Goal: Task Accomplishment & Management: Manage account settings

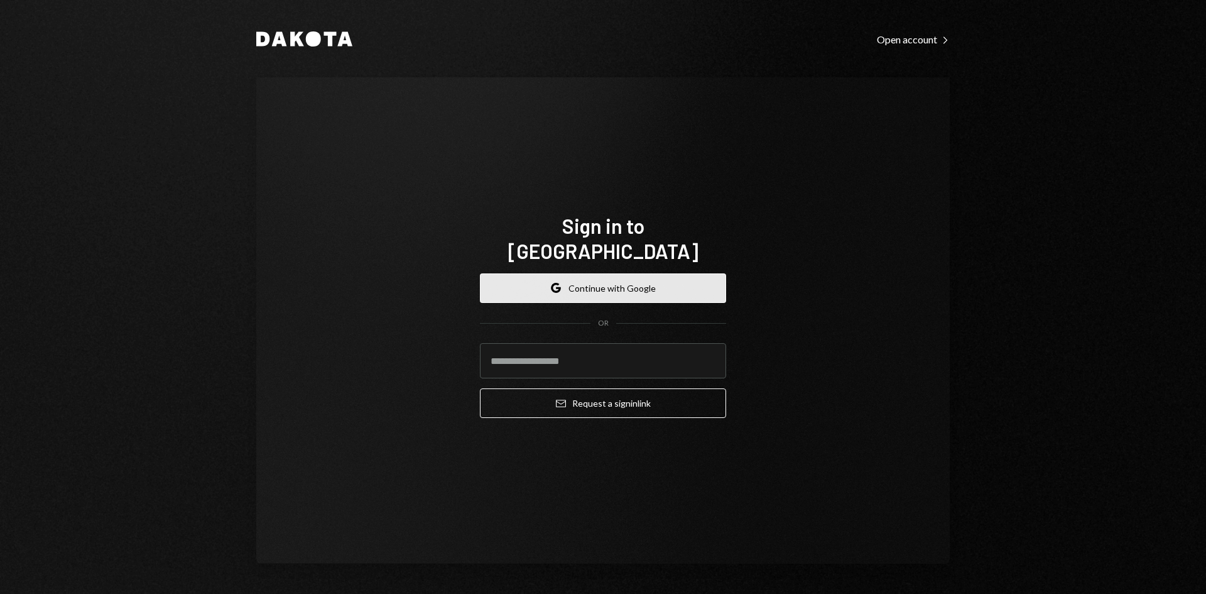
click at [563, 281] on button "Google Continue with Google" at bounding box center [603, 288] width 246 height 30
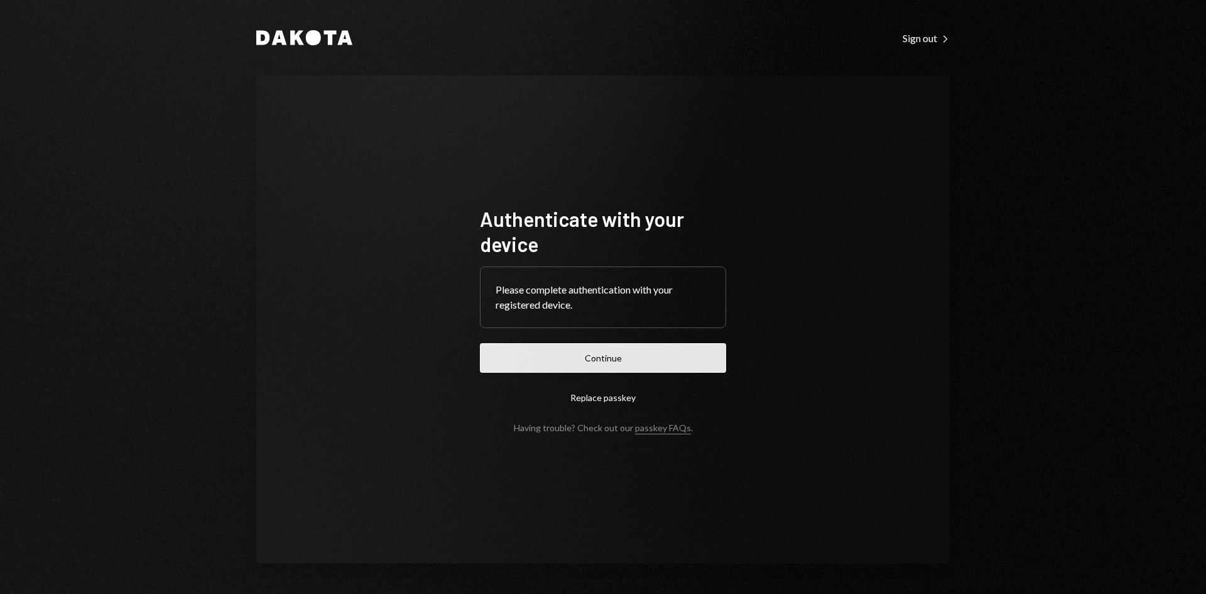
click at [527, 370] on button "Continue" at bounding box center [603, 358] width 246 height 30
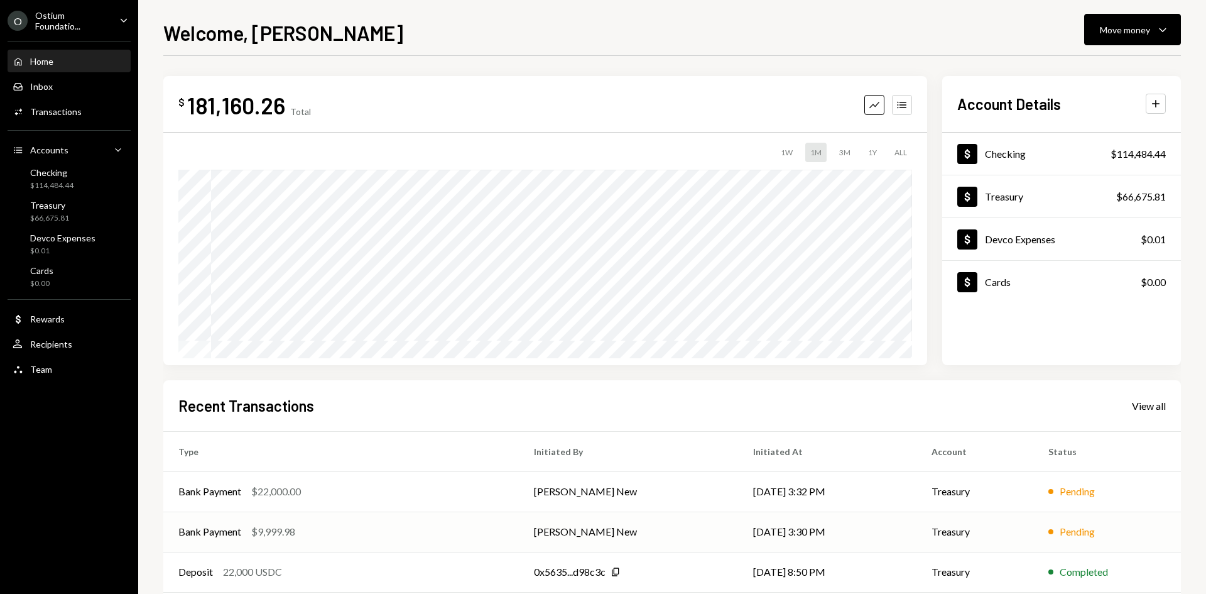
click at [455, 530] on div "Bank Payment $9,999.98" at bounding box center [340, 531] width 325 height 15
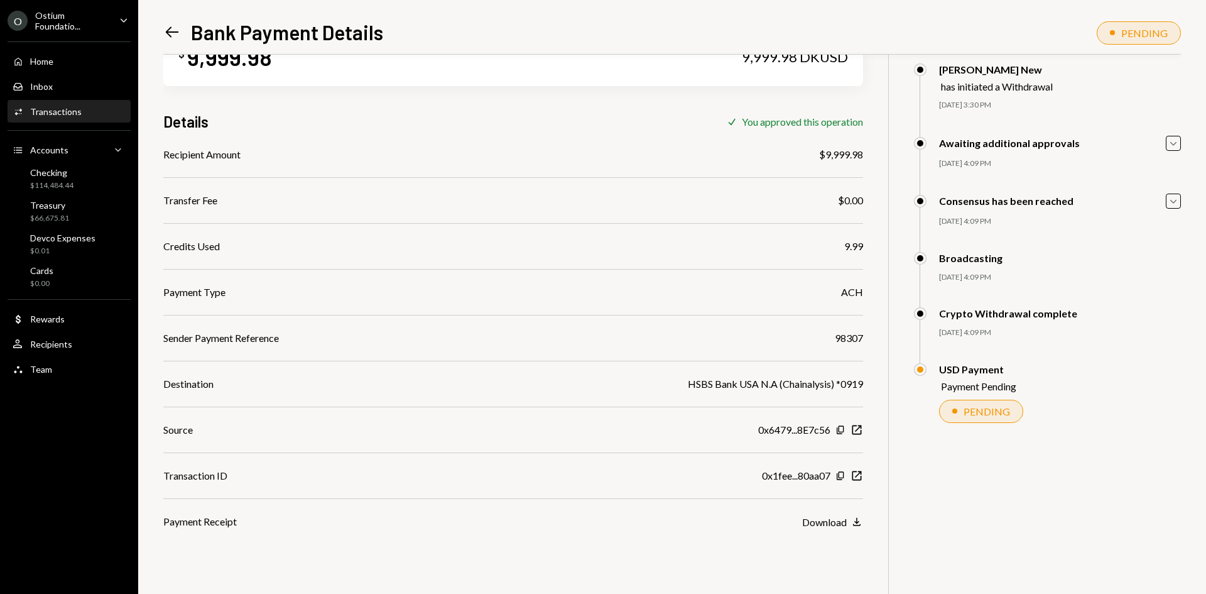
scroll to position [53, 0]
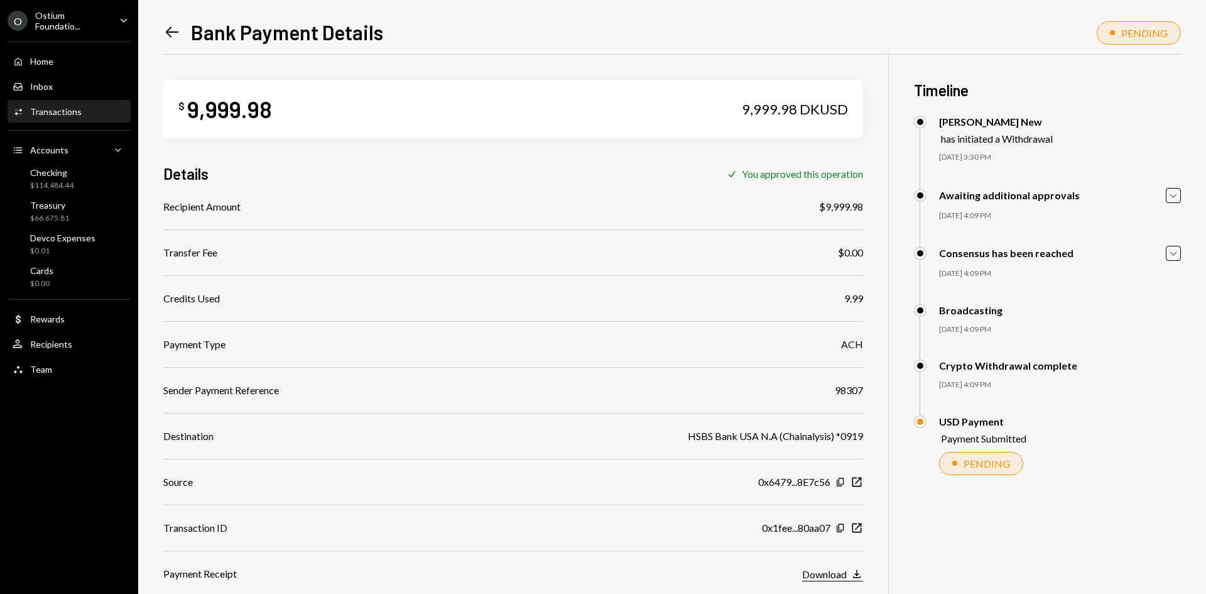
click at [844, 571] on div "Download" at bounding box center [824, 574] width 45 height 12
click at [93, 116] on div "Activities Transactions" at bounding box center [69, 111] width 113 height 11
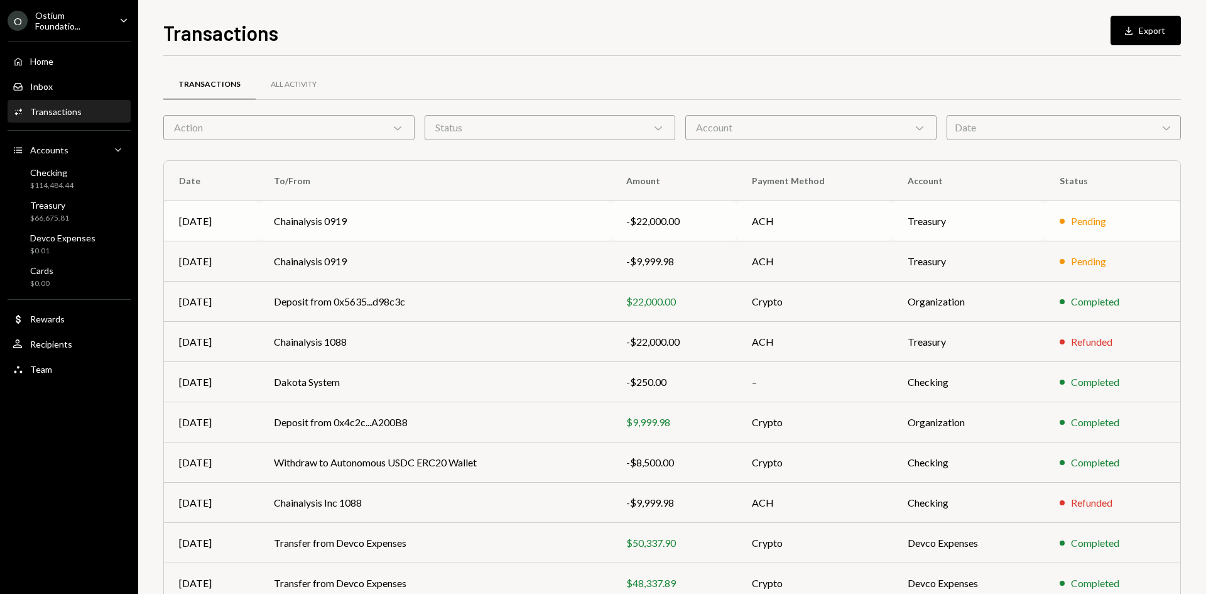
click at [571, 222] on td "Chainalysis 0919" at bounding box center [435, 221] width 352 height 40
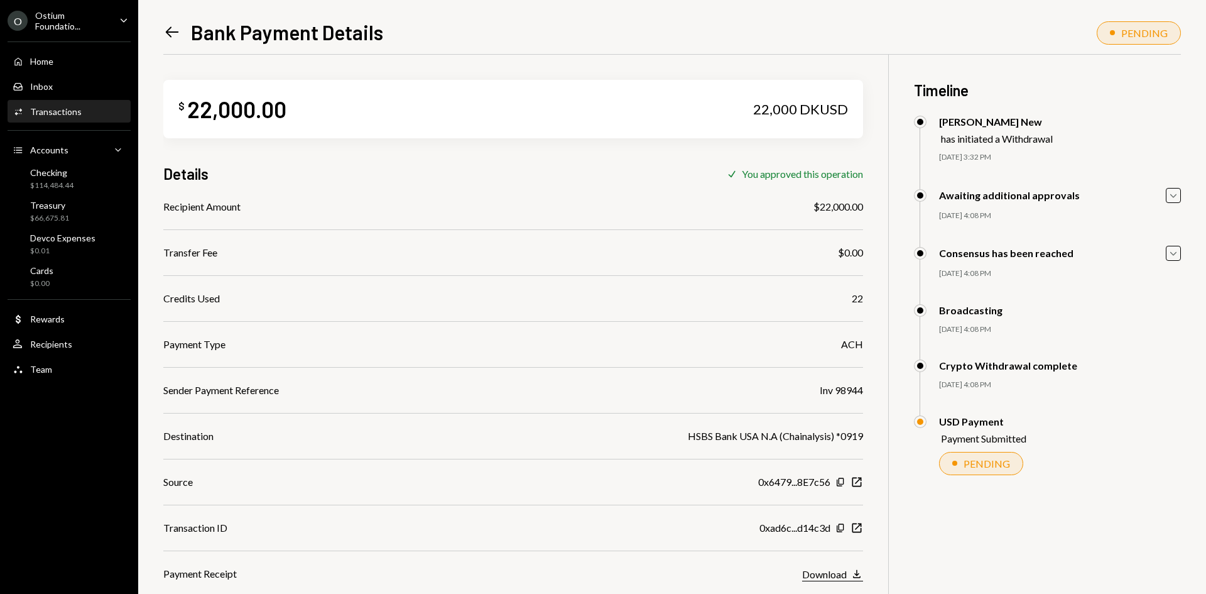
click at [855, 574] on icon "Download" at bounding box center [857, 573] width 13 height 13
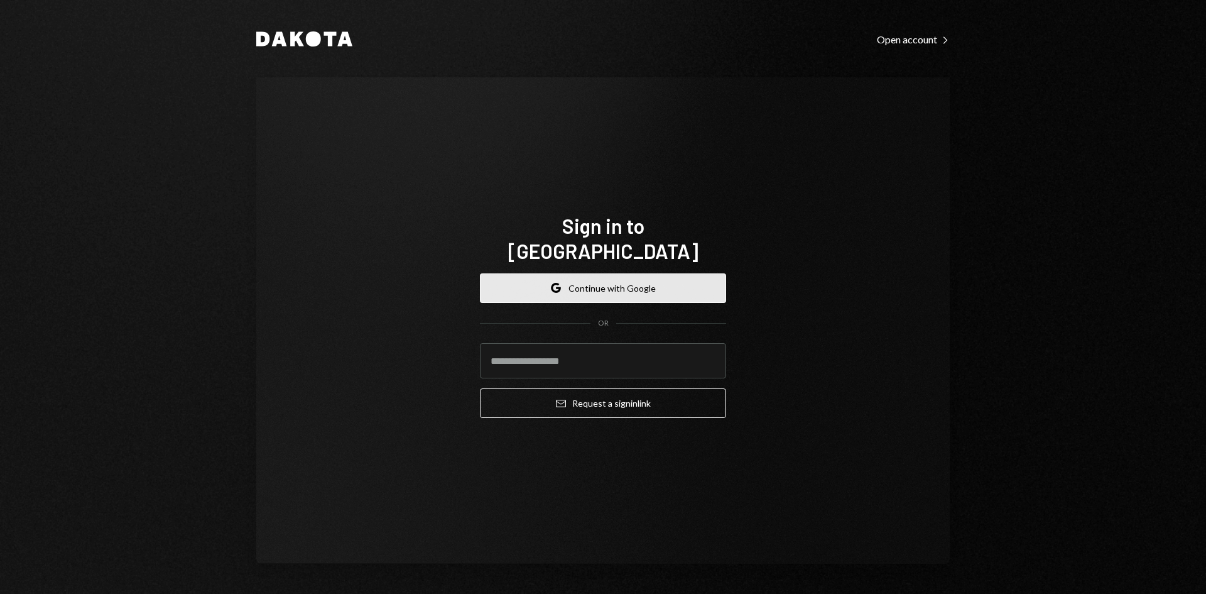
click at [535, 273] on button "Google Continue with Google" at bounding box center [603, 288] width 246 height 30
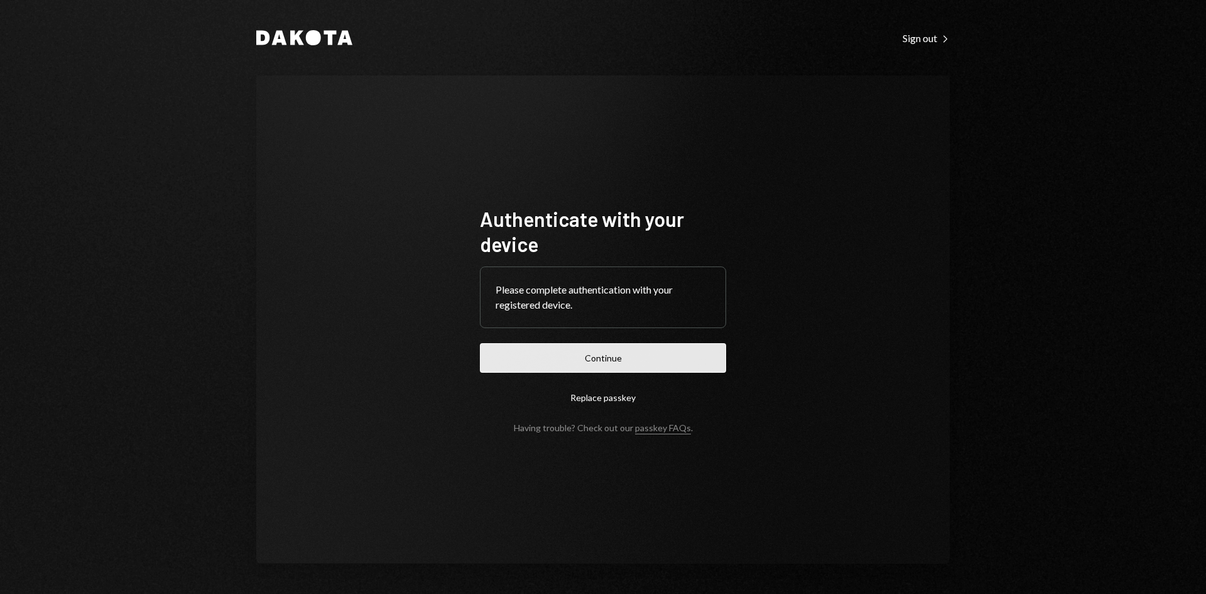
click at [572, 371] on button "Continue" at bounding box center [603, 358] width 246 height 30
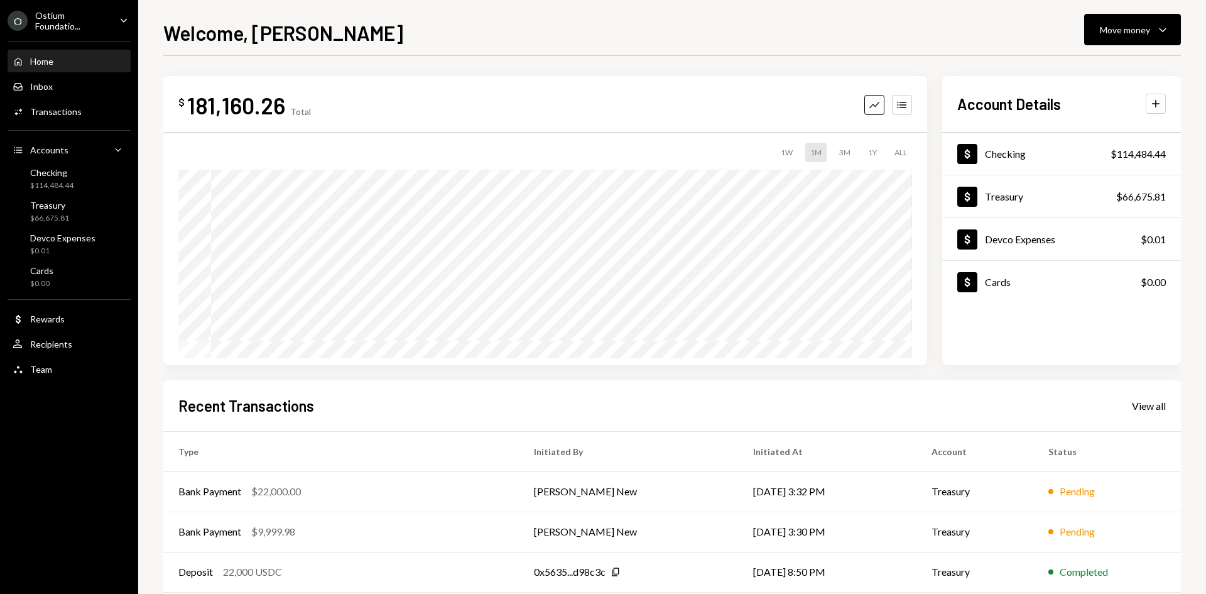
click at [83, 22] on div "Ostium Foundatio..." at bounding box center [72, 20] width 74 height 21
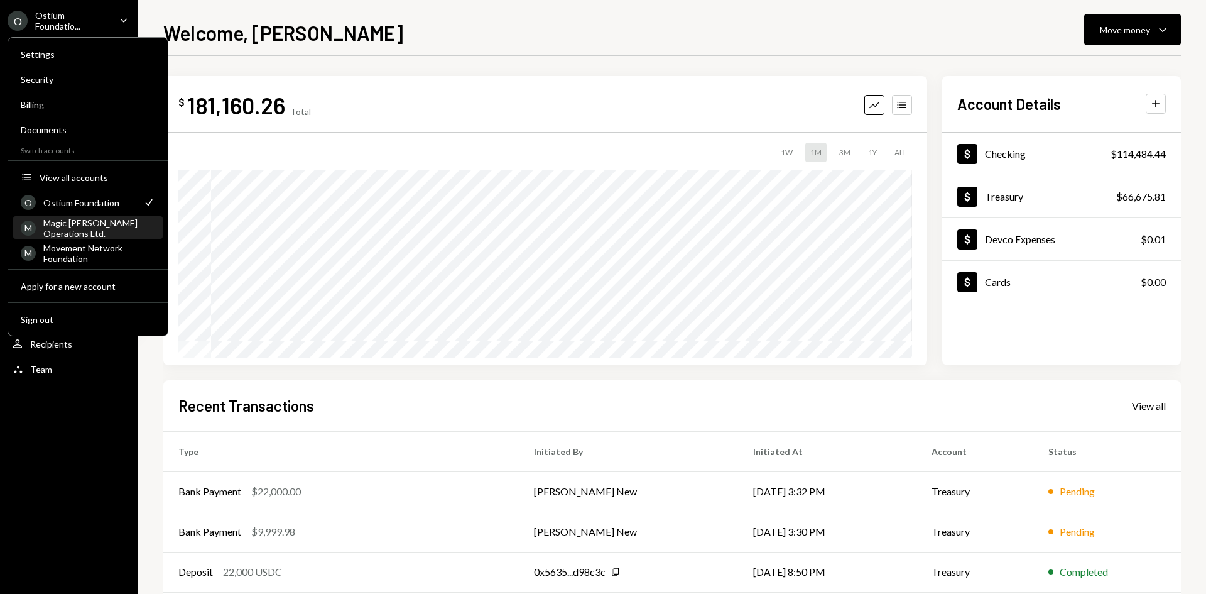
click at [82, 228] on div "Magic [PERSON_NAME] Operations Ltd." at bounding box center [99, 227] width 112 height 21
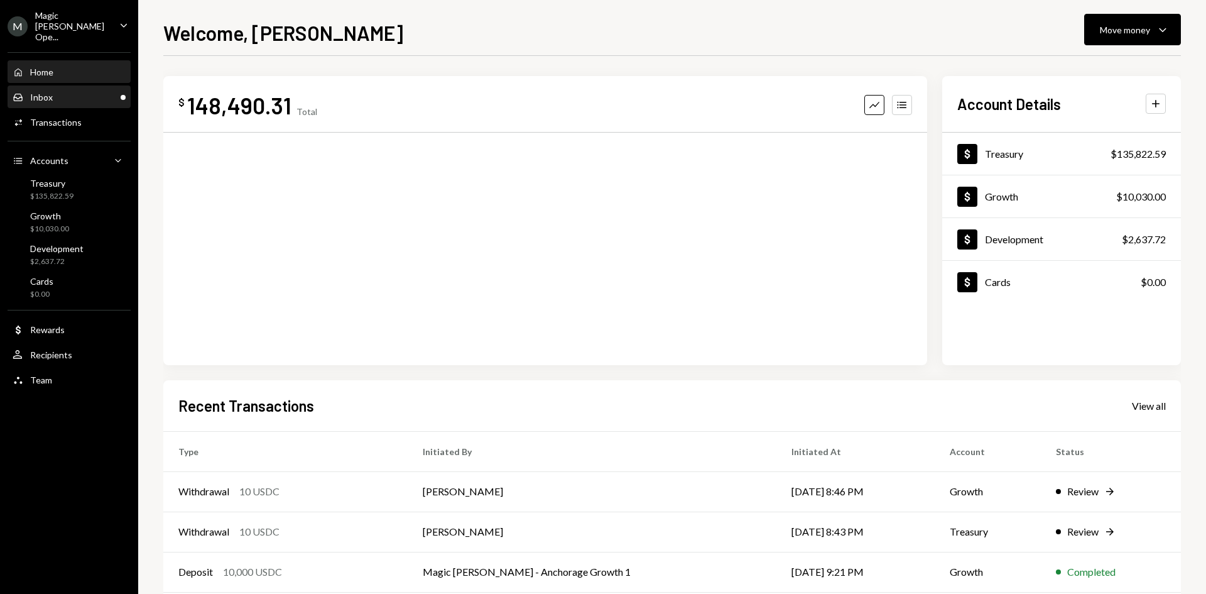
click at [77, 92] on div "Inbox Inbox" at bounding box center [69, 97] width 113 height 11
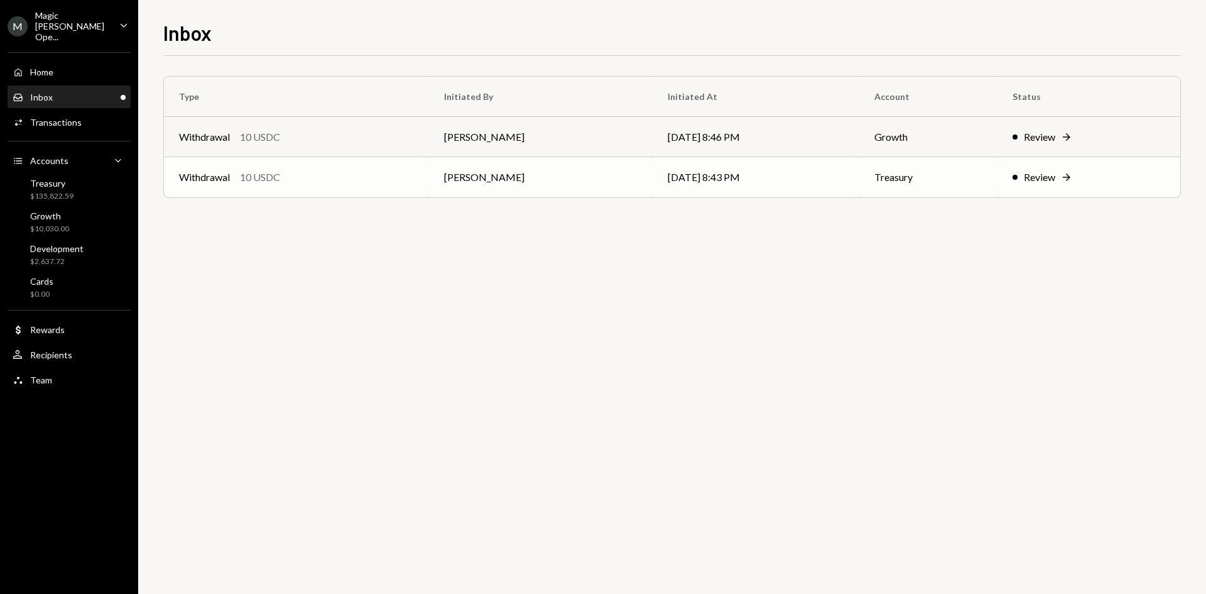
click at [429, 188] on td "Withdrawal 10 USDC" at bounding box center [296, 177] width 265 height 40
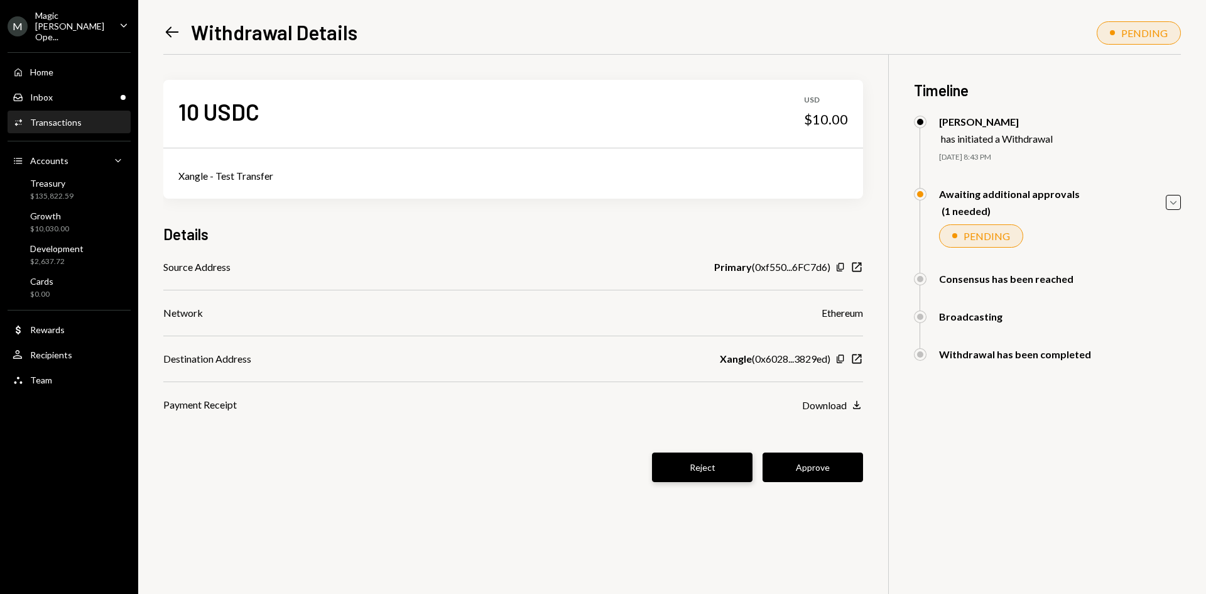
click at [711, 467] on button "Reject" at bounding box center [702, 467] width 101 height 30
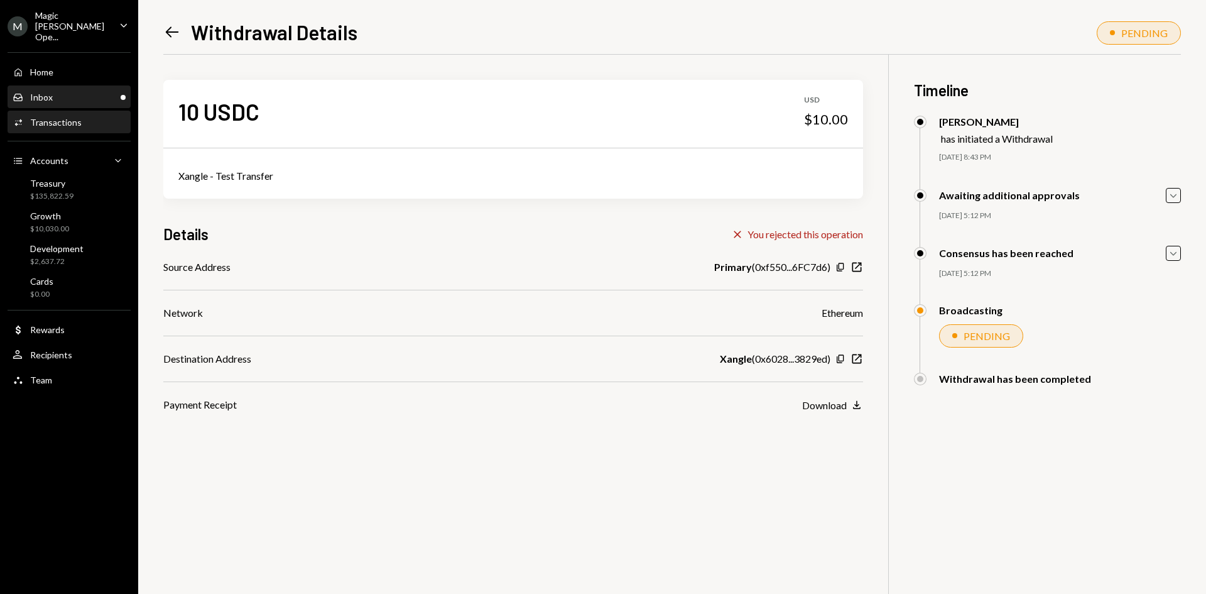
click at [87, 97] on div "Inbox Inbox" at bounding box center [69, 97] width 113 height 21
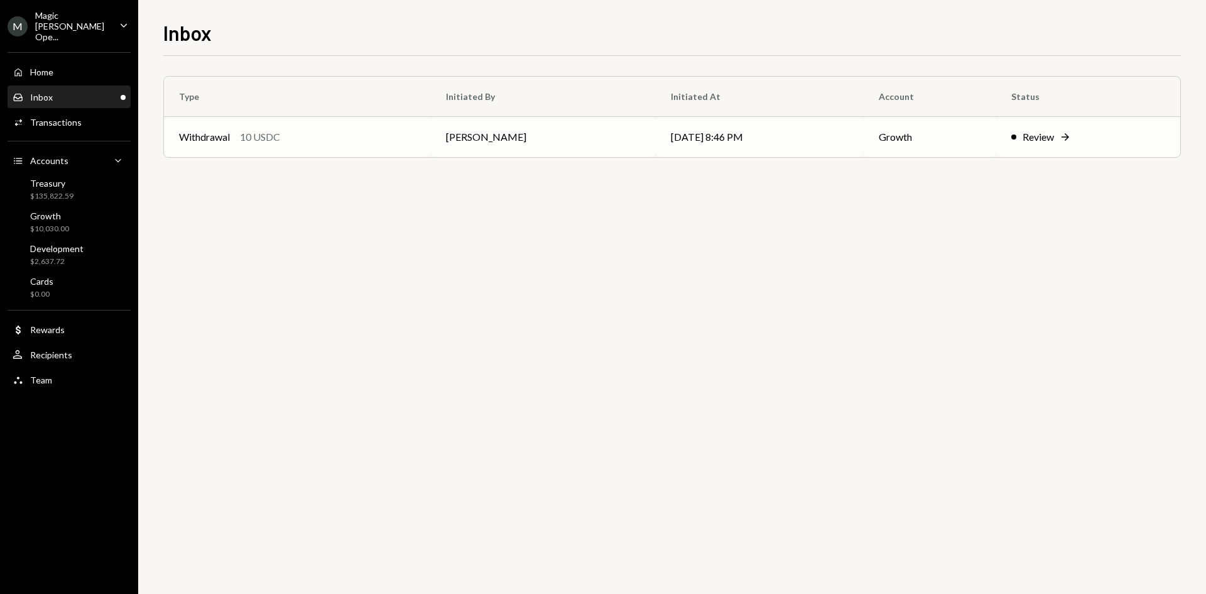
click at [460, 128] on td "Philip Jacobs" at bounding box center [543, 137] width 225 height 40
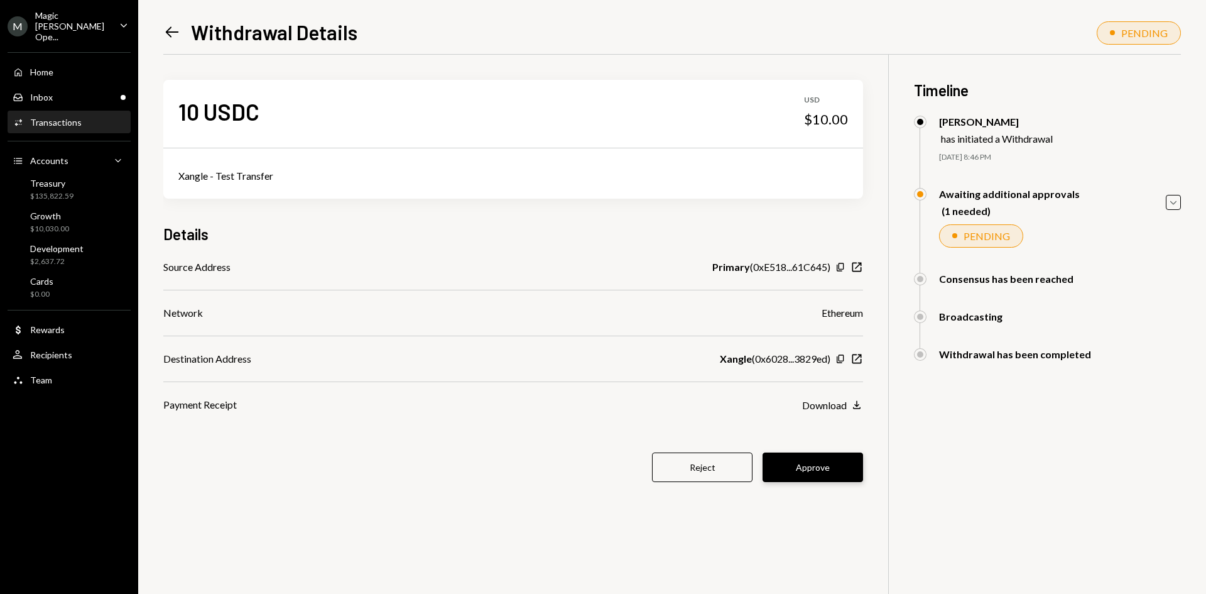
click at [794, 461] on button "Approve" at bounding box center [813, 467] width 101 height 30
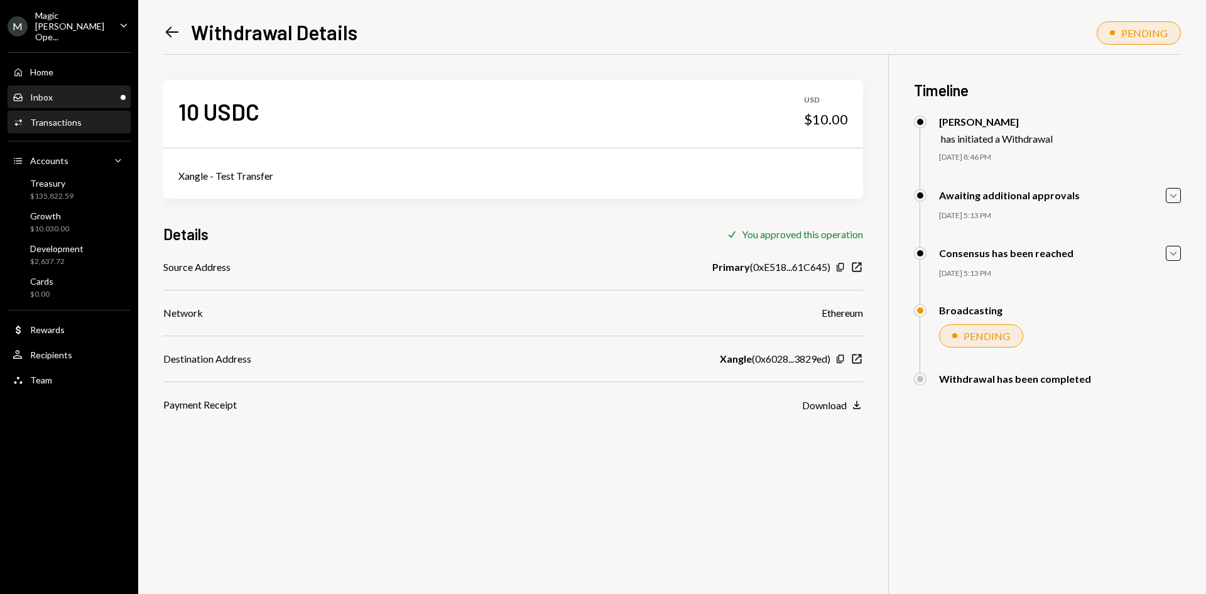
click at [35, 92] on div "Inbox" at bounding box center [41, 97] width 23 height 11
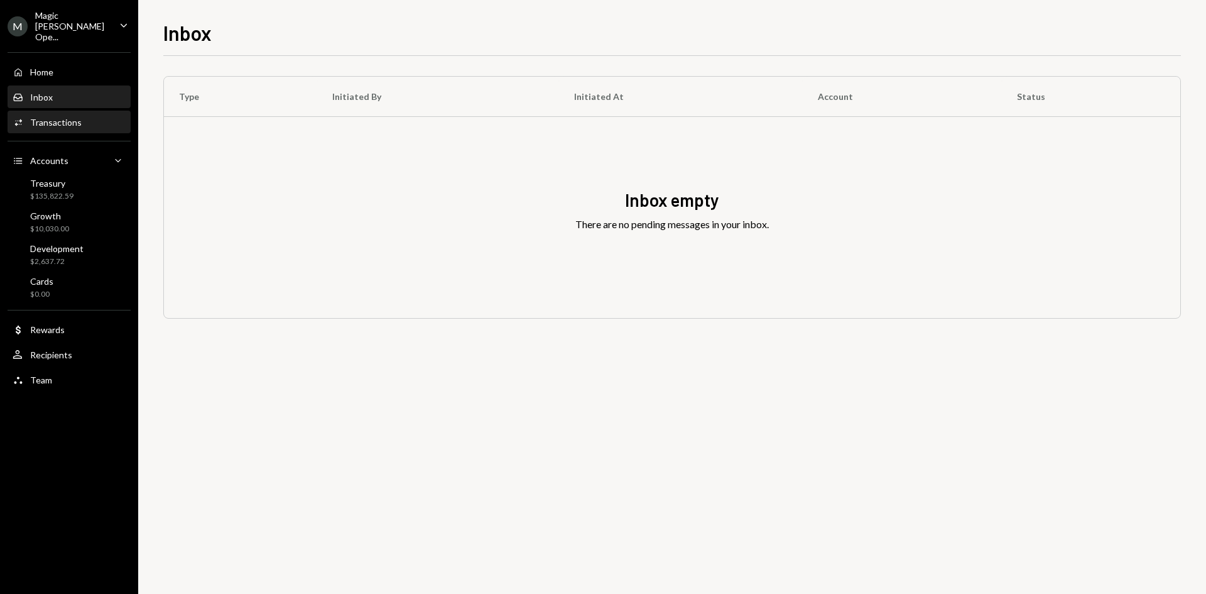
click at [60, 120] on div "Activities Transactions" at bounding box center [69, 122] width 113 height 21
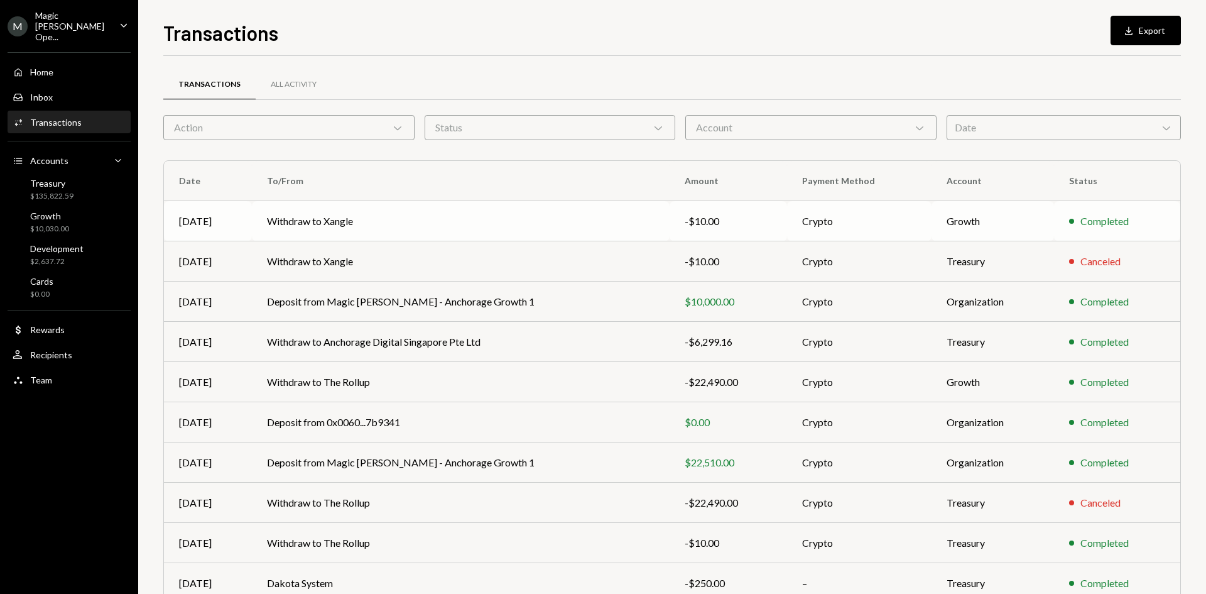
click at [586, 230] on td "Withdraw to Xangle" at bounding box center [461, 221] width 418 height 40
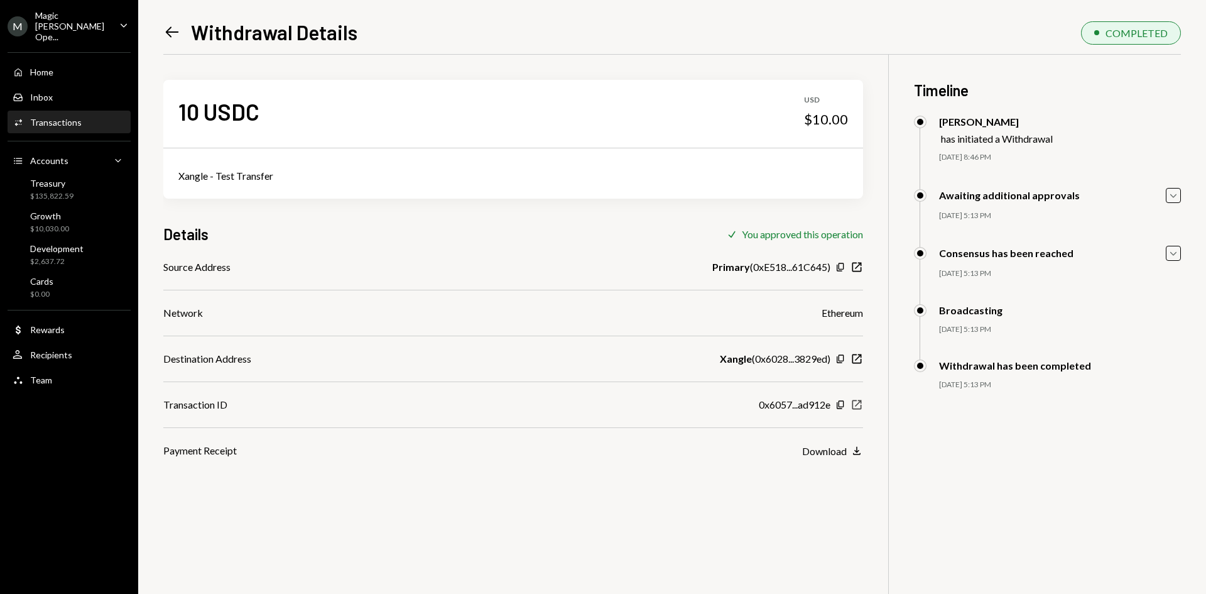
click at [858, 407] on icon "New Window" at bounding box center [857, 404] width 13 height 13
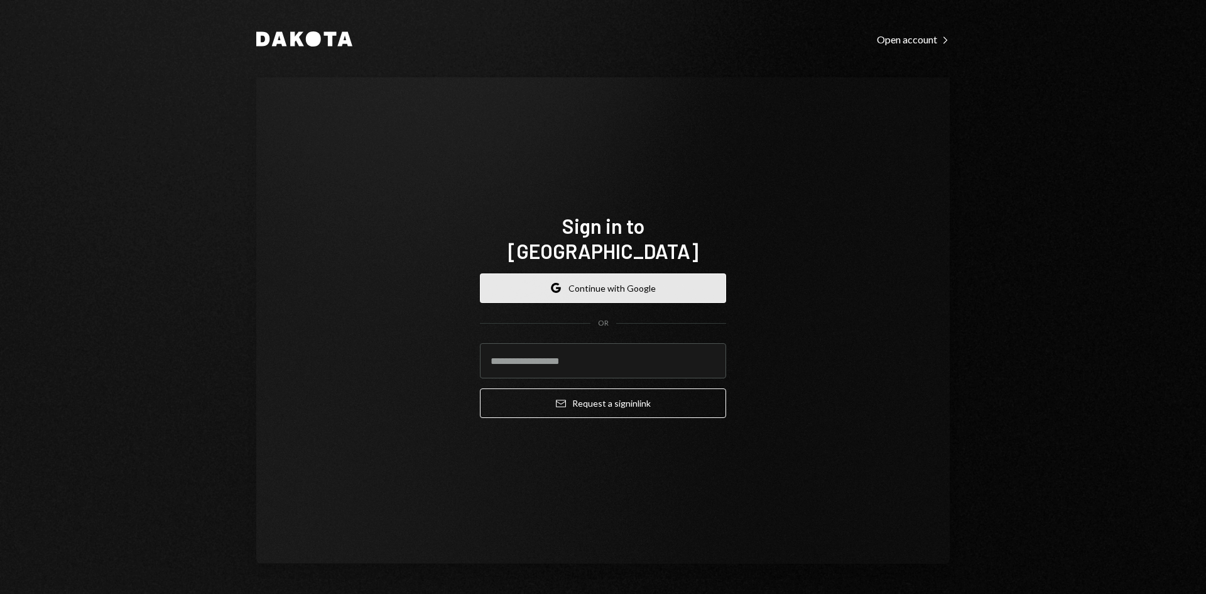
click at [516, 278] on button "Google Continue with Google" at bounding box center [603, 288] width 246 height 30
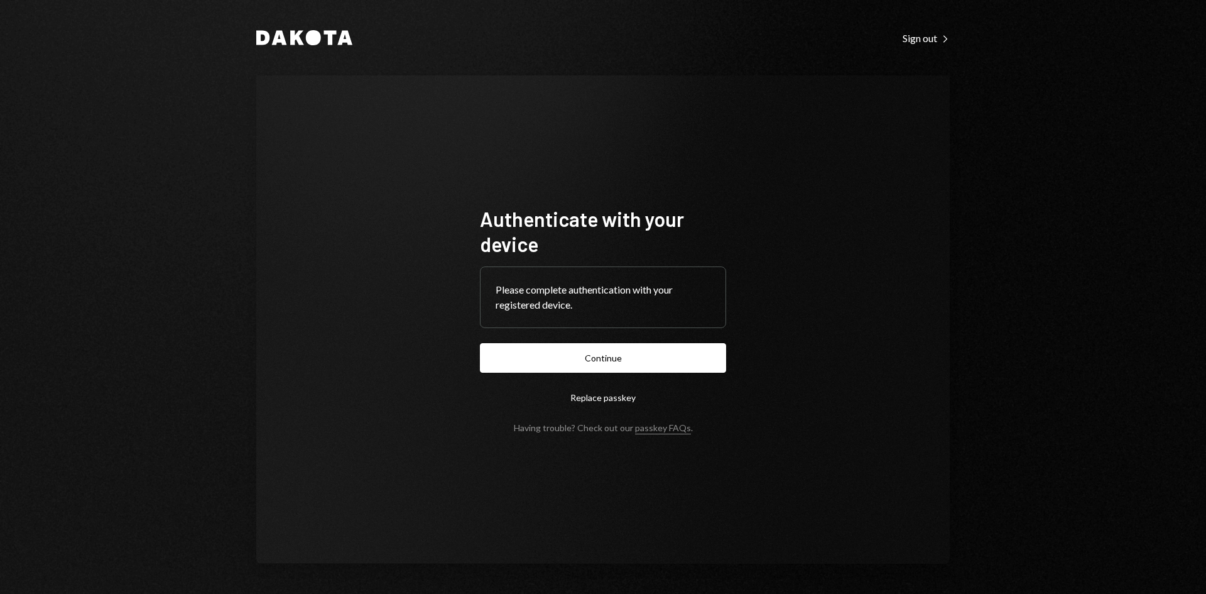
click at [532, 341] on form "Authenticate with your device Please complete authentication with your register…" at bounding box center [603, 319] width 246 height 227
click at [516, 357] on button "Continue" at bounding box center [603, 358] width 246 height 30
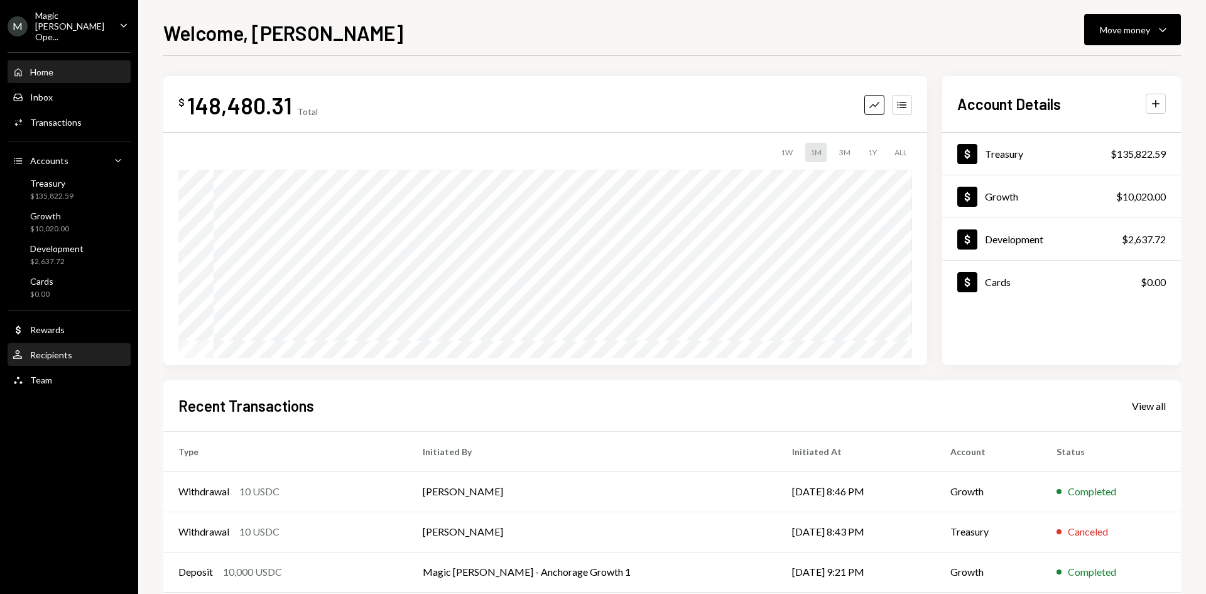
click at [62, 349] on div "Recipients" at bounding box center [51, 354] width 42 height 11
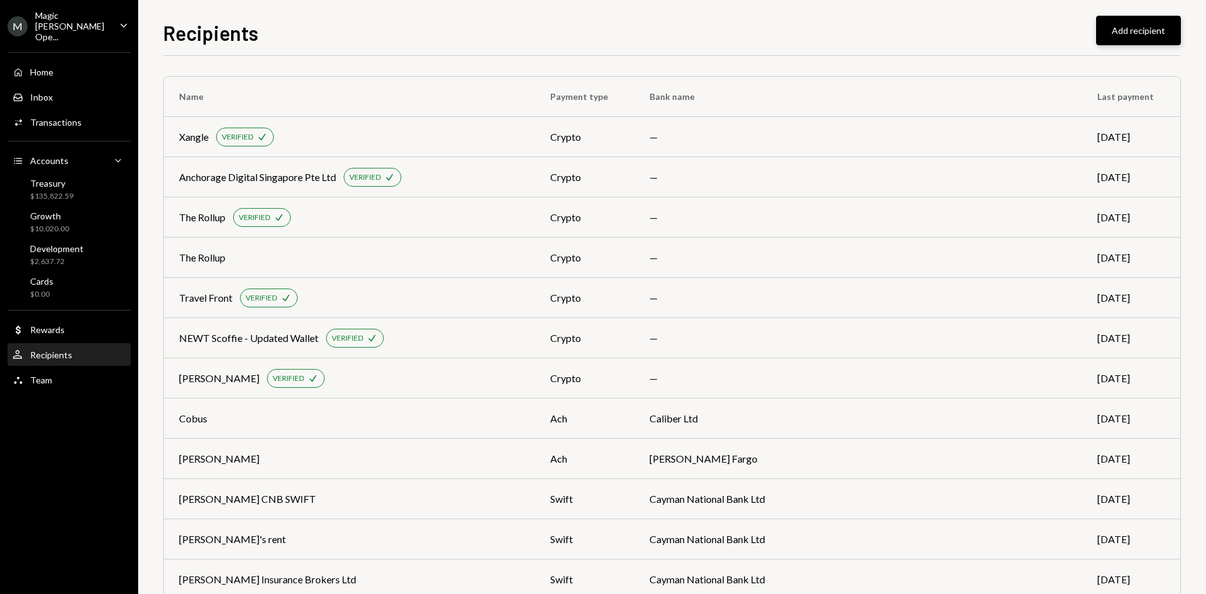
click at [1143, 31] on button "Add recipient" at bounding box center [1138, 31] width 85 height 30
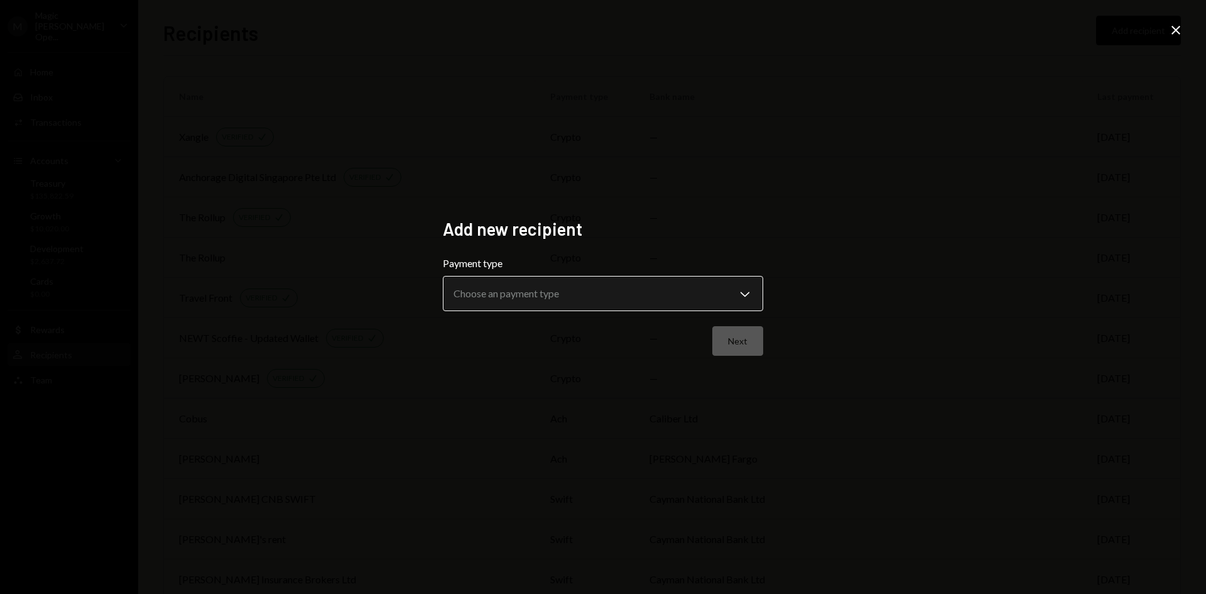
click at [539, 295] on body "M Magic Newton Ope... Caret Down Home Home Inbox Inbox Activities Transactions …" at bounding box center [603, 297] width 1206 height 594
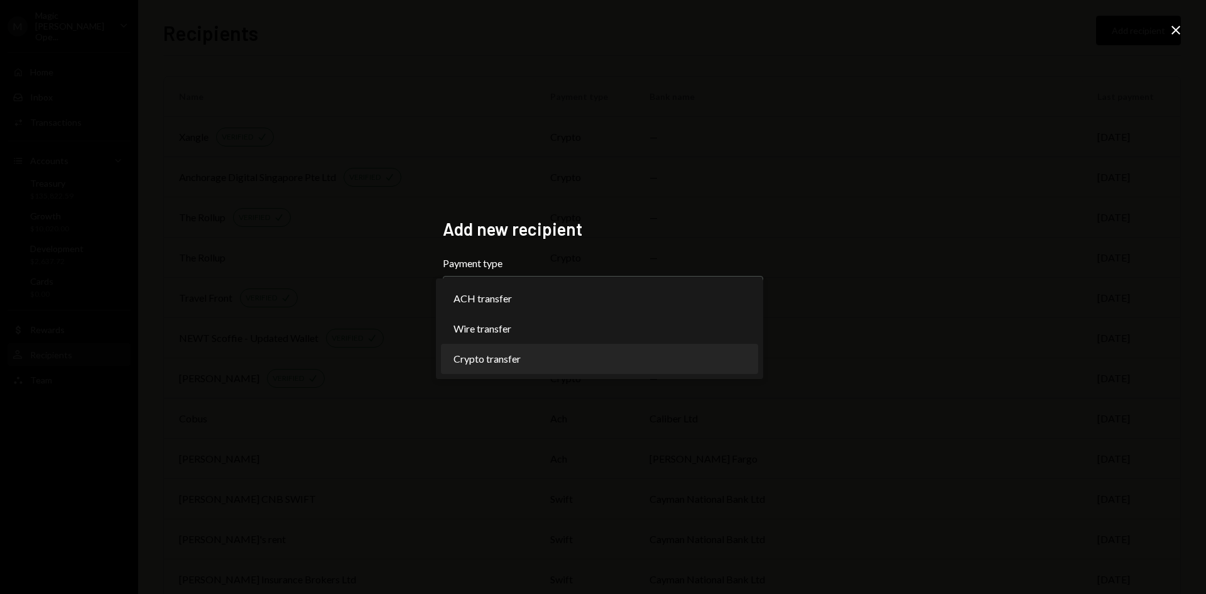
select select "******"
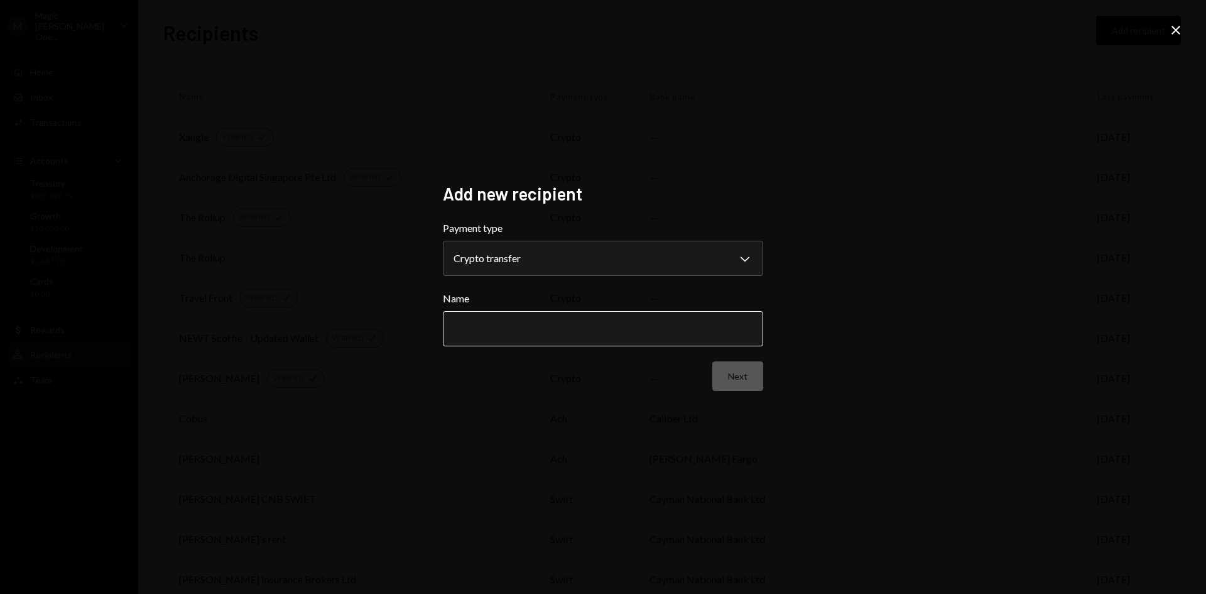
click at [491, 320] on input "Name" at bounding box center [603, 328] width 320 height 35
type input "********"
click at [744, 372] on button "Next" at bounding box center [737, 376] width 51 height 30
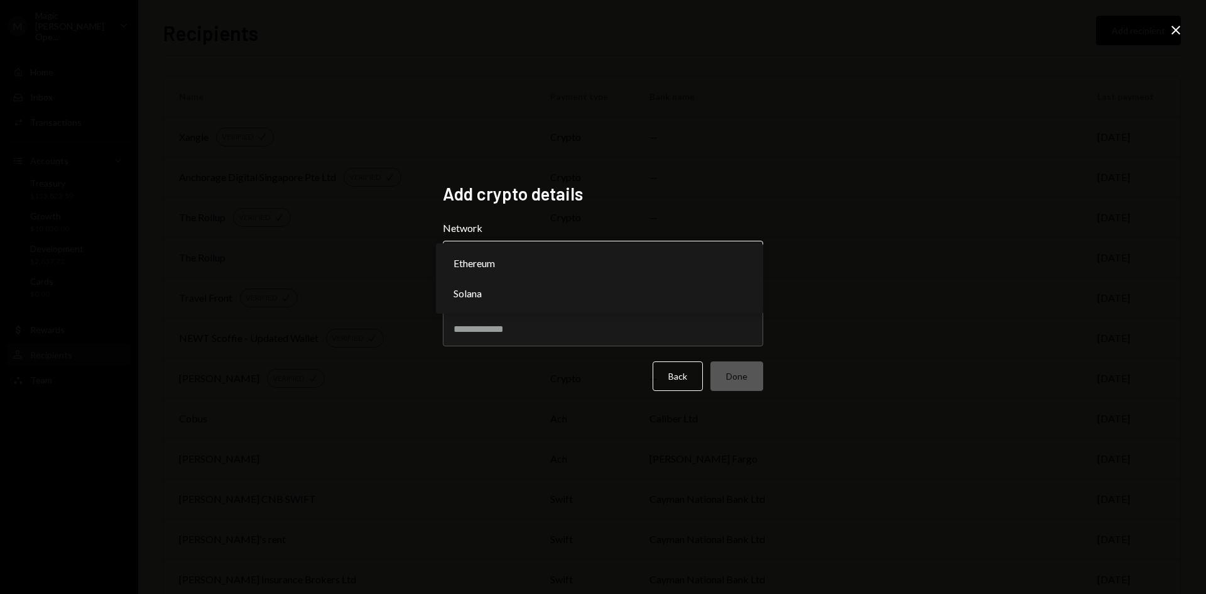
click at [532, 276] on body "M Magic Newton Ope... Caret Down Home Home Inbox Inbox Activities Transactions …" at bounding box center [603, 297] width 1206 height 594
select select "**********"
click at [518, 327] on input "Address" at bounding box center [603, 328] width 320 height 35
paste input "**********"
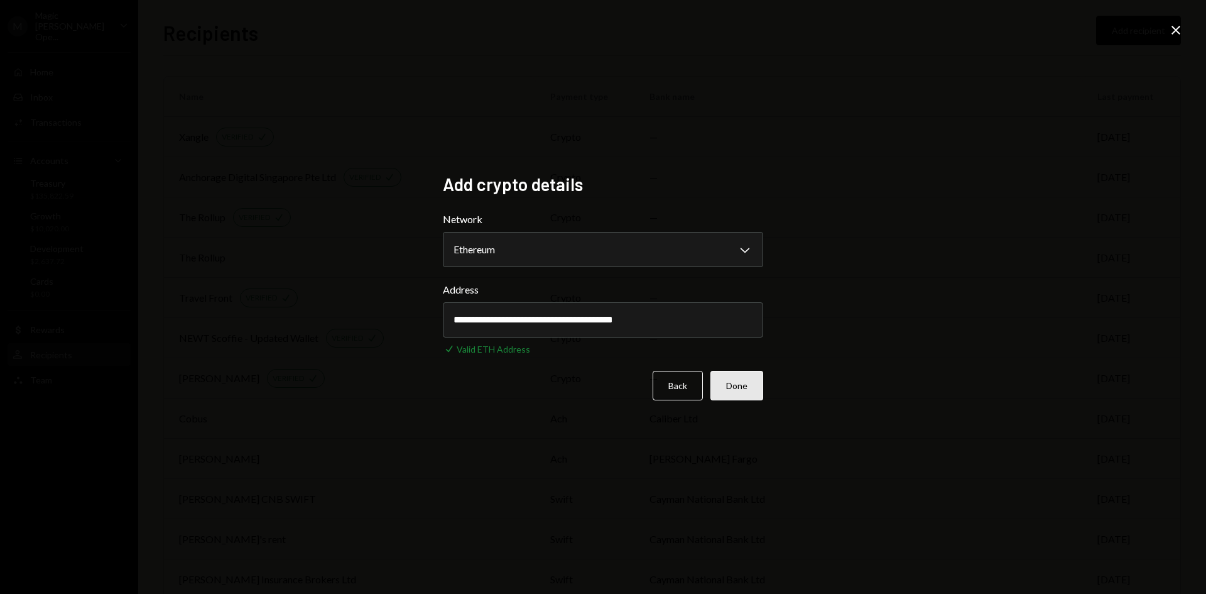
type input "**********"
click at [756, 398] on button "Done" at bounding box center [737, 386] width 53 height 30
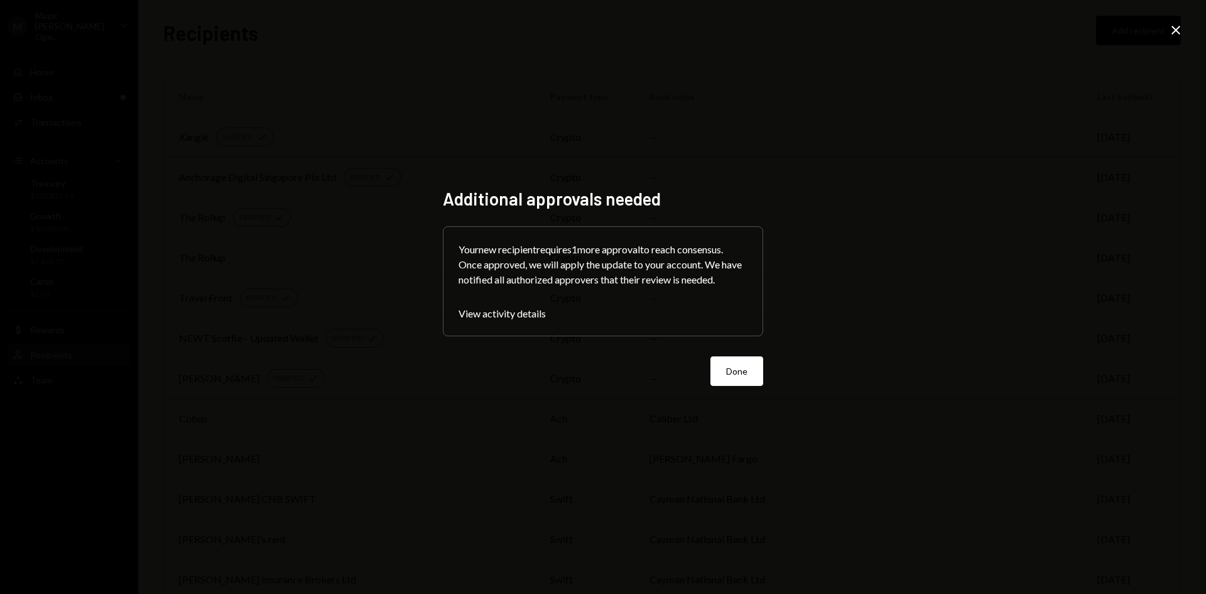
click at [753, 391] on div "Additional approvals needed Your new recipient requires 1 more approval to reac…" at bounding box center [603, 297] width 320 height 218
click at [751, 386] on div "Additional approvals needed Your new recipient requires 1 more approval to reac…" at bounding box center [603, 297] width 320 height 218
click at [753, 379] on button "Done" at bounding box center [737, 371] width 53 height 30
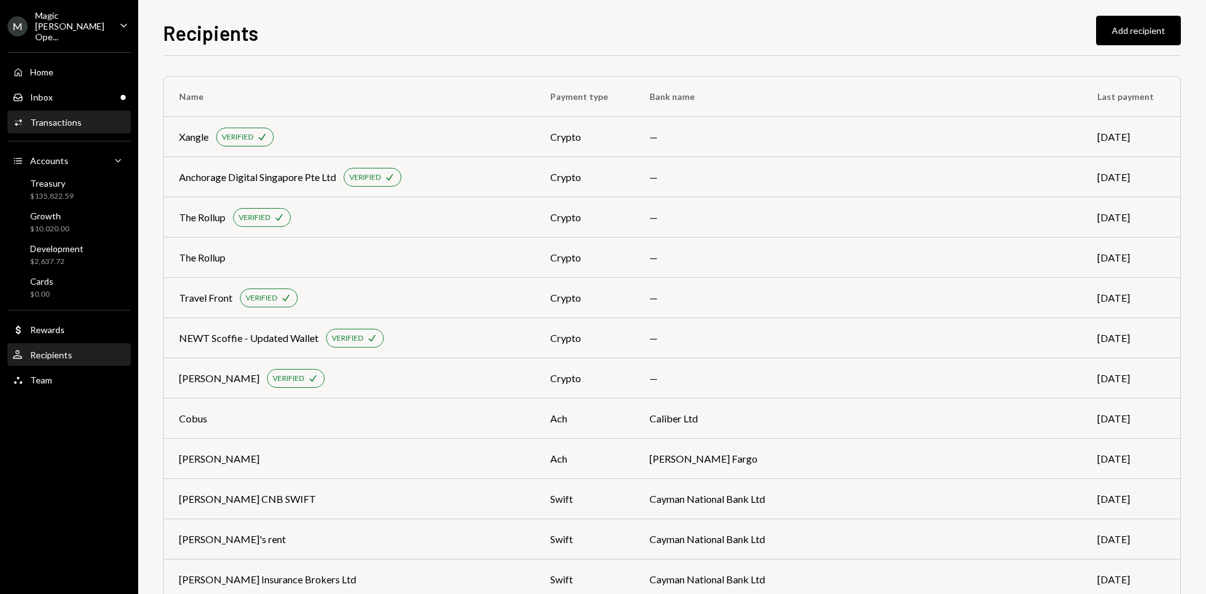
click at [62, 117] on div "Transactions" at bounding box center [56, 122] width 52 height 11
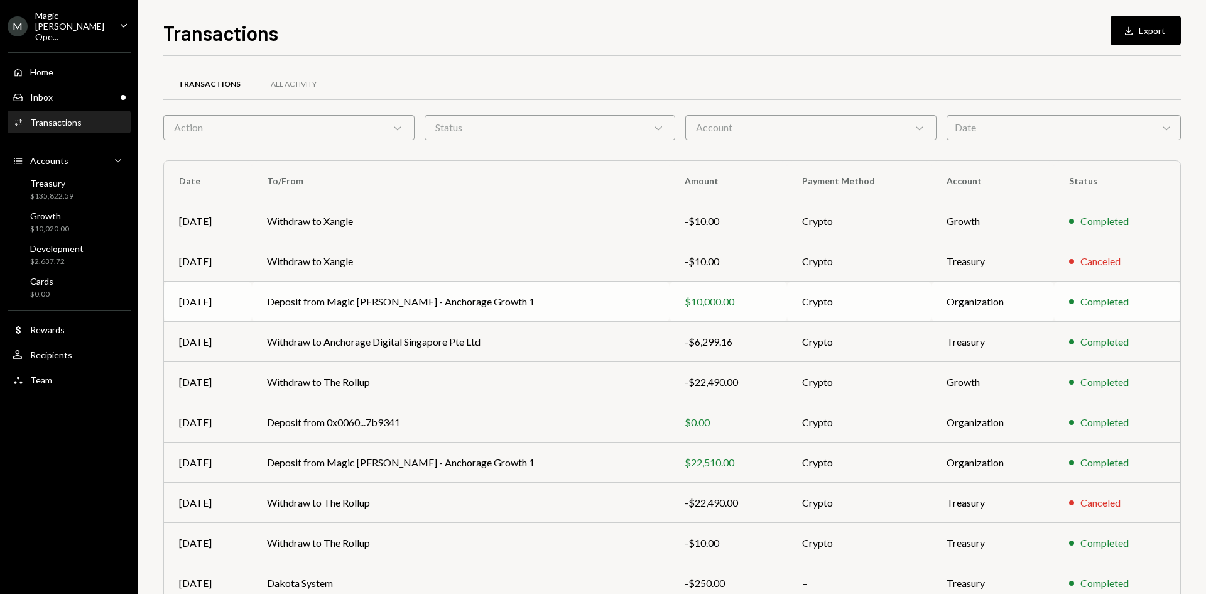
click at [525, 300] on td "Deposit from Magic Newton - Anchorage Growth 1" at bounding box center [461, 301] width 418 height 40
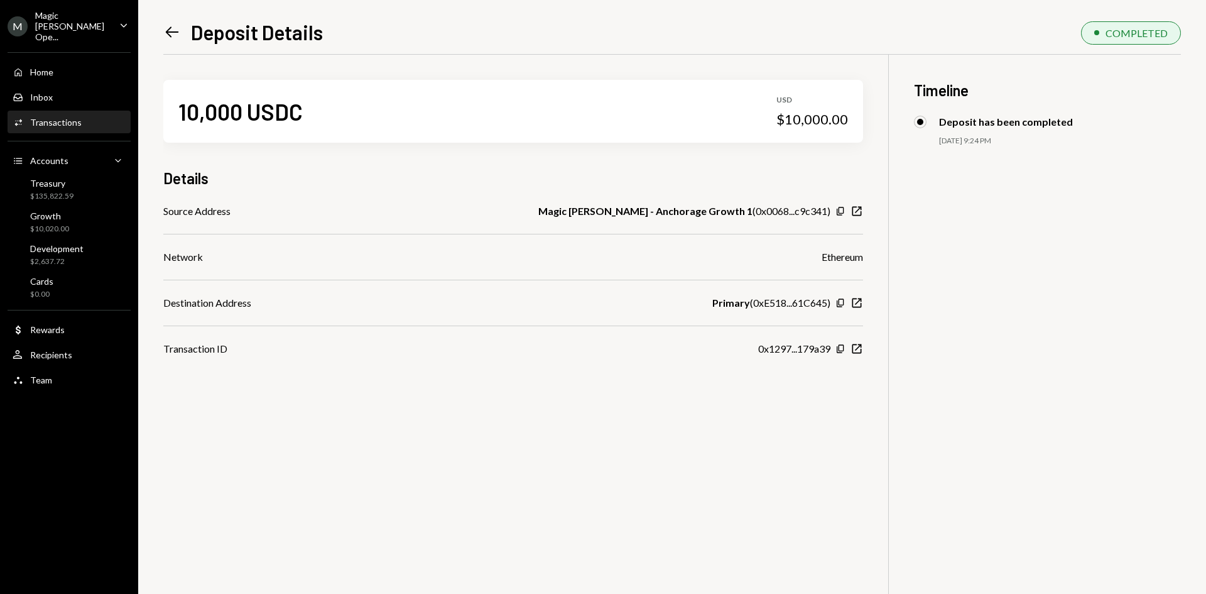
click at [175, 28] on icon "Left Arrow" at bounding box center [172, 32] width 18 height 18
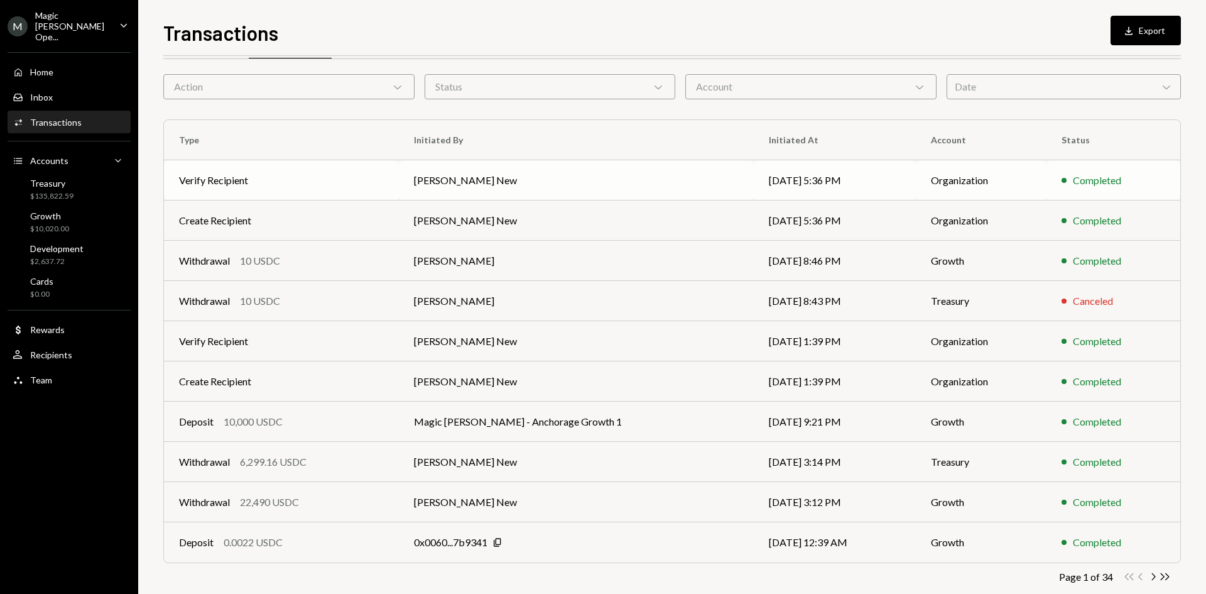
scroll to position [40, 0]
click at [346, 458] on div "Withdrawal 6,299.16 USDC" at bounding box center [281, 462] width 205 height 15
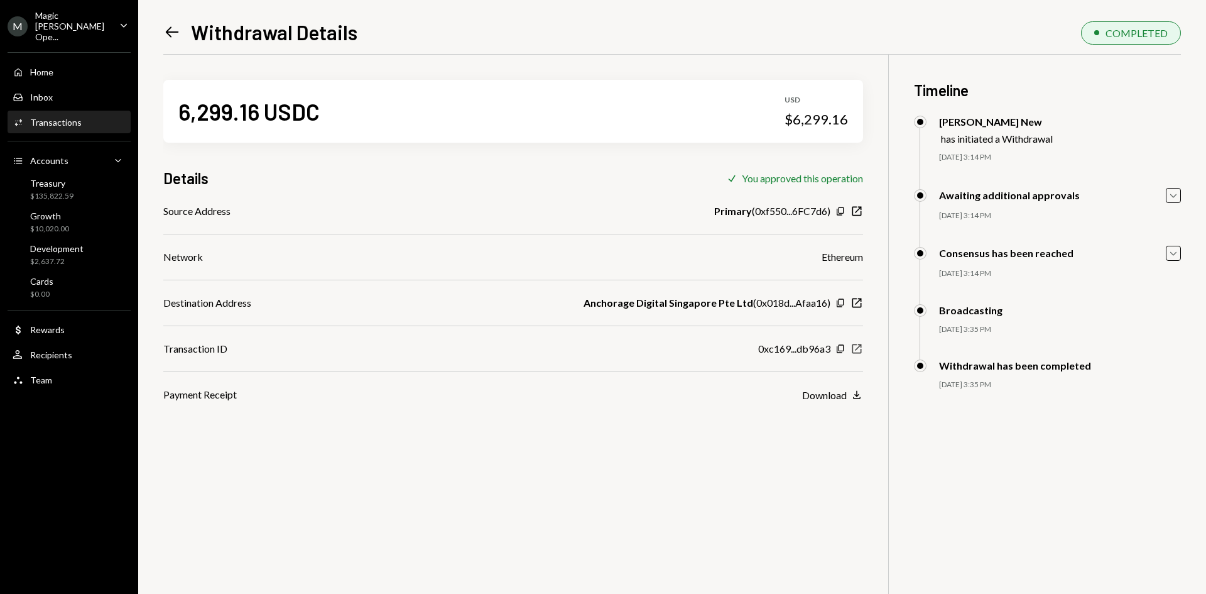
click at [854, 349] on icon "New Window" at bounding box center [857, 348] width 13 height 13
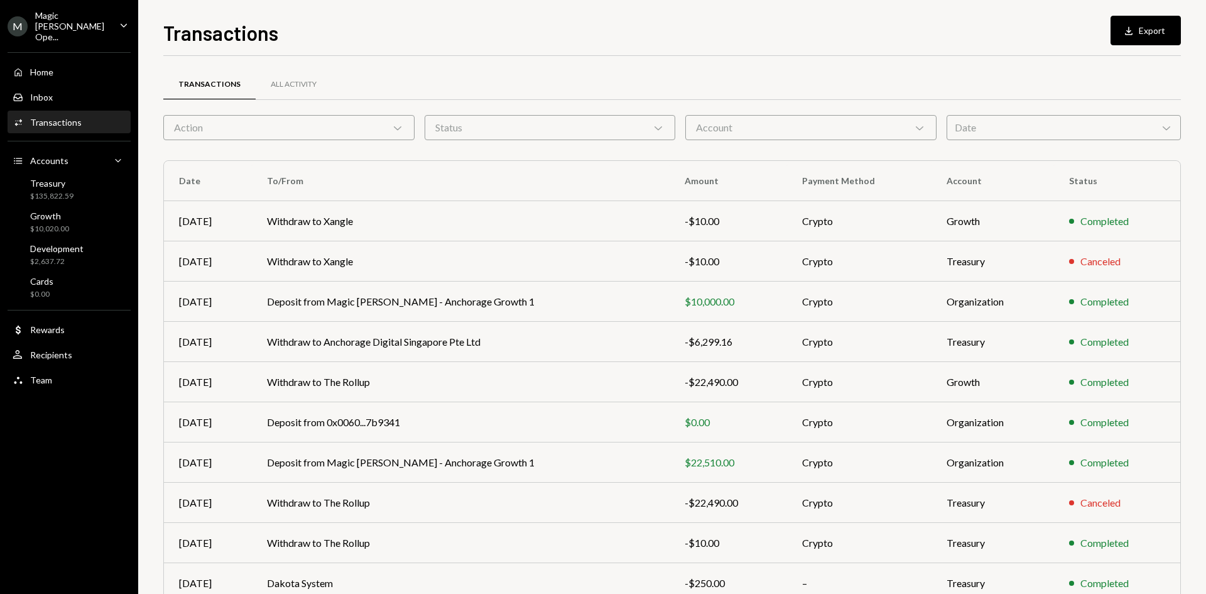
click at [51, 19] on div "Magic [PERSON_NAME] Ope..." at bounding box center [72, 26] width 74 height 32
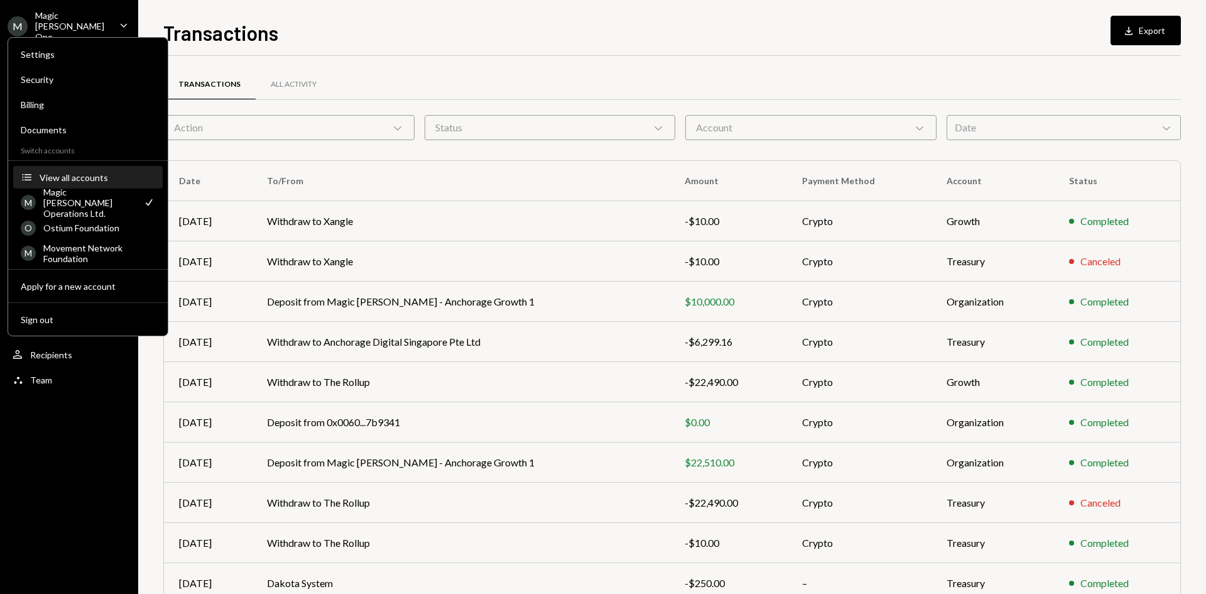
click at [80, 174] on div "View all accounts" at bounding box center [98, 177] width 116 height 11
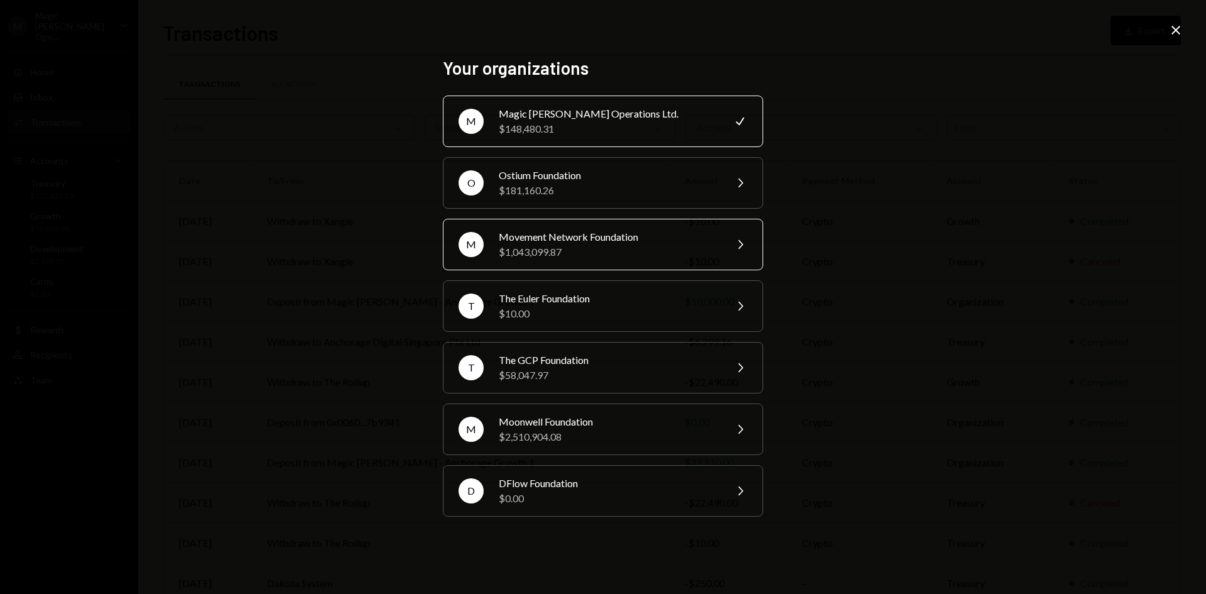
click at [540, 227] on div "M Movement Network Foundation $1,043,099.87 Chevron Right" at bounding box center [603, 245] width 320 height 52
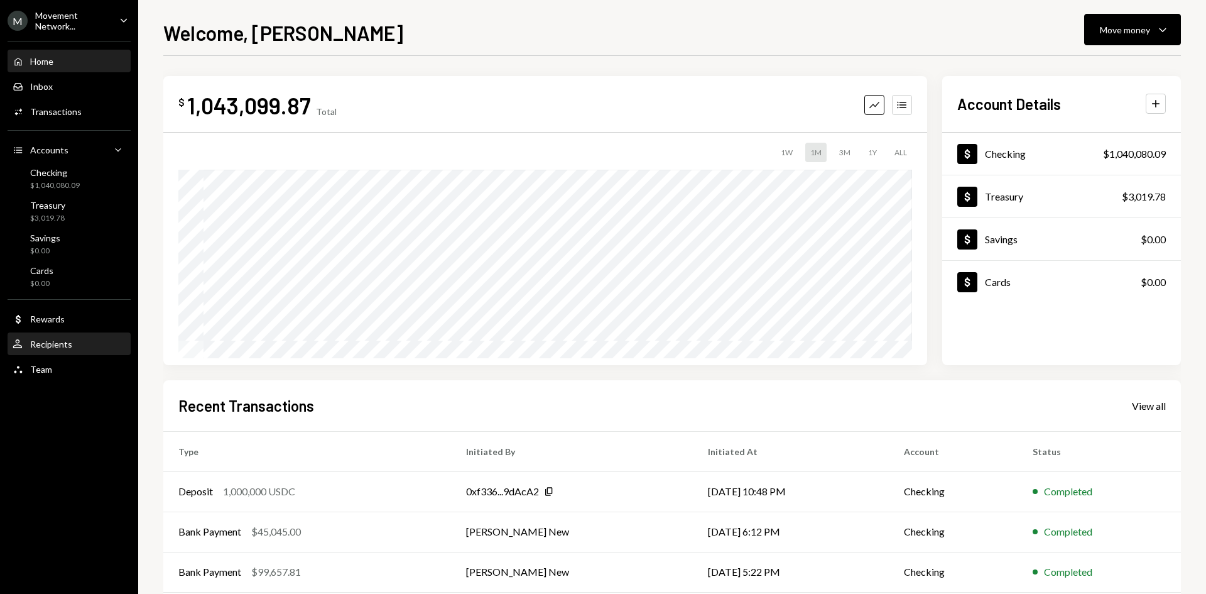
click at [70, 347] on div "Recipients" at bounding box center [51, 344] width 42 height 11
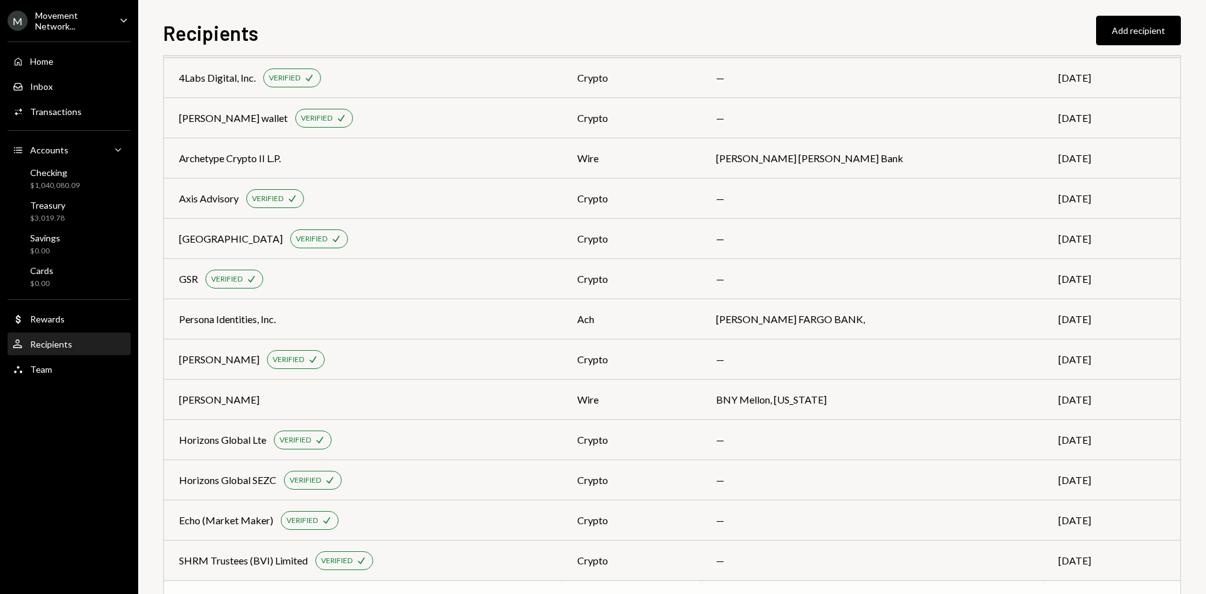
scroll to position [983, 0]
click at [637, 204] on td "crypto" at bounding box center [631, 199] width 139 height 40
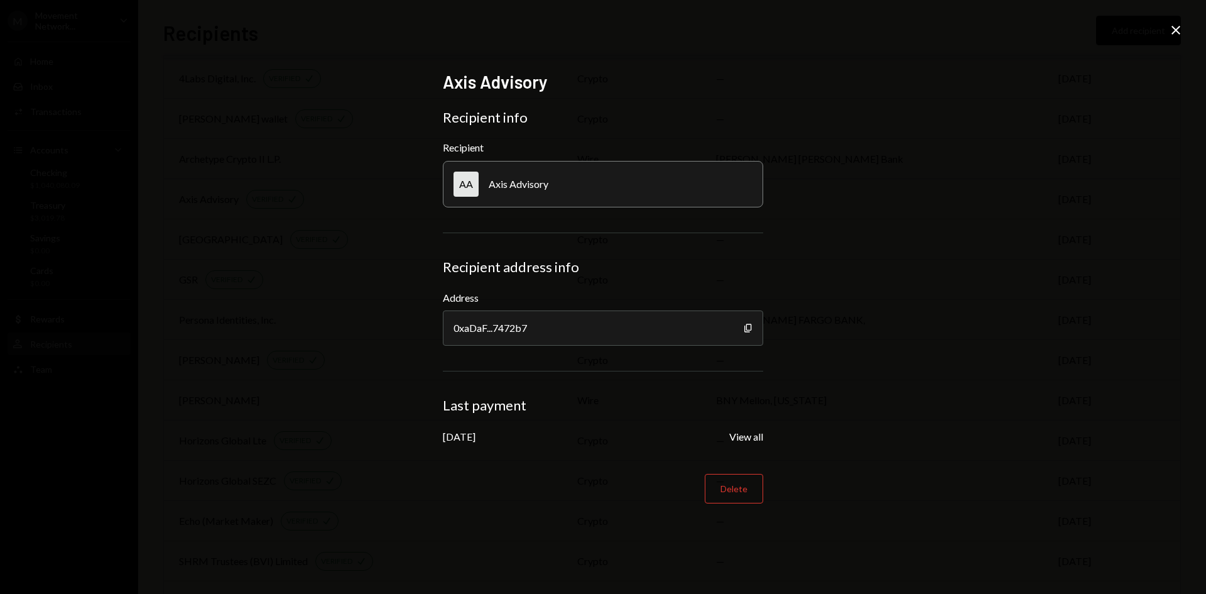
click at [1171, 28] on icon "Close" at bounding box center [1176, 30] width 15 height 15
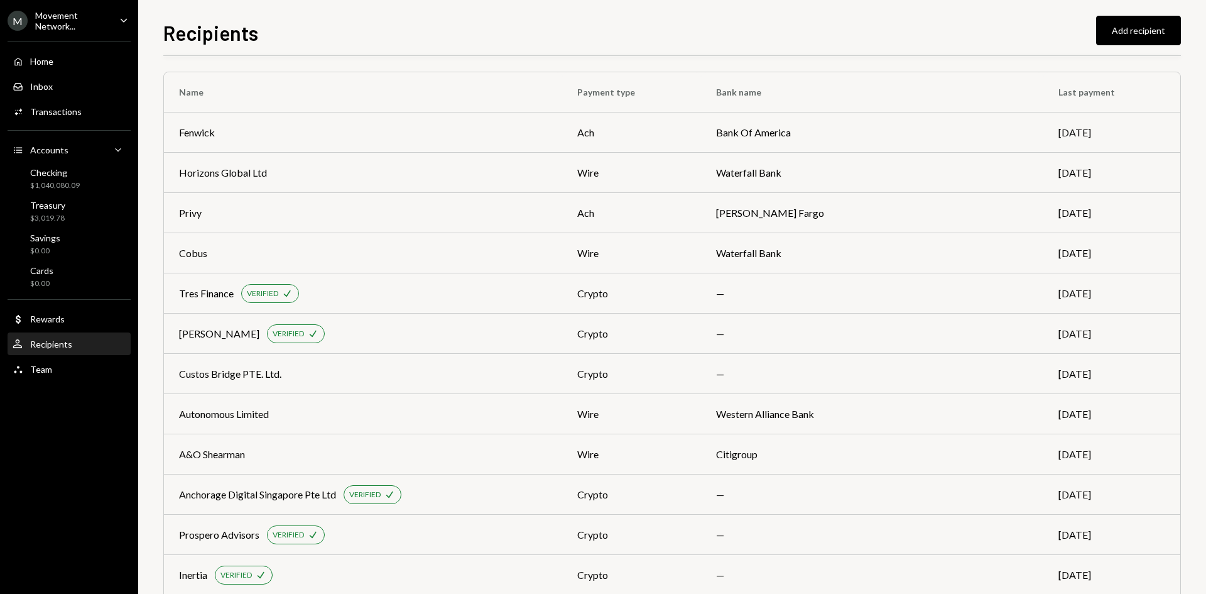
scroll to position [0, 0]
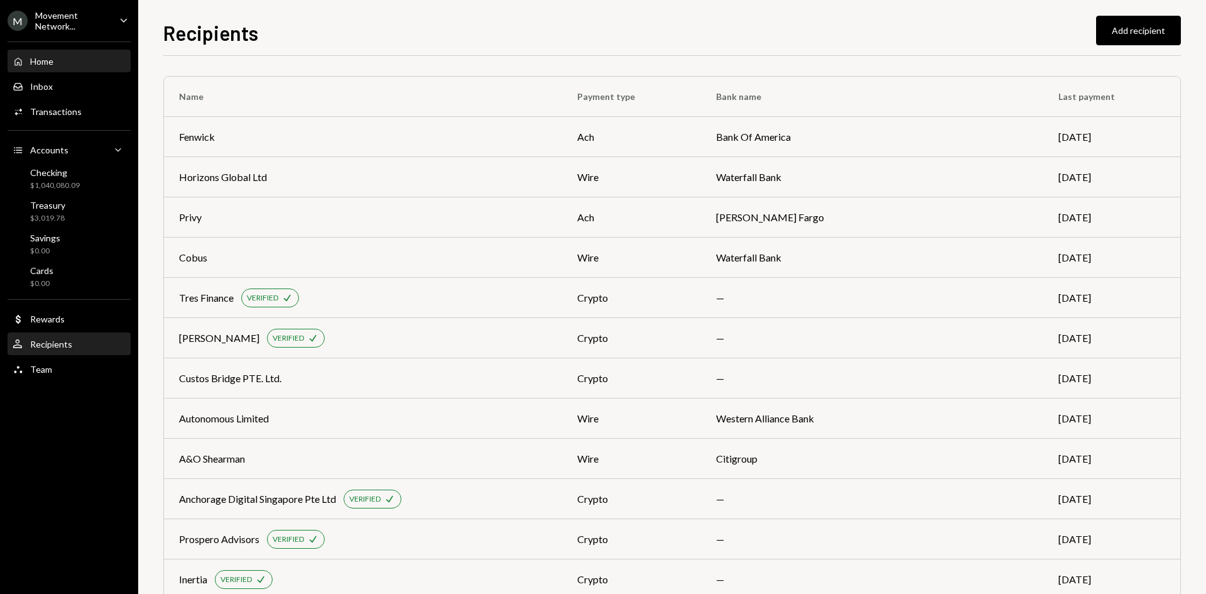
click at [64, 63] on div "Home Home" at bounding box center [69, 61] width 113 height 11
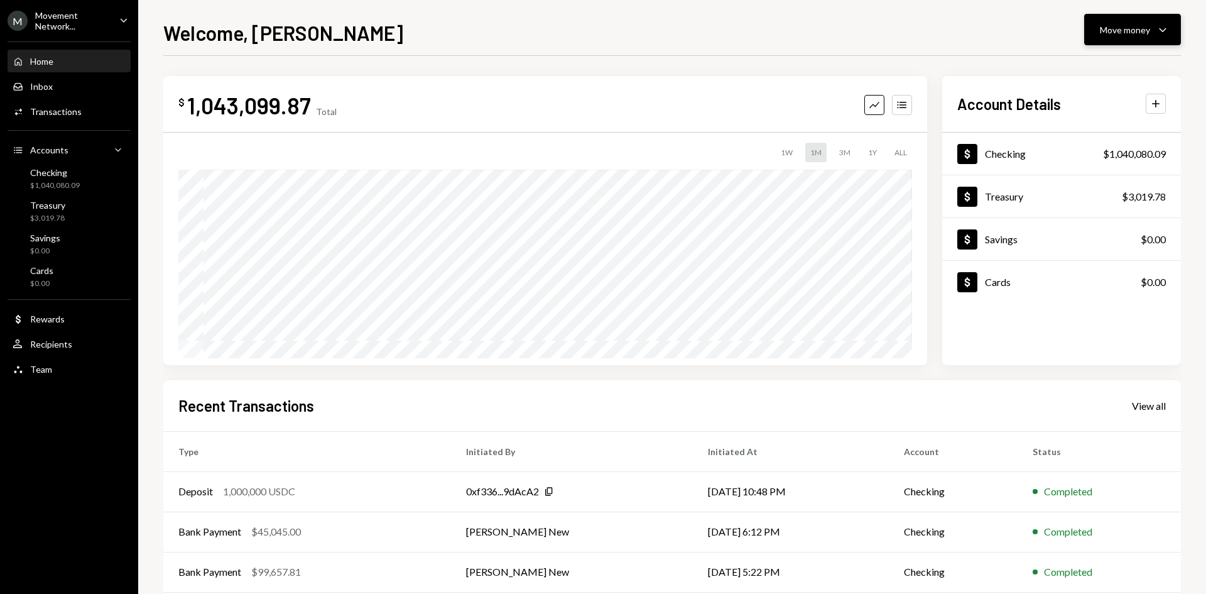
click at [1165, 23] on icon "Caret Down" at bounding box center [1162, 29] width 15 height 15
click at [1099, 65] on div "Send" at bounding box center [1123, 67] width 92 height 13
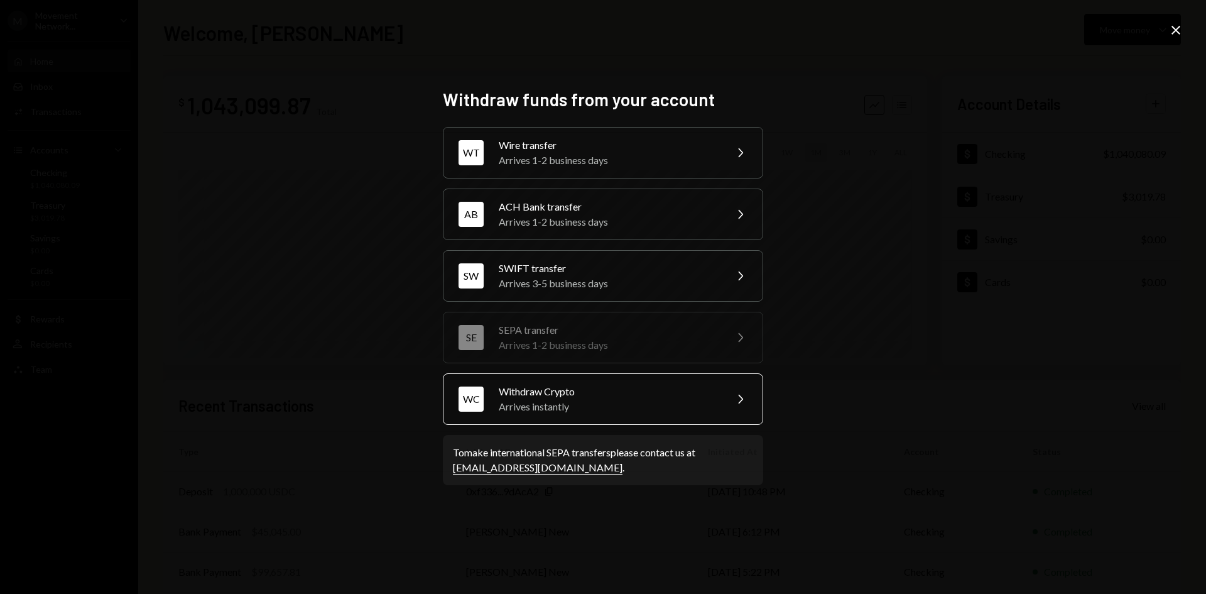
click at [575, 408] on div "Arrives instantly" at bounding box center [608, 406] width 219 height 15
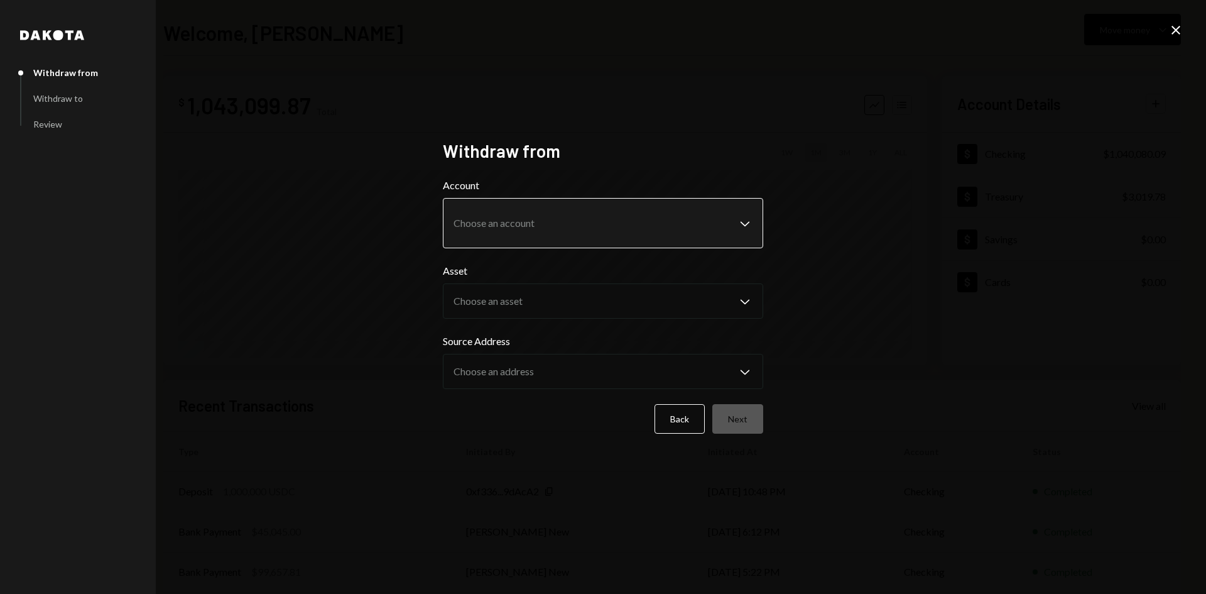
click at [525, 219] on body "M Movement Network... Caret Down Home Home Inbox Inbox Activities Transactions …" at bounding box center [603, 297] width 1206 height 594
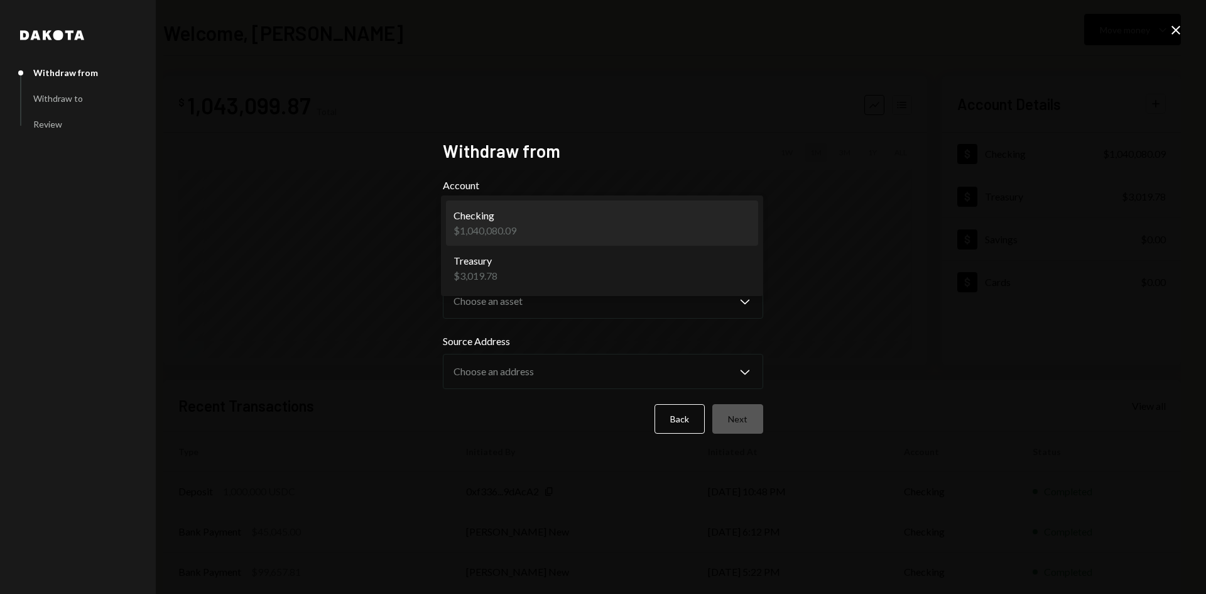
select select "**********"
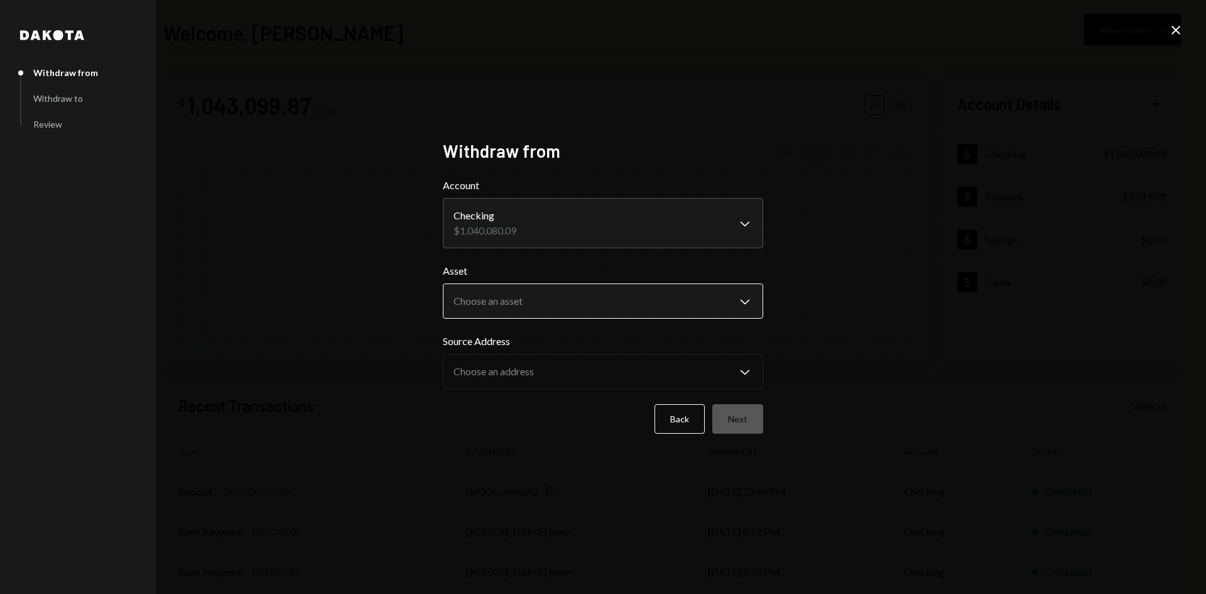
click at [536, 298] on body "M Movement Network... Caret Down Home Home Inbox Inbox Activities Transactions …" at bounding box center [603, 297] width 1206 height 594
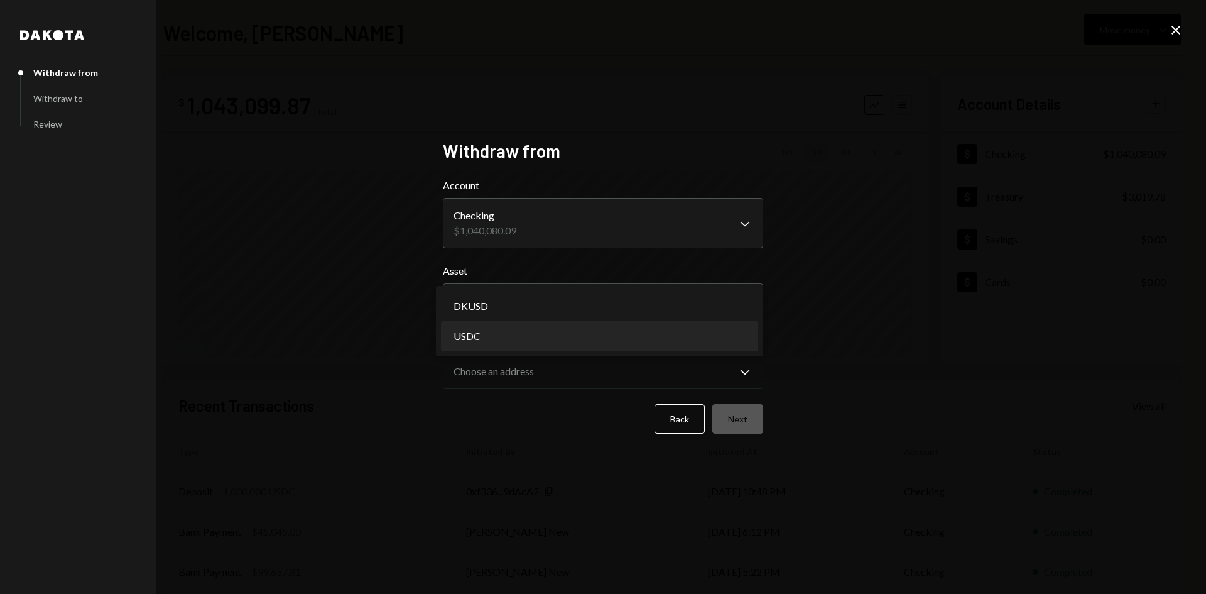
select select "****"
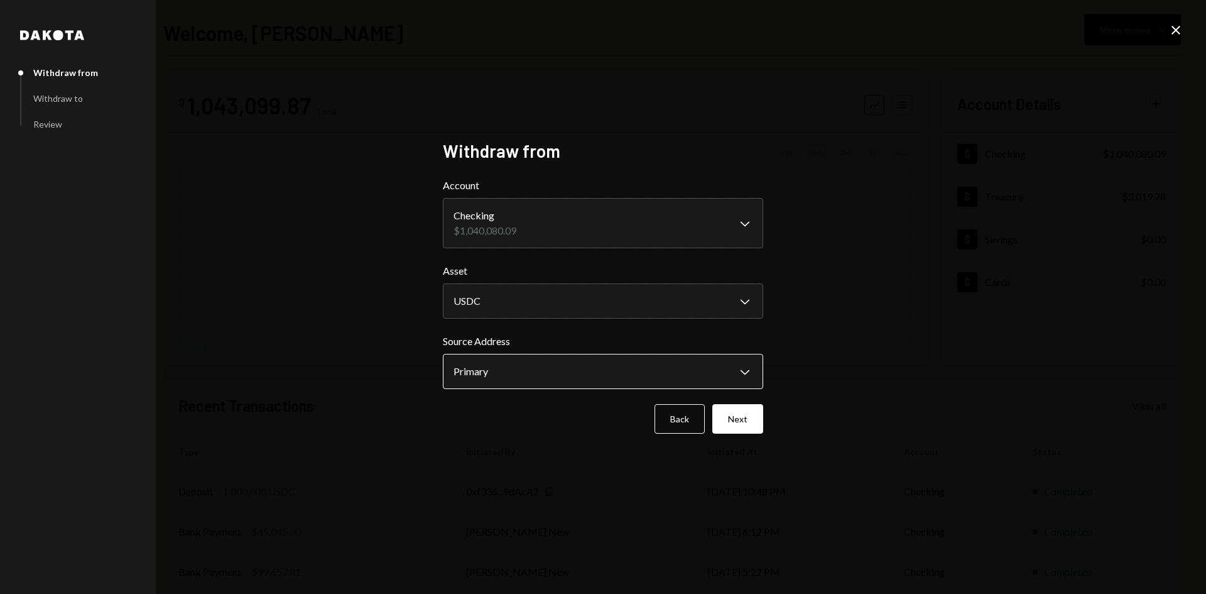
click at [523, 364] on body "M Movement Network... Caret Down Home Home Inbox Inbox Activities Transactions …" at bounding box center [603, 297] width 1206 height 594
click at [904, 338] on div "**********" at bounding box center [603, 297] width 1206 height 594
click at [749, 413] on button "Next" at bounding box center [737, 419] width 51 height 30
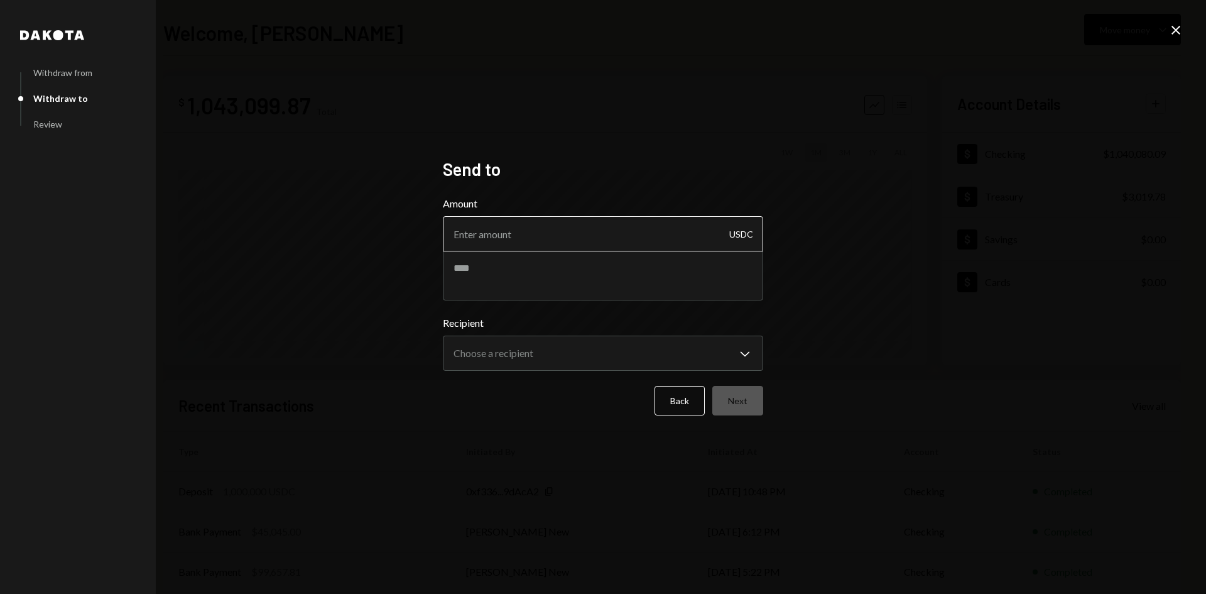
click at [631, 236] on input "Amount" at bounding box center [603, 233] width 320 height 35
paste input "1362.67"
type input "1362.67"
click at [499, 270] on textarea at bounding box center [603, 275] width 320 height 50
type textarea "**********"
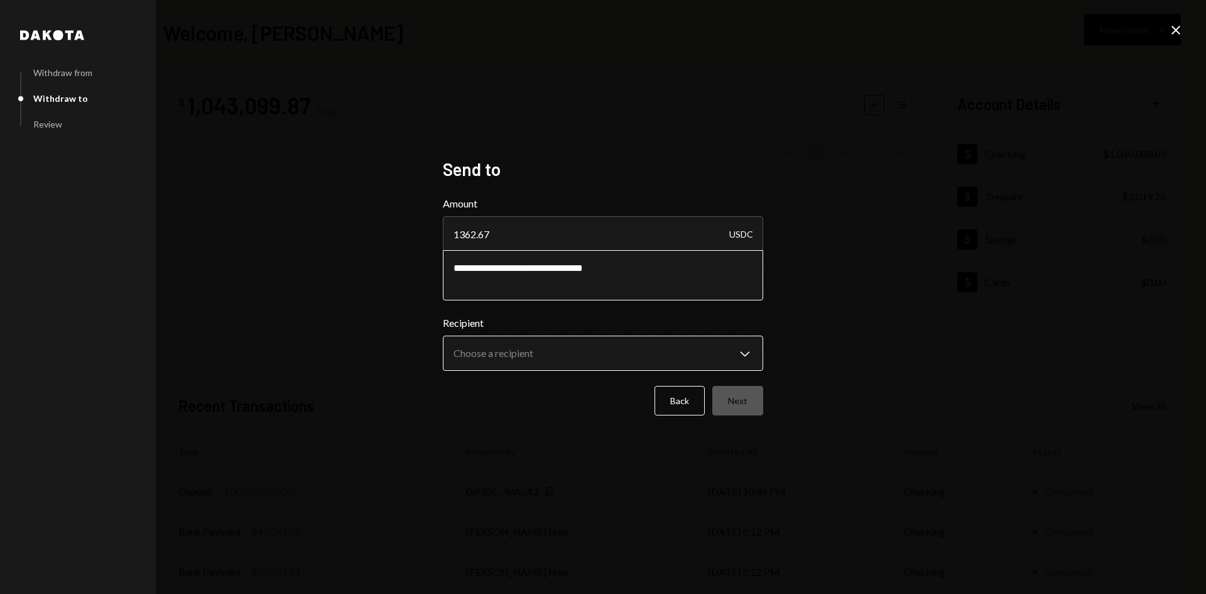
click at [511, 347] on body "**********" at bounding box center [603, 297] width 1206 height 594
click at [599, 348] on body "**********" at bounding box center [603, 297] width 1206 height 594
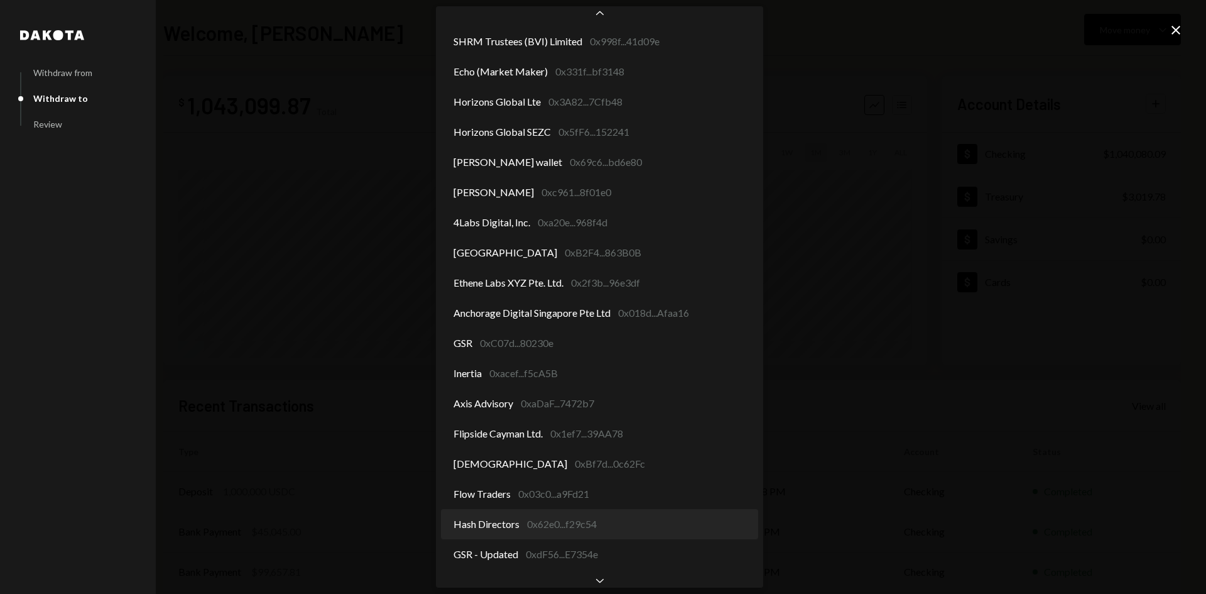
scroll to position [241, 0]
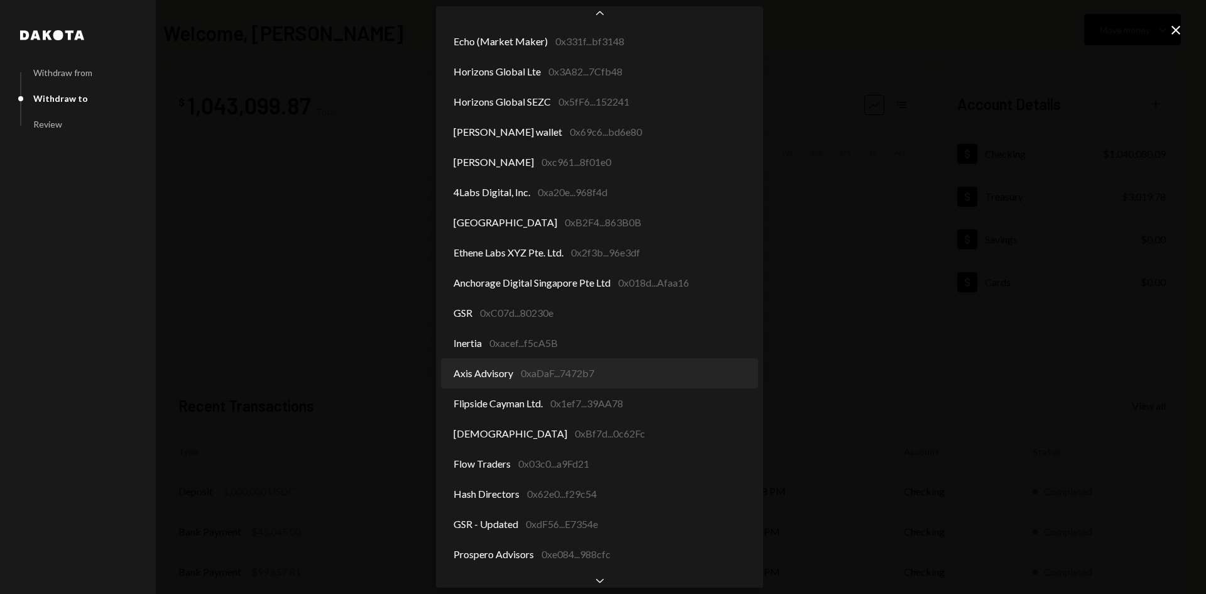
select select "**********"
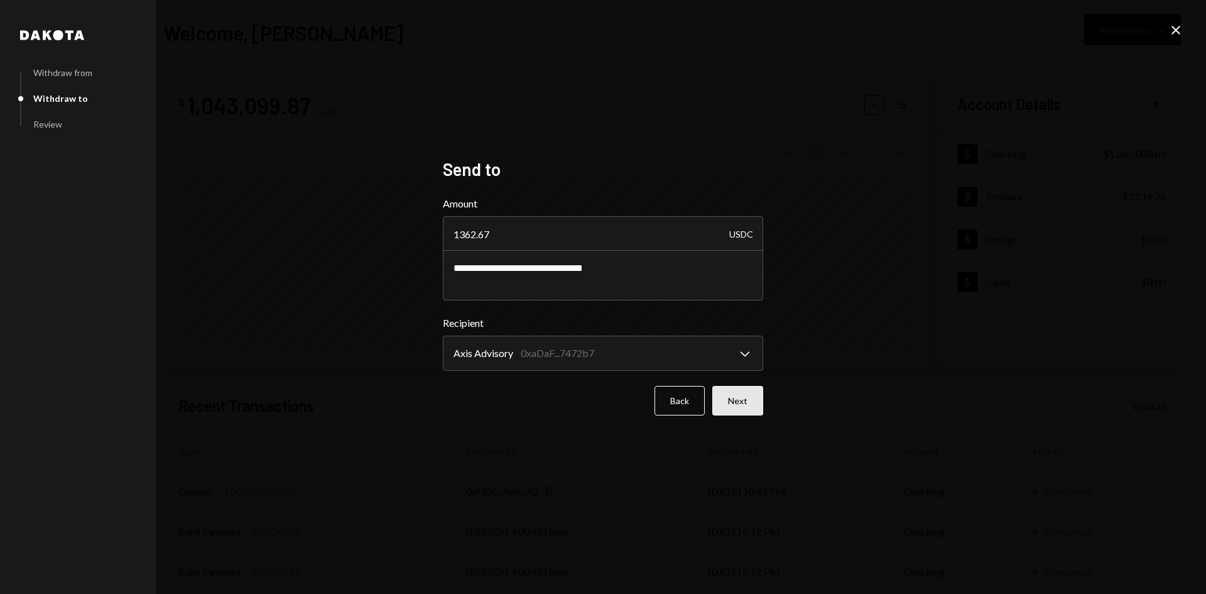
click at [723, 393] on button "Next" at bounding box center [737, 401] width 51 height 30
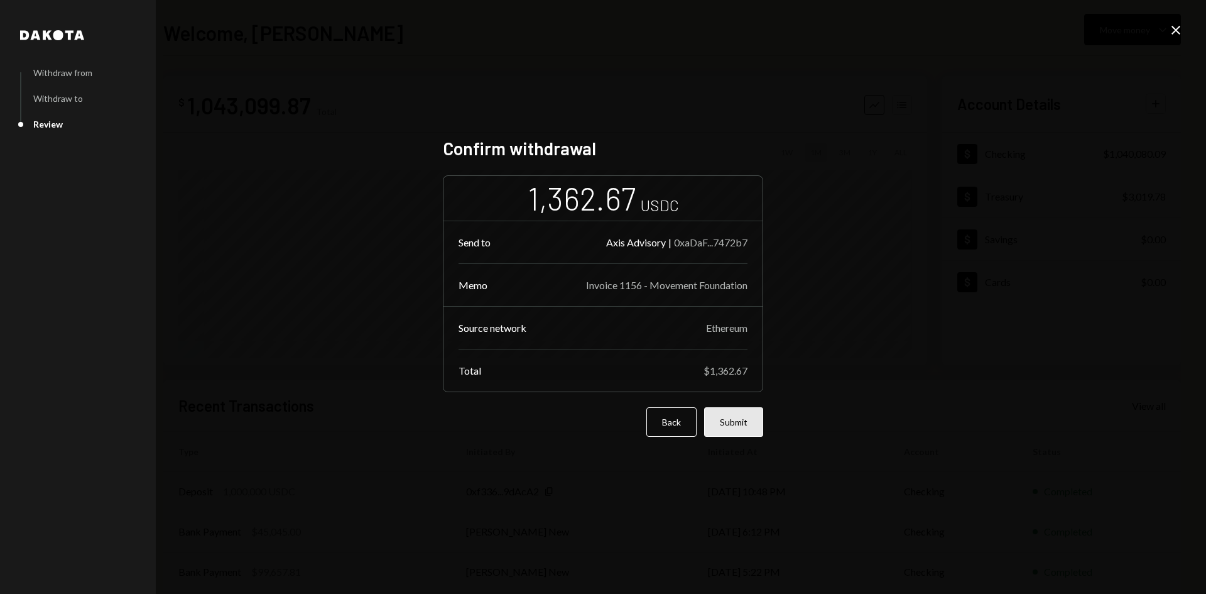
click at [729, 414] on button "Submit" at bounding box center [733, 422] width 59 height 30
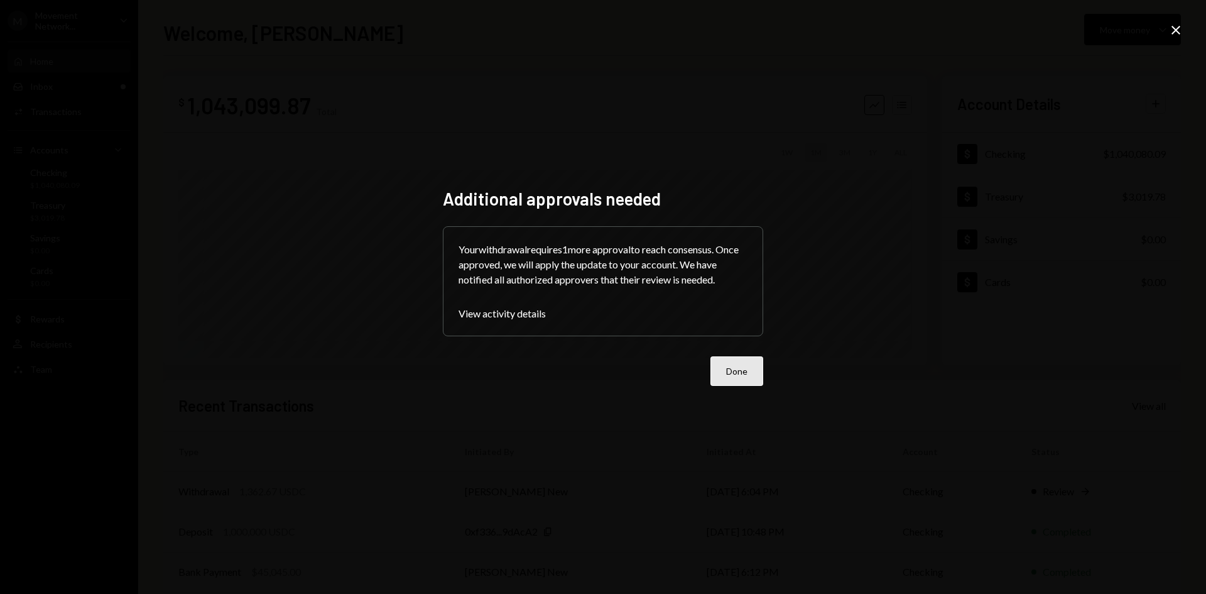
click at [752, 368] on button "Done" at bounding box center [737, 371] width 53 height 30
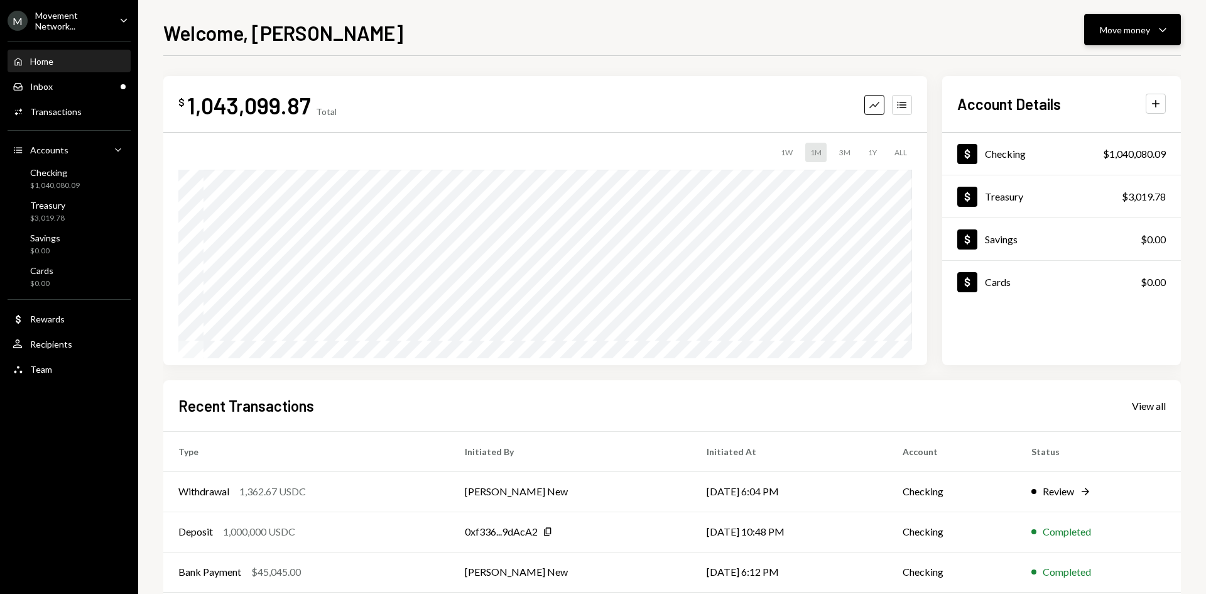
click at [1130, 19] on button "Move money Caret Down" at bounding box center [1132, 29] width 97 height 31
click at [1083, 77] on div "Withdraw Send" at bounding box center [1113, 67] width 126 height 28
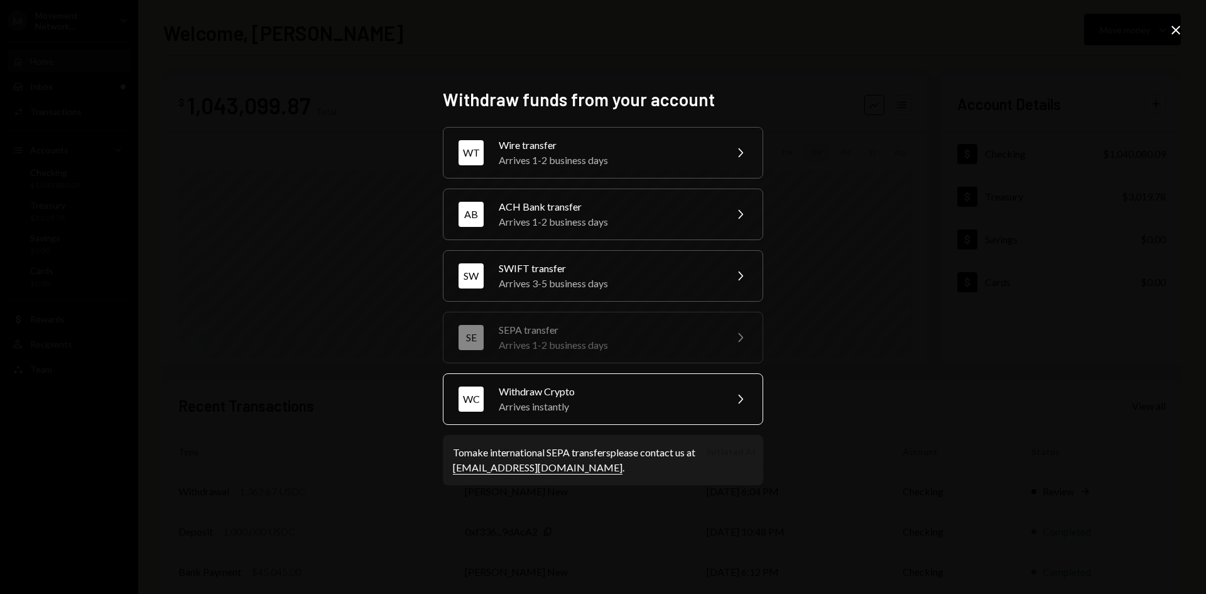
click at [711, 398] on div "Withdraw Crypto" at bounding box center [608, 391] width 219 height 15
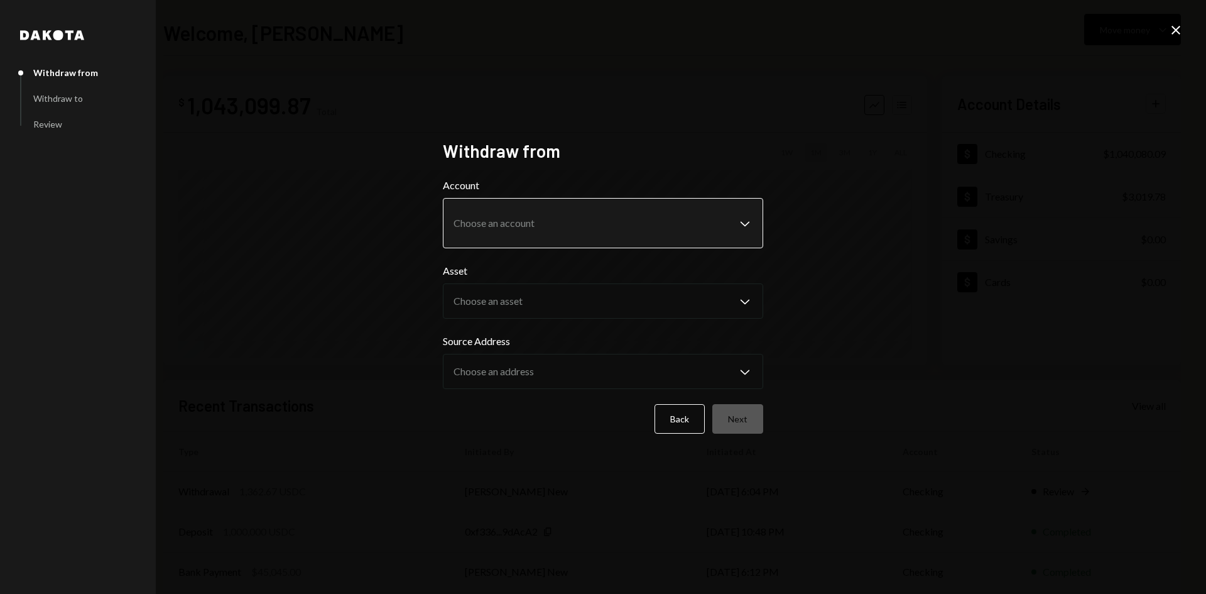
click at [621, 239] on body "M Movement Network... Caret Down Home Home Inbox Inbox Activities Transactions …" at bounding box center [603, 297] width 1206 height 594
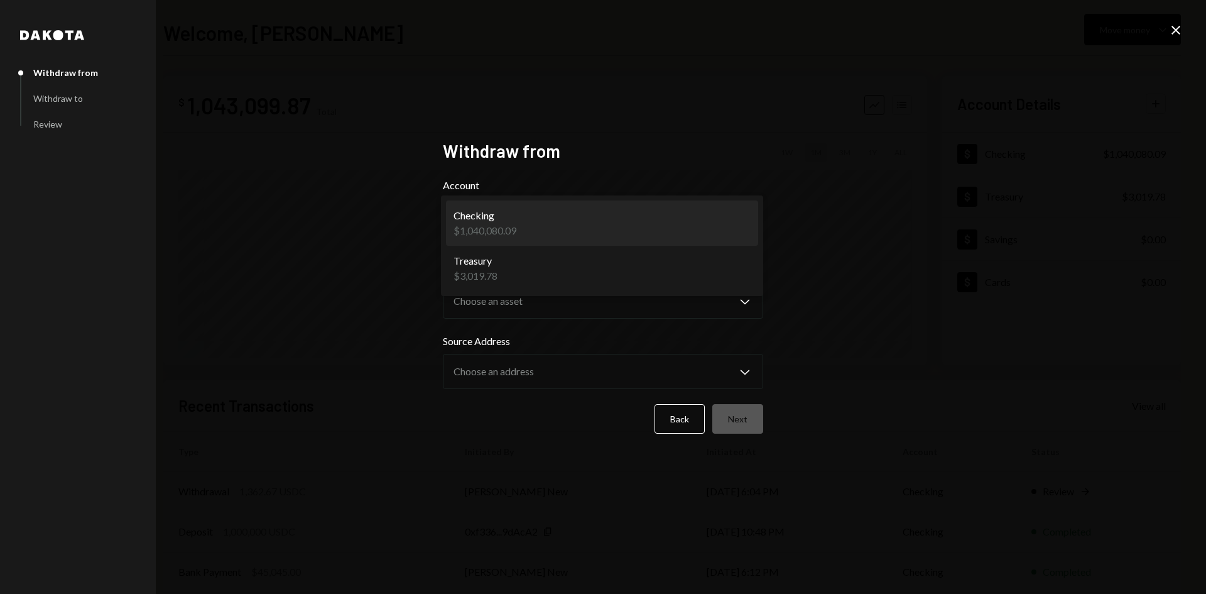
select select "**********"
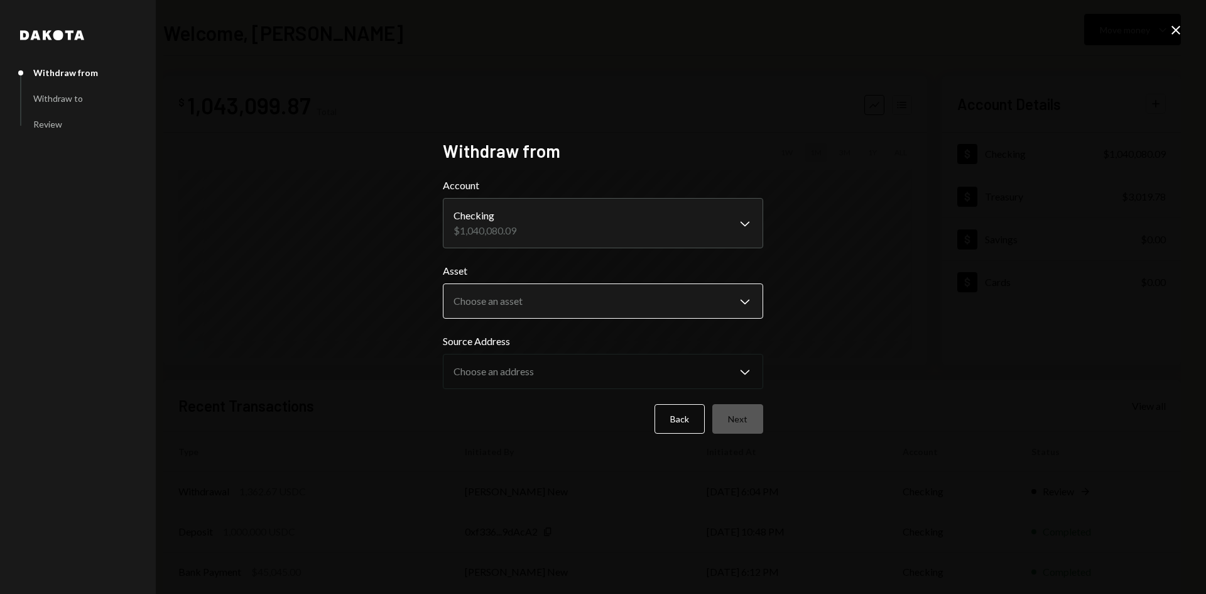
click at [548, 302] on body "M Movement Network... Caret Down Home Home Inbox Inbox Activities Transactions …" at bounding box center [603, 297] width 1206 height 594
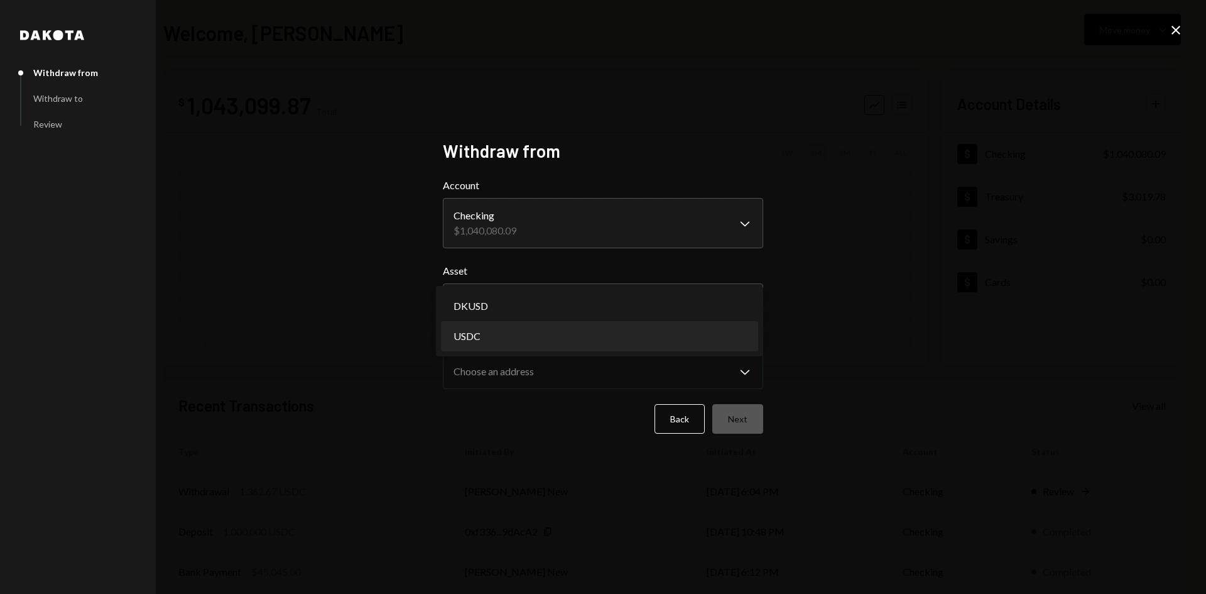
select select "****"
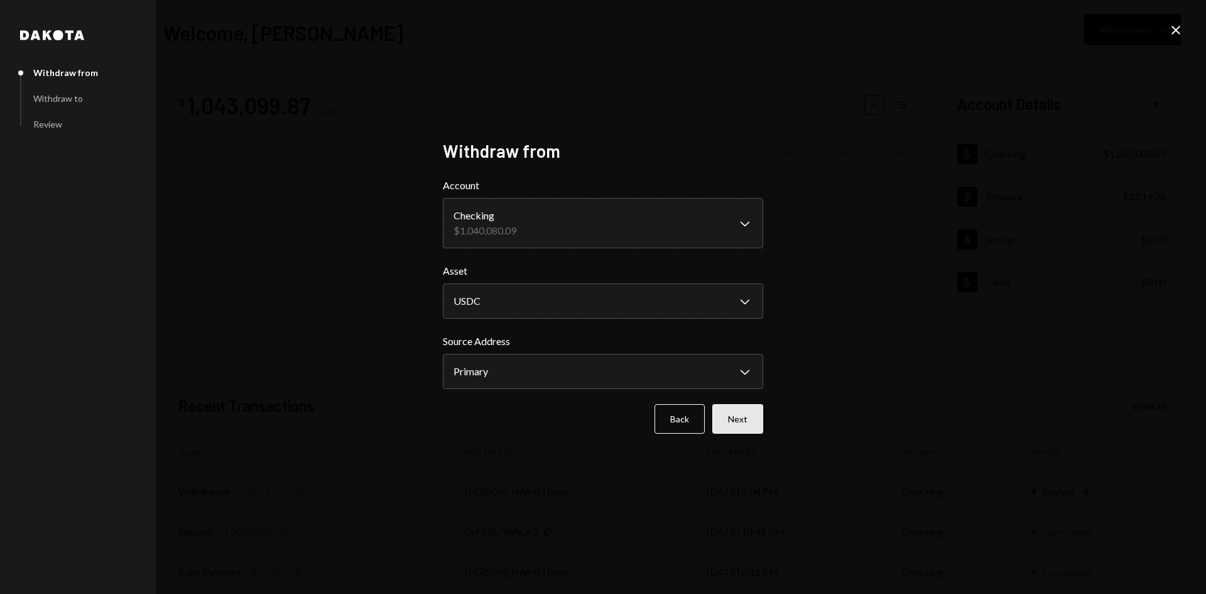
click at [754, 423] on button "Next" at bounding box center [737, 419] width 51 height 30
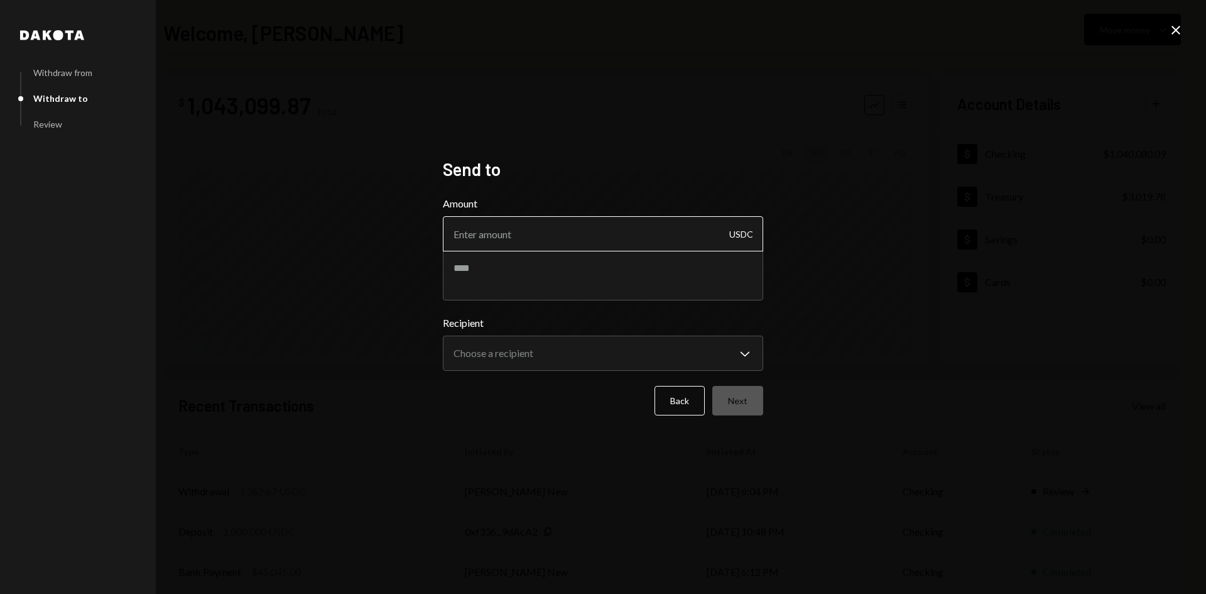
click at [568, 227] on input "Amount" at bounding box center [603, 233] width 320 height 35
paste input "250800018"
type input "250800018"
drag, startPoint x: 510, startPoint y: 234, endPoint x: 393, endPoint y: 234, distance: 117.5
click at [393, 234] on div "**********" at bounding box center [603, 297] width 1206 height 594
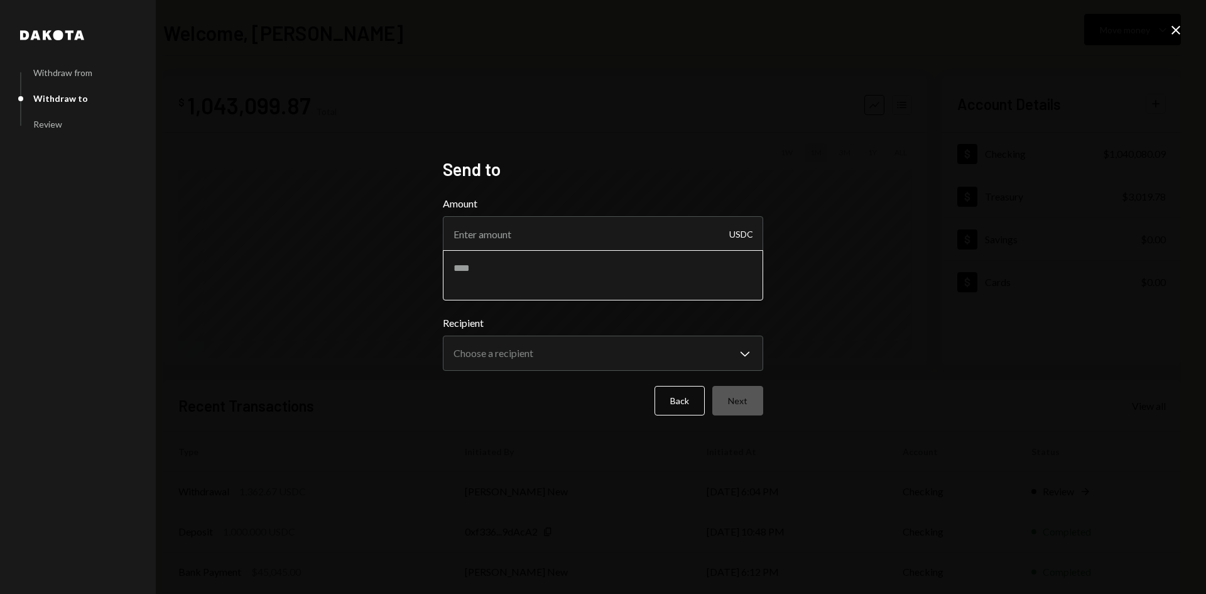
click at [486, 275] on textarea at bounding box center [603, 275] width 320 height 50
paste textarea "*********"
type textarea "**********"
click at [514, 351] on body "**********" at bounding box center [603, 297] width 1206 height 594
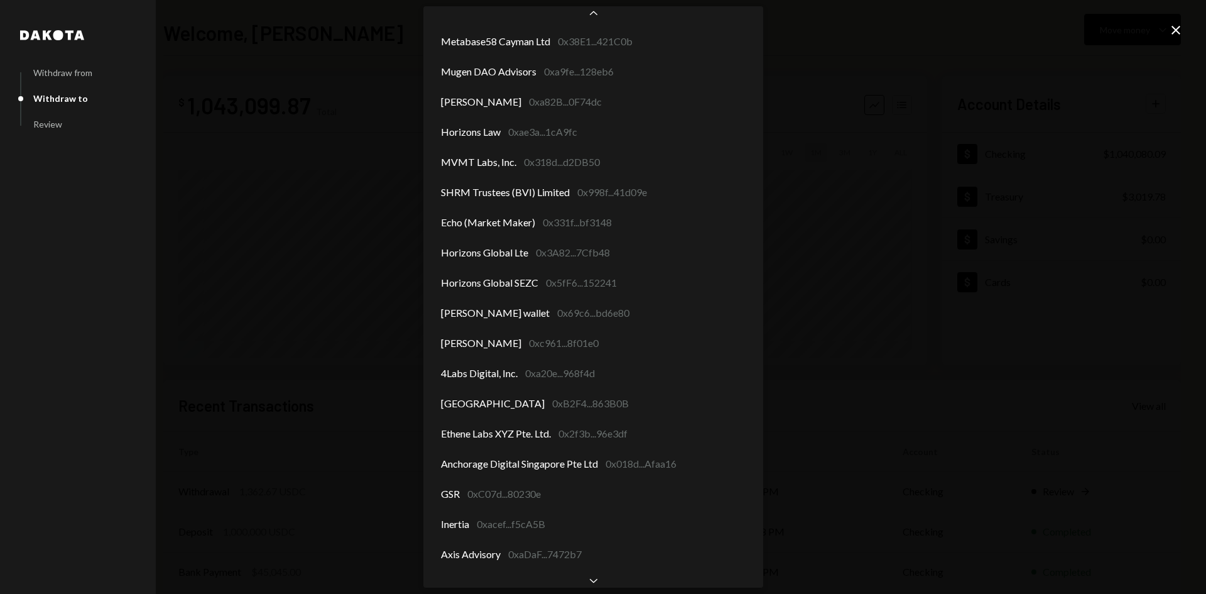
scroll to position [181, 0]
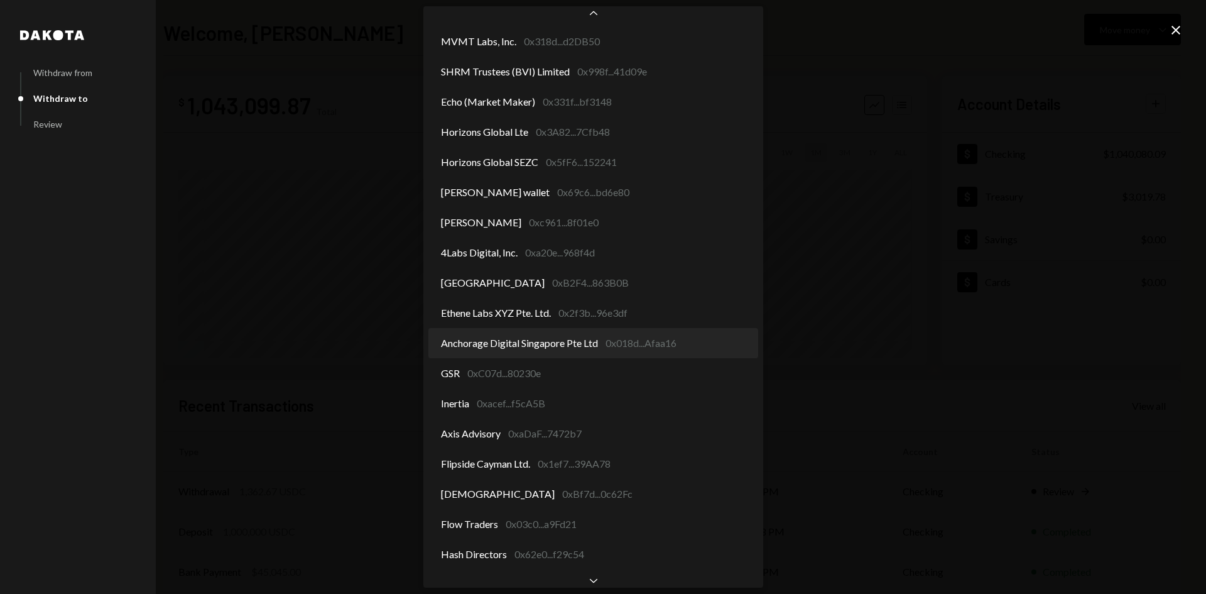
select select "**********"
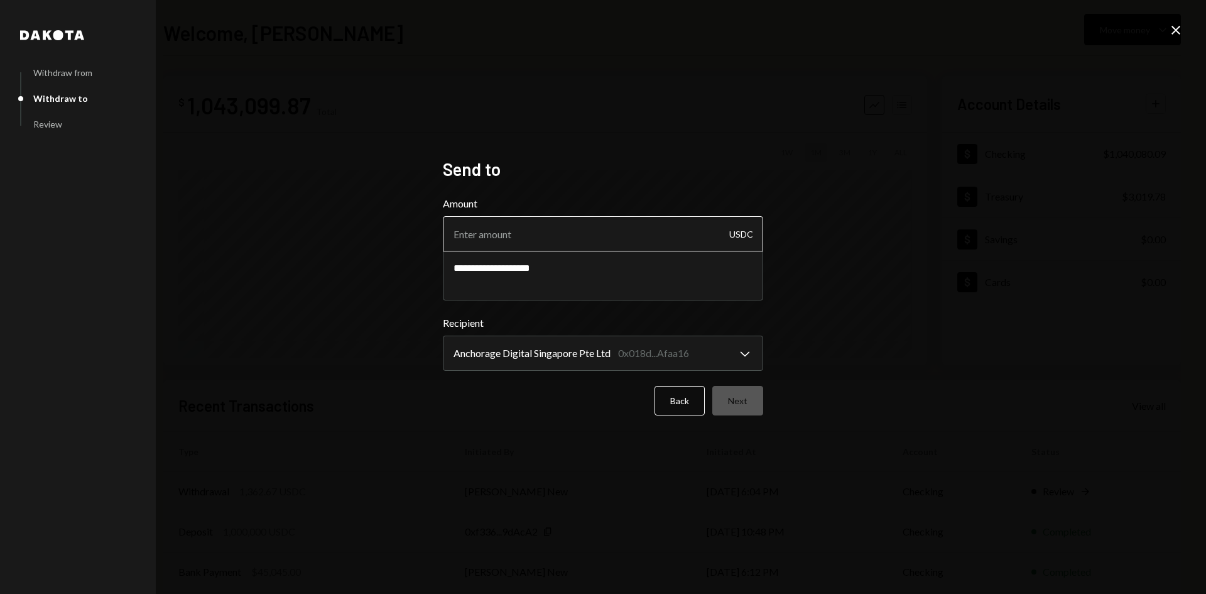
click at [607, 232] on input "Amount" at bounding box center [603, 233] width 320 height 35
type input "18807.99"
click at [744, 394] on button "Next" at bounding box center [737, 401] width 51 height 30
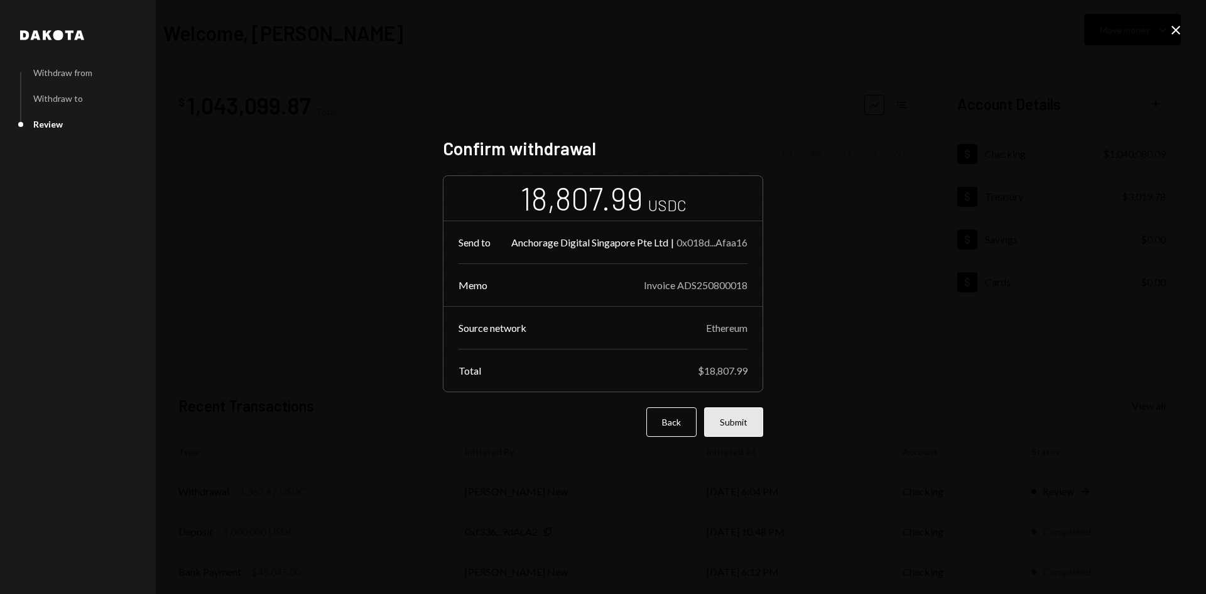
click at [713, 422] on button "Submit" at bounding box center [733, 422] width 59 height 30
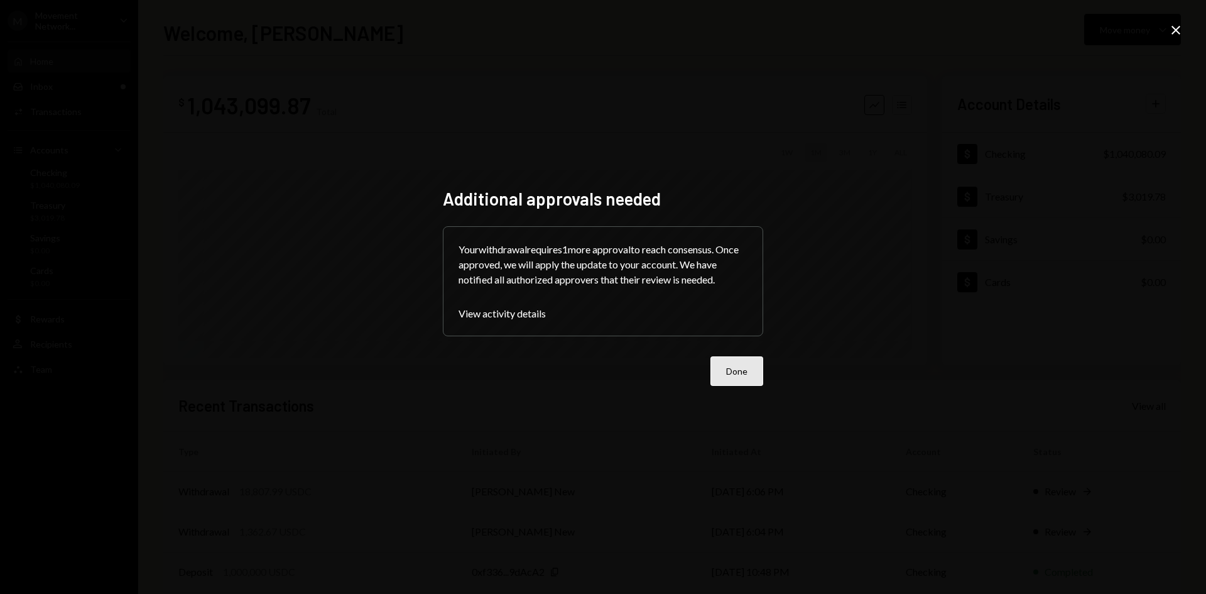
click at [738, 364] on button "Done" at bounding box center [737, 371] width 53 height 30
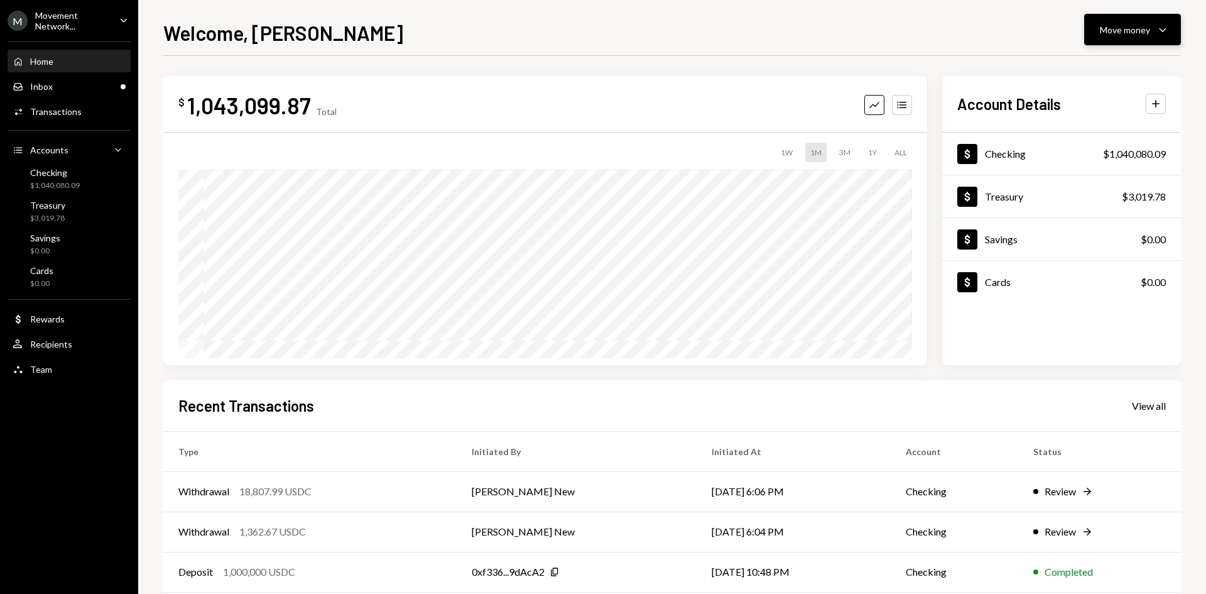
click at [1115, 24] on div "Move money" at bounding box center [1125, 29] width 50 height 13
click at [1096, 63] on div "Send" at bounding box center [1123, 67] width 92 height 13
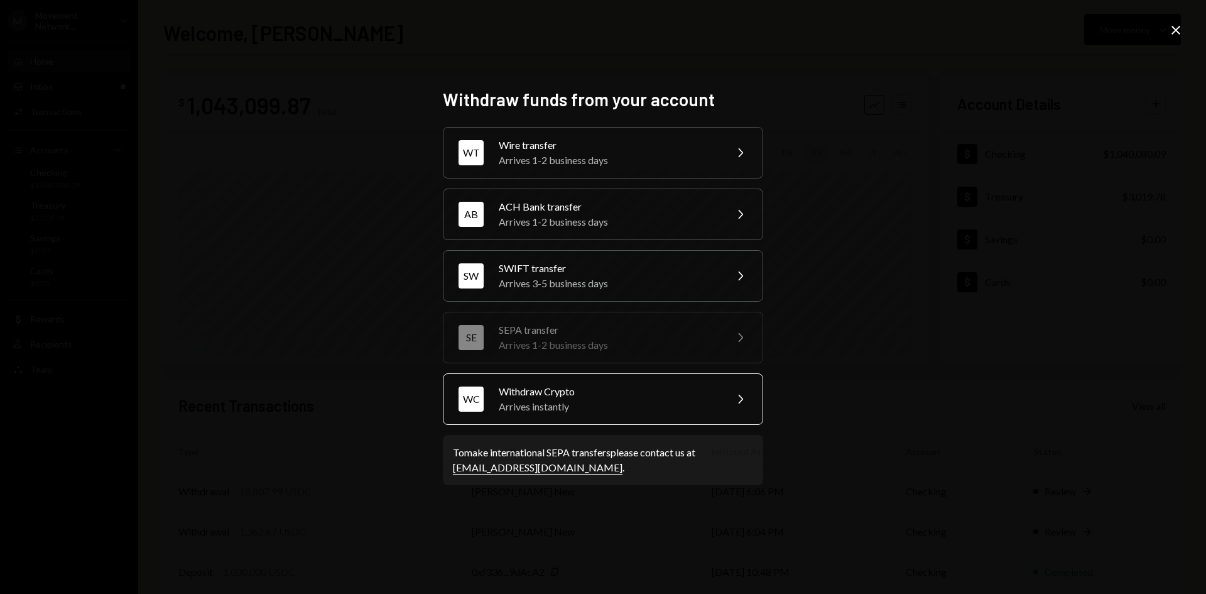
click at [613, 409] on div "Arrives instantly" at bounding box center [608, 406] width 219 height 15
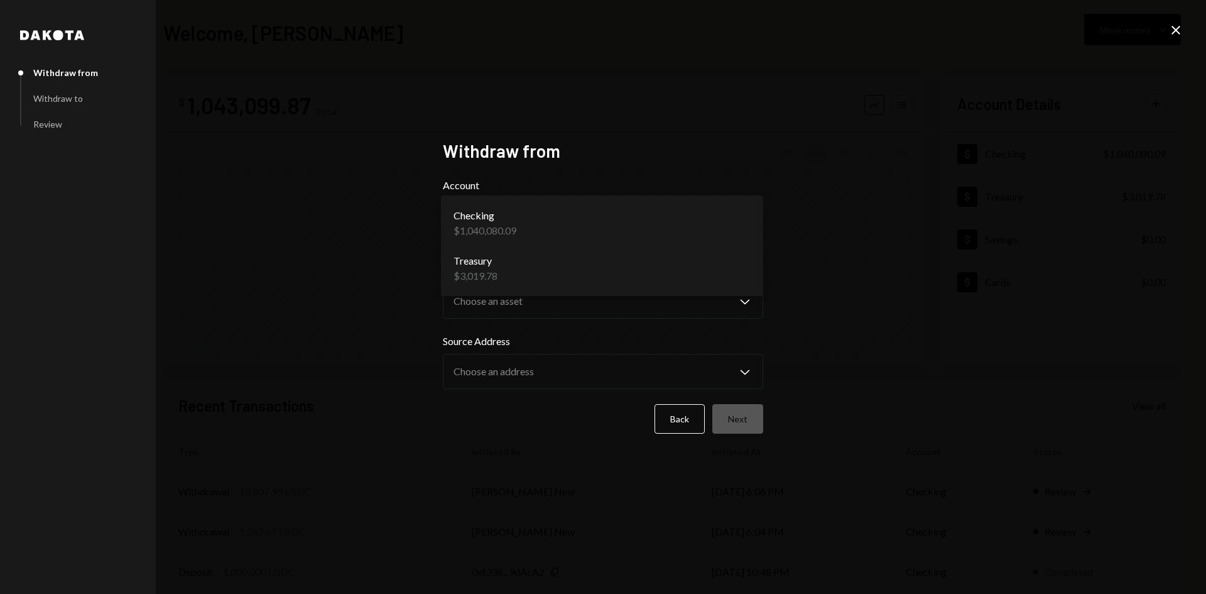
click at [545, 226] on body "M Movement Network... Caret Down Home Home Inbox Inbox Activities Transactions …" at bounding box center [603, 297] width 1206 height 594
select select "**********"
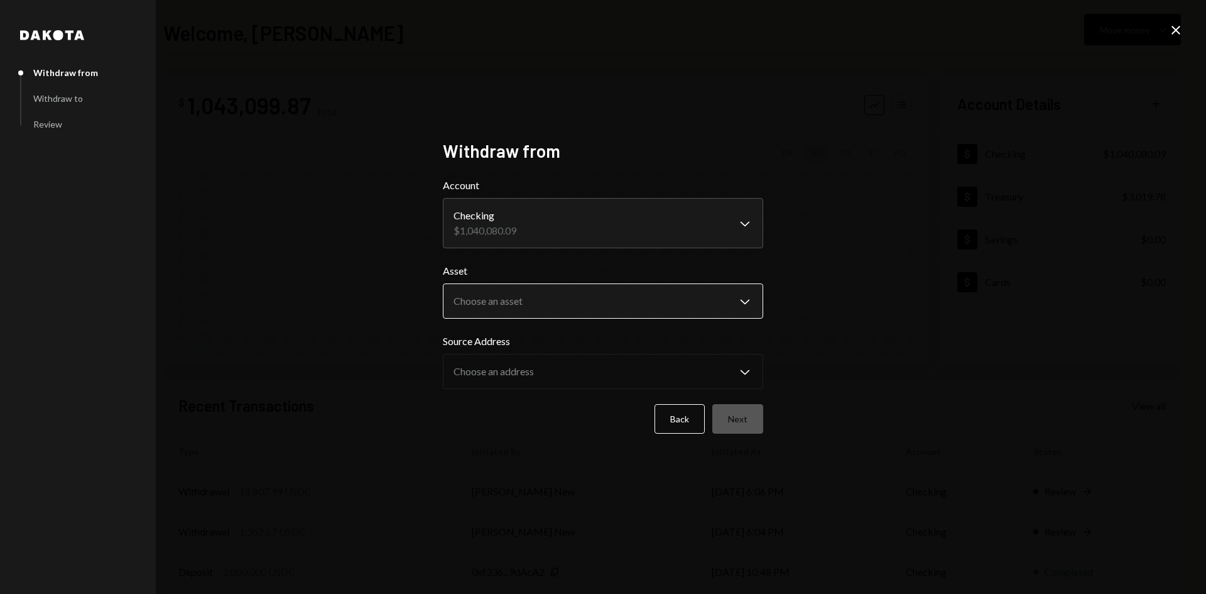
click at [550, 292] on body "M Movement Network... Caret Down Home Home Inbox Inbox Activities Transactions …" at bounding box center [603, 297] width 1206 height 594
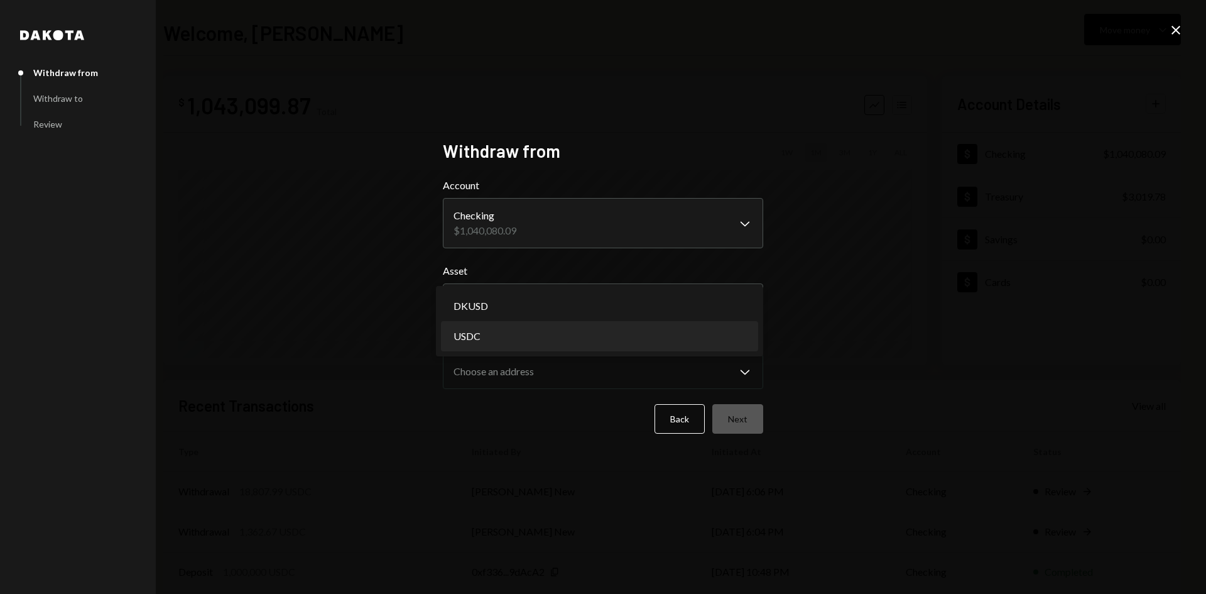
select select "****"
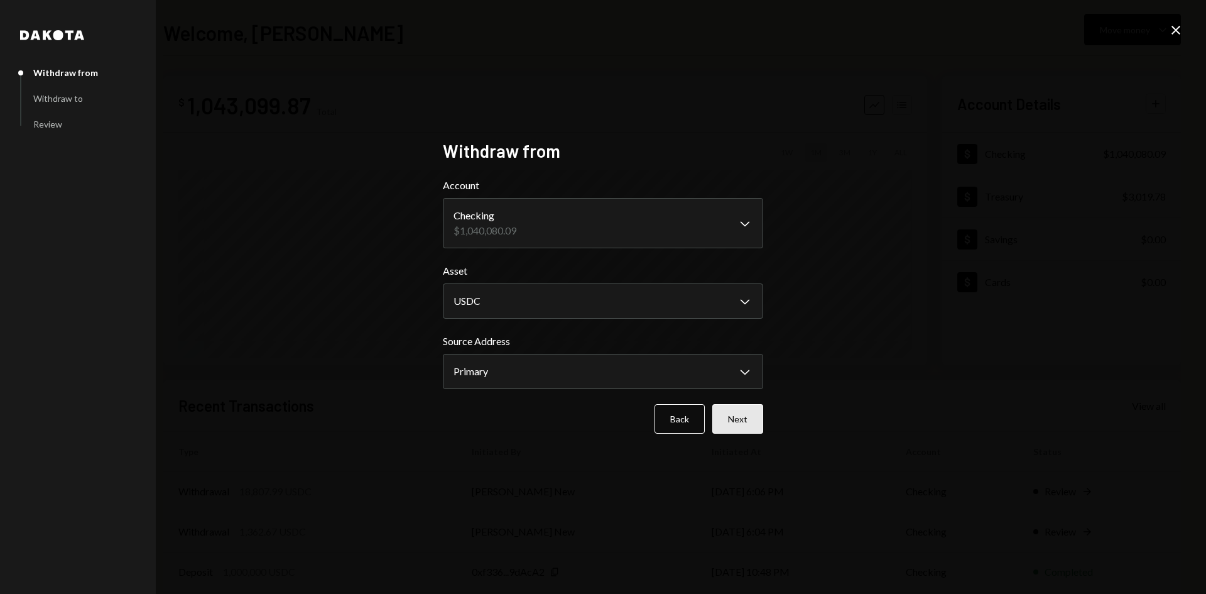
click at [753, 410] on button "Next" at bounding box center [737, 419] width 51 height 30
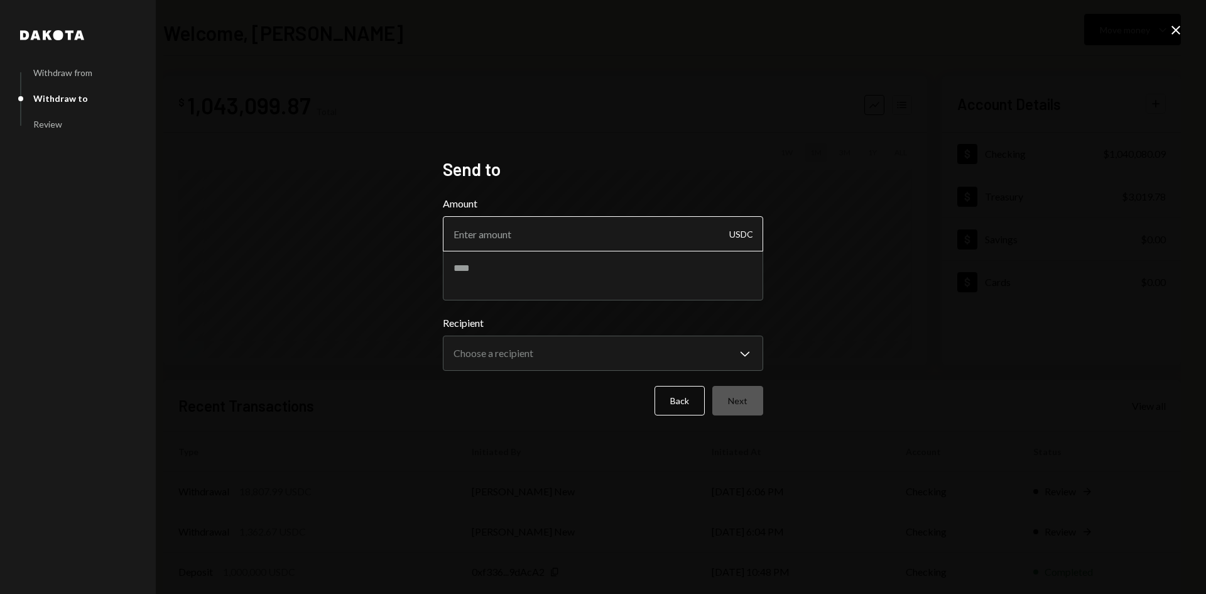
click at [536, 243] on input "Amount" at bounding box center [603, 233] width 320 height 35
type input "20000"
click at [542, 264] on textarea at bounding box center [603, 275] width 320 height 50
click at [601, 271] on textarea at bounding box center [603, 275] width 320 height 50
type textarea "**********"
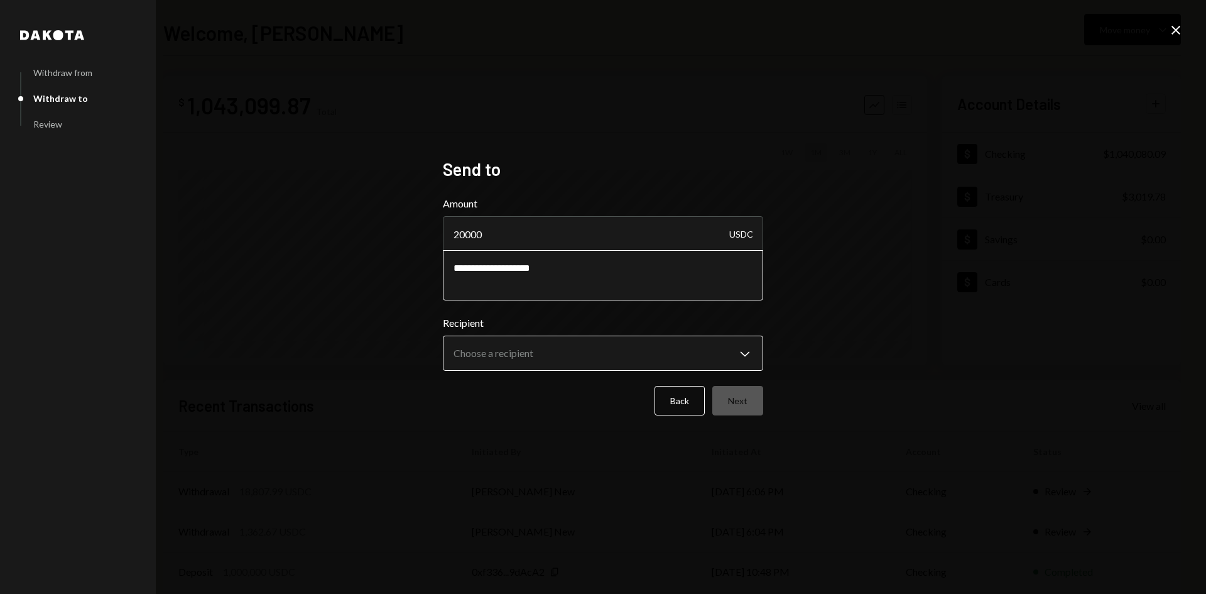
click at [605, 344] on body "M Movement Network... Caret Down Home Home Inbox Inbox Activities Transactions …" at bounding box center [603, 297] width 1206 height 594
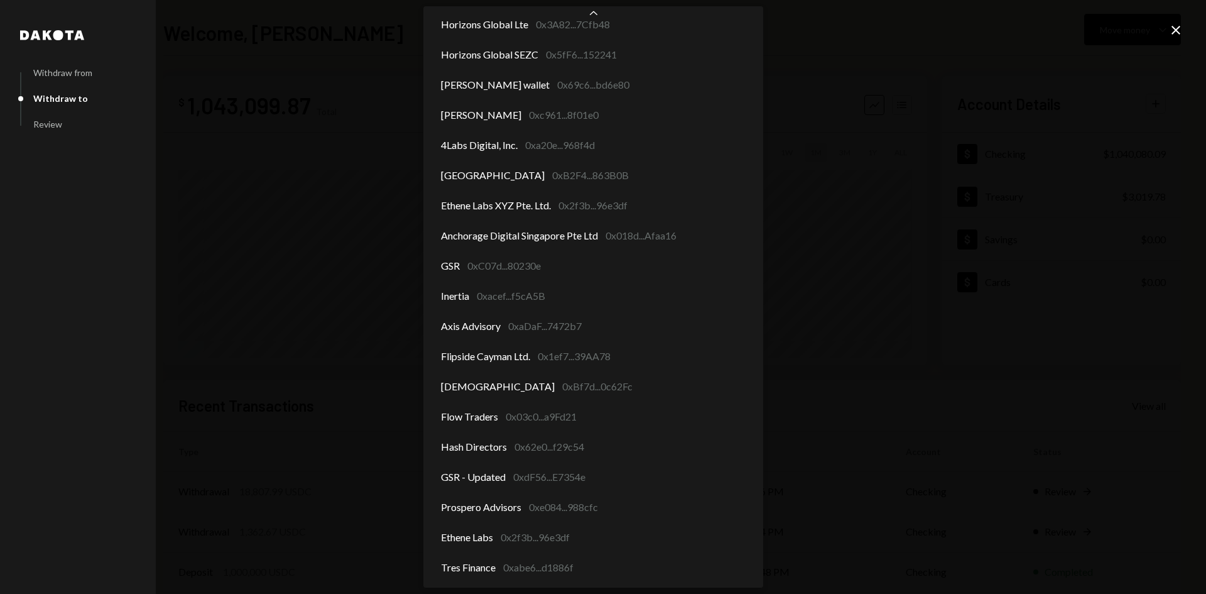
scroll to position [288, 0]
select select "**********"
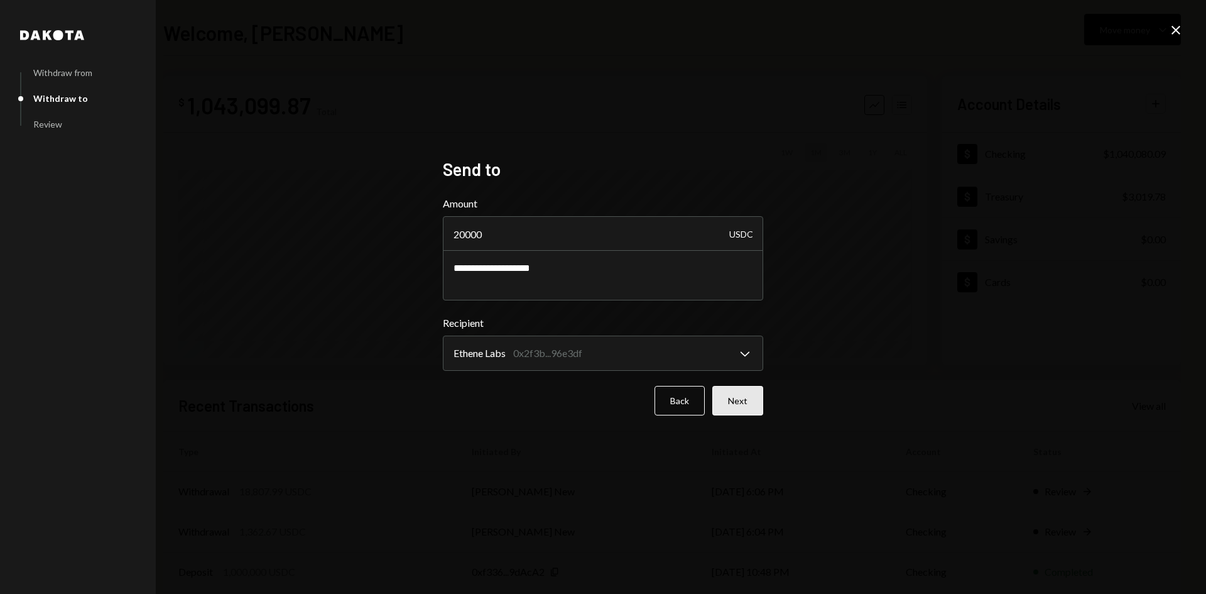
click at [742, 395] on button "Next" at bounding box center [737, 401] width 51 height 30
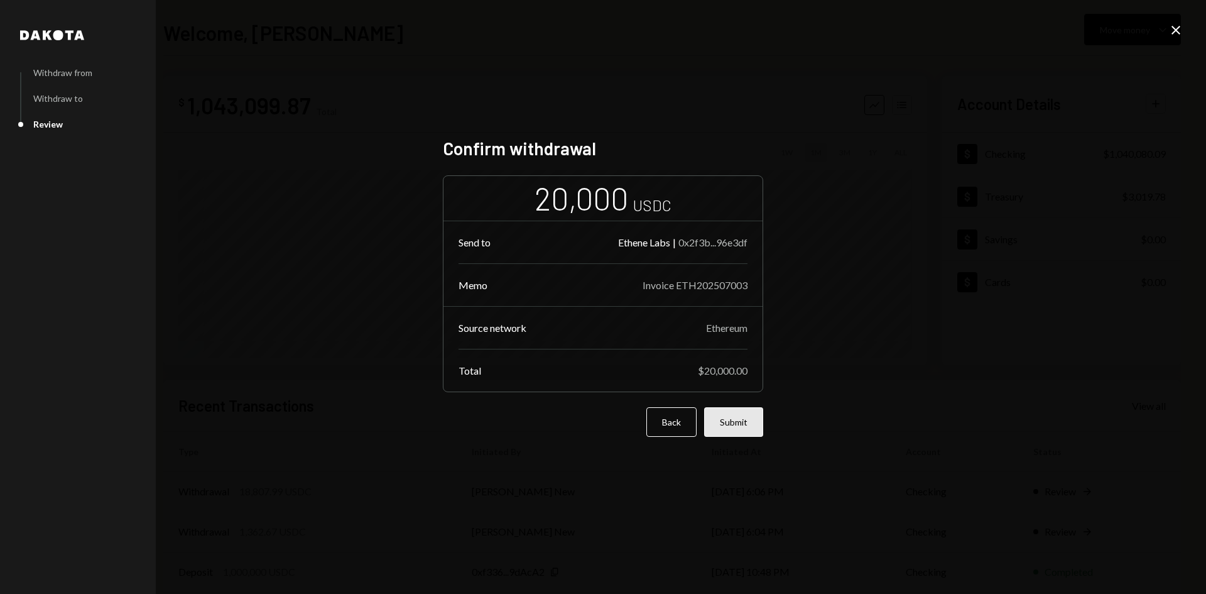
click at [733, 417] on button "Submit" at bounding box center [733, 422] width 59 height 30
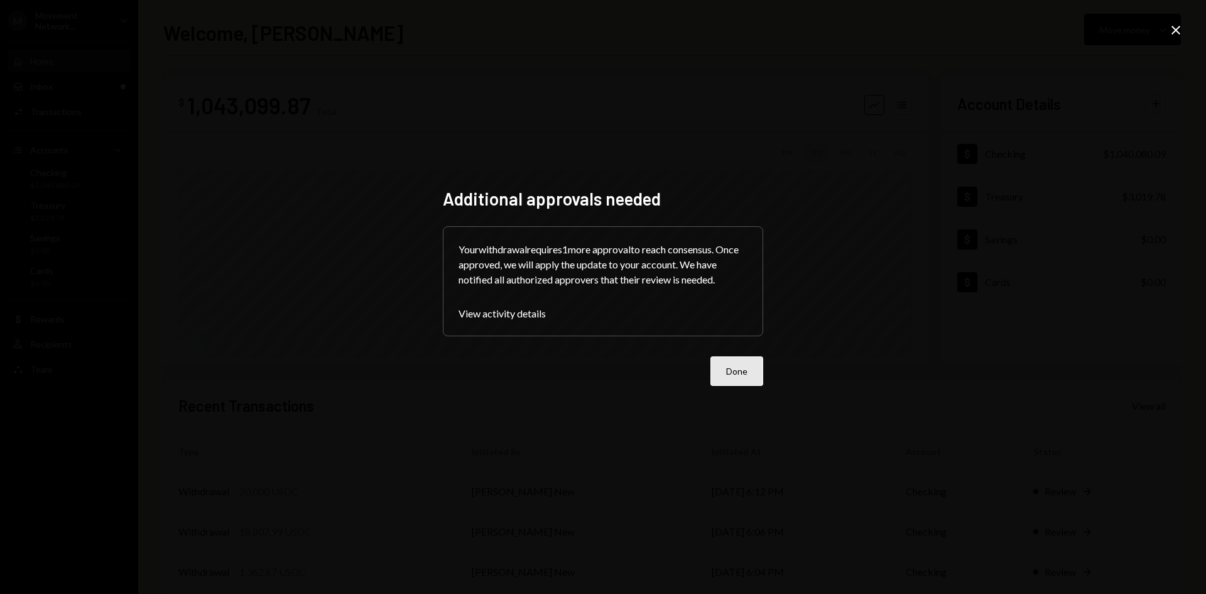
click at [755, 366] on button "Done" at bounding box center [737, 371] width 53 height 30
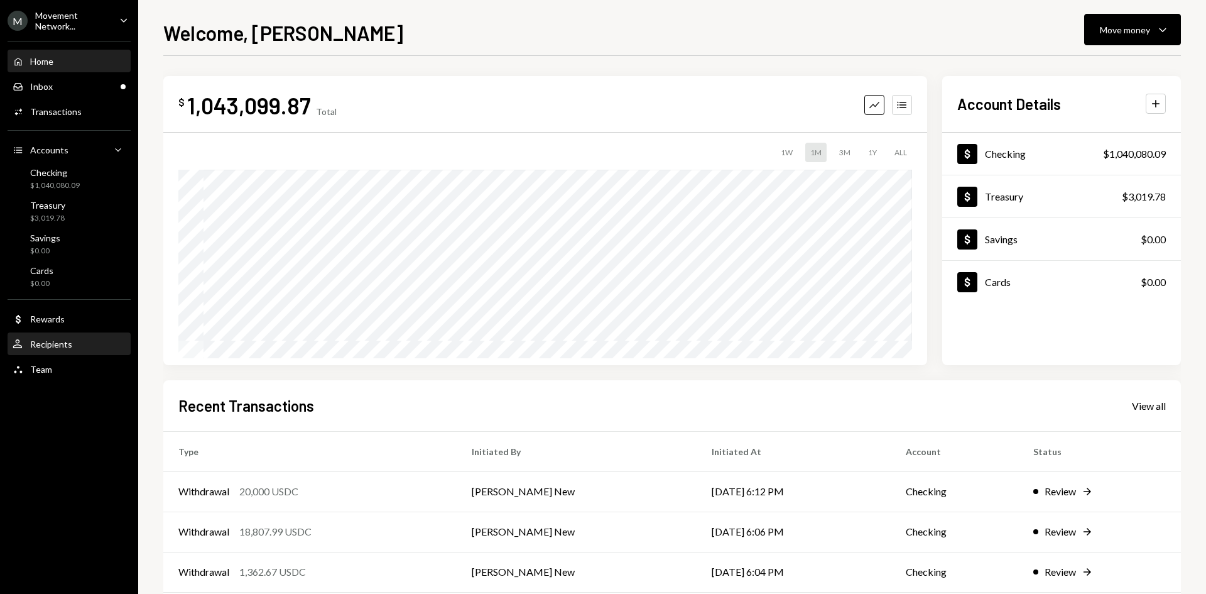
click at [85, 339] on div "User Recipients" at bounding box center [69, 344] width 113 height 11
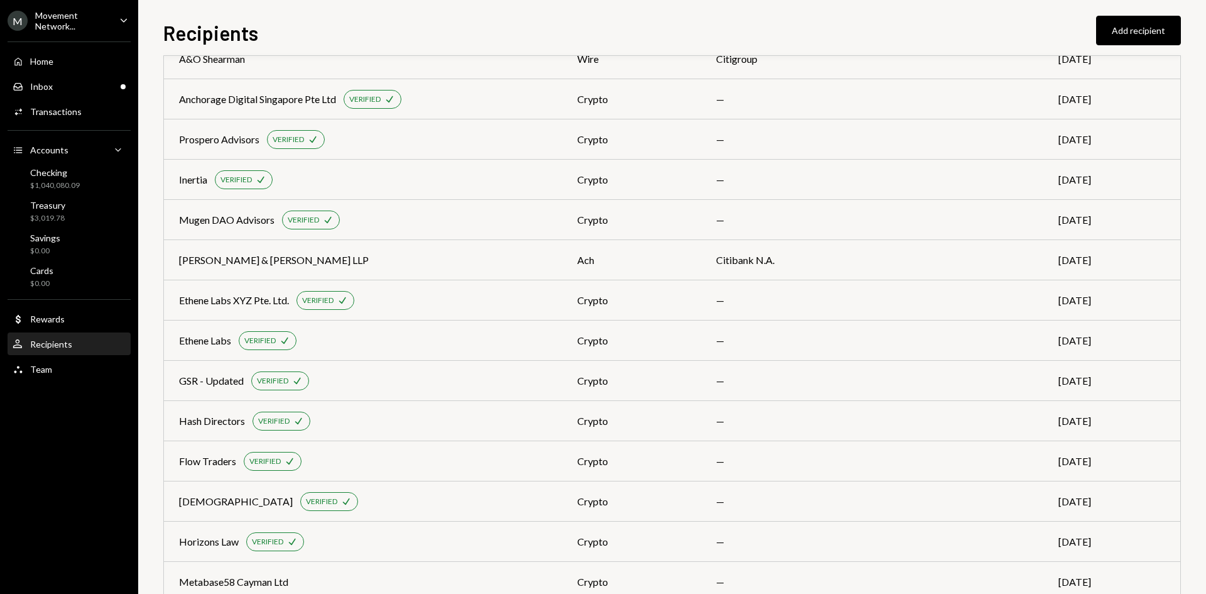
scroll to position [400, 0]
click at [487, 472] on td "Flow Traders VERIFIED Check" at bounding box center [363, 461] width 398 height 40
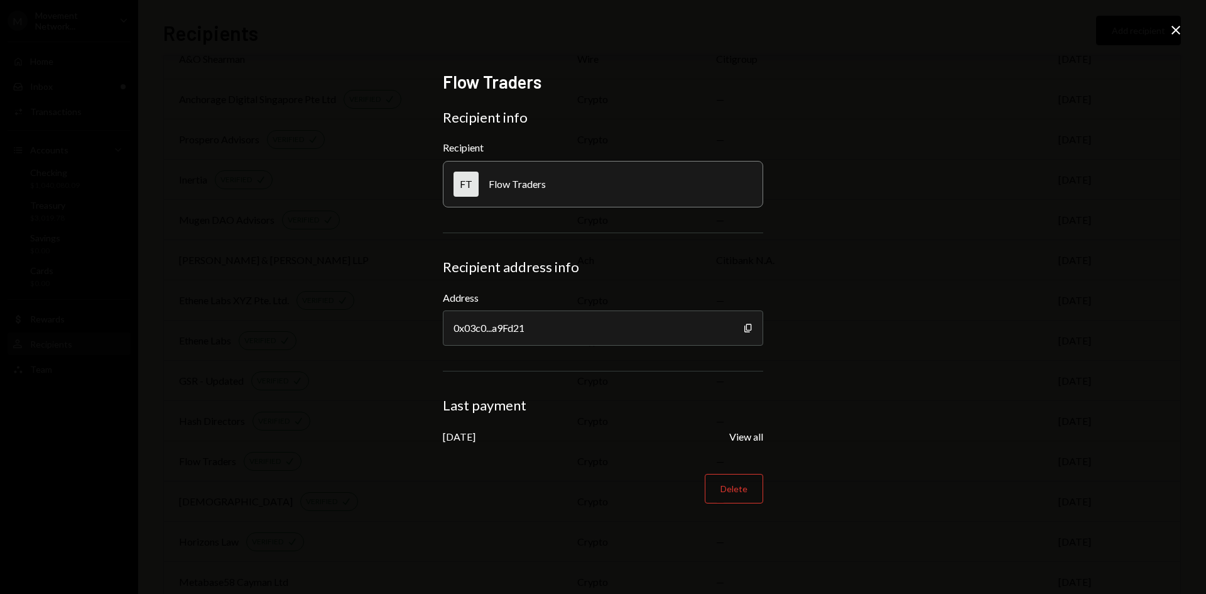
click at [1182, 33] on icon "Close" at bounding box center [1176, 30] width 15 height 15
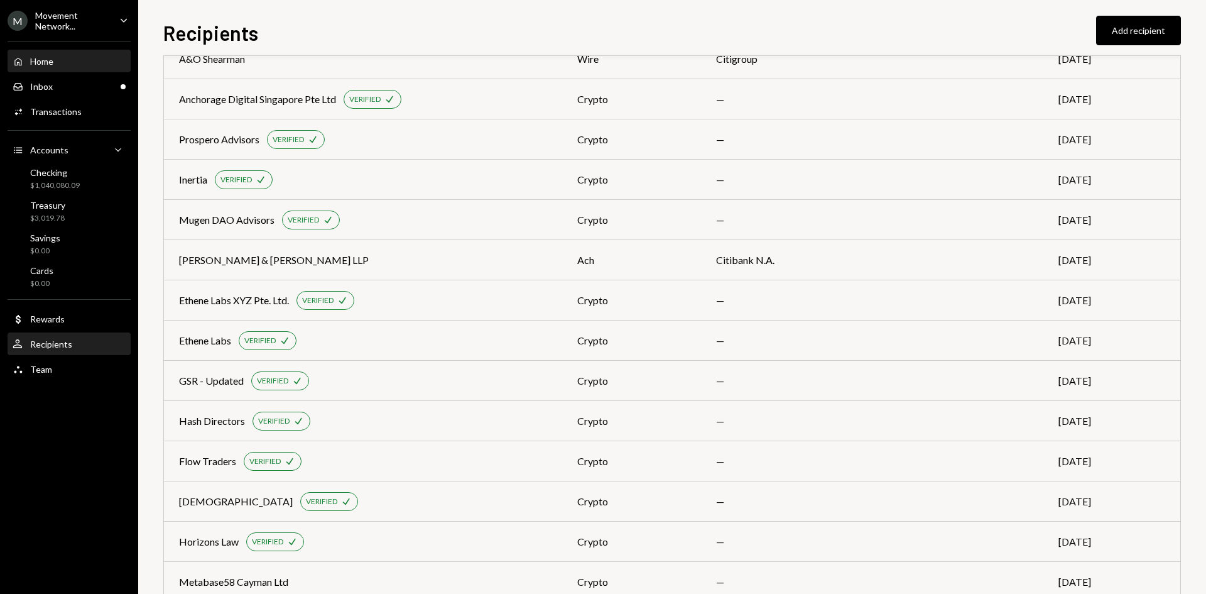
click at [79, 59] on div "Home Home" at bounding box center [69, 61] width 113 height 11
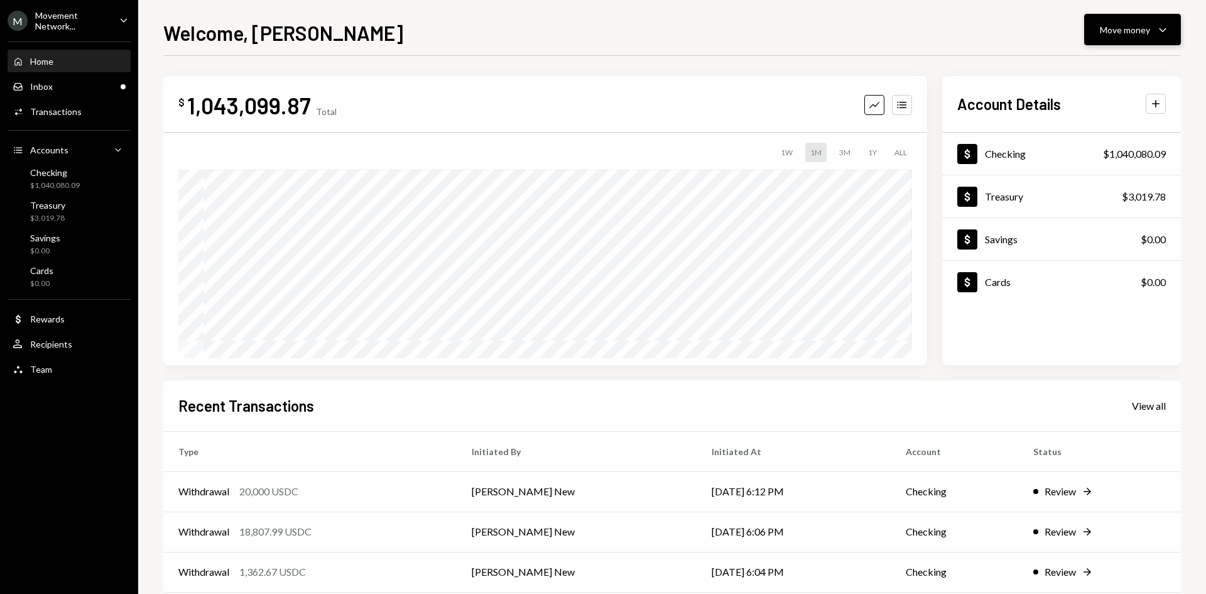
click at [1176, 29] on button "Move money Caret Down" at bounding box center [1132, 29] width 97 height 31
click at [1091, 66] on div "Send" at bounding box center [1123, 67] width 92 height 13
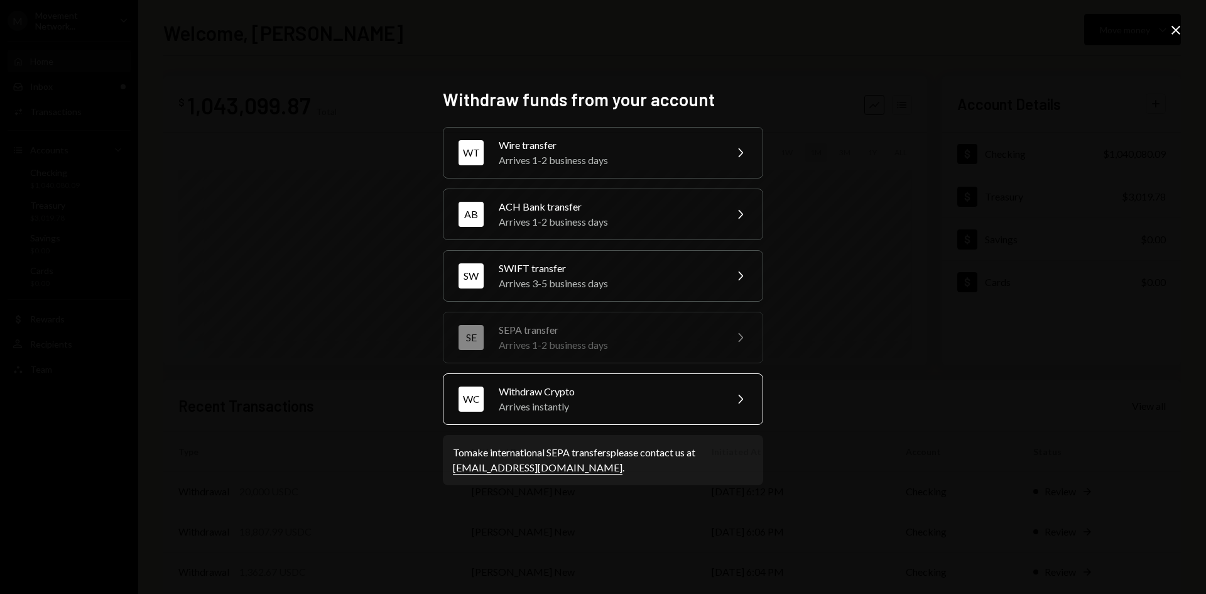
click at [631, 404] on div "Arrives instantly" at bounding box center [608, 406] width 219 height 15
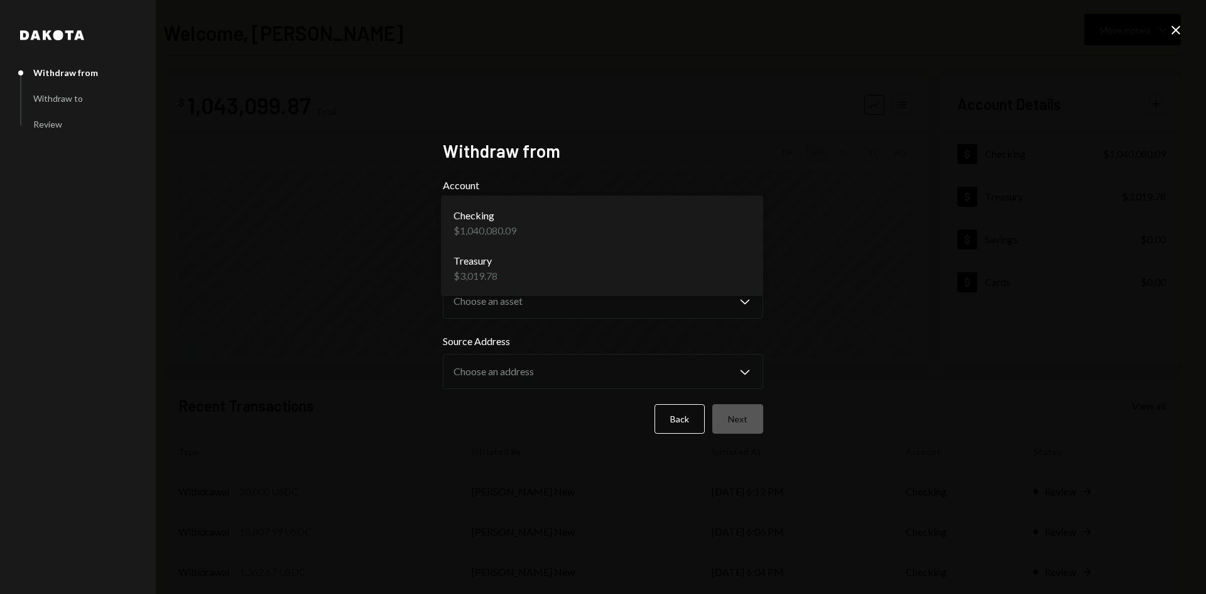
click at [520, 231] on body "M Movement Network... Caret Down Home Home Inbox Inbox Activities Transactions …" at bounding box center [603, 297] width 1206 height 594
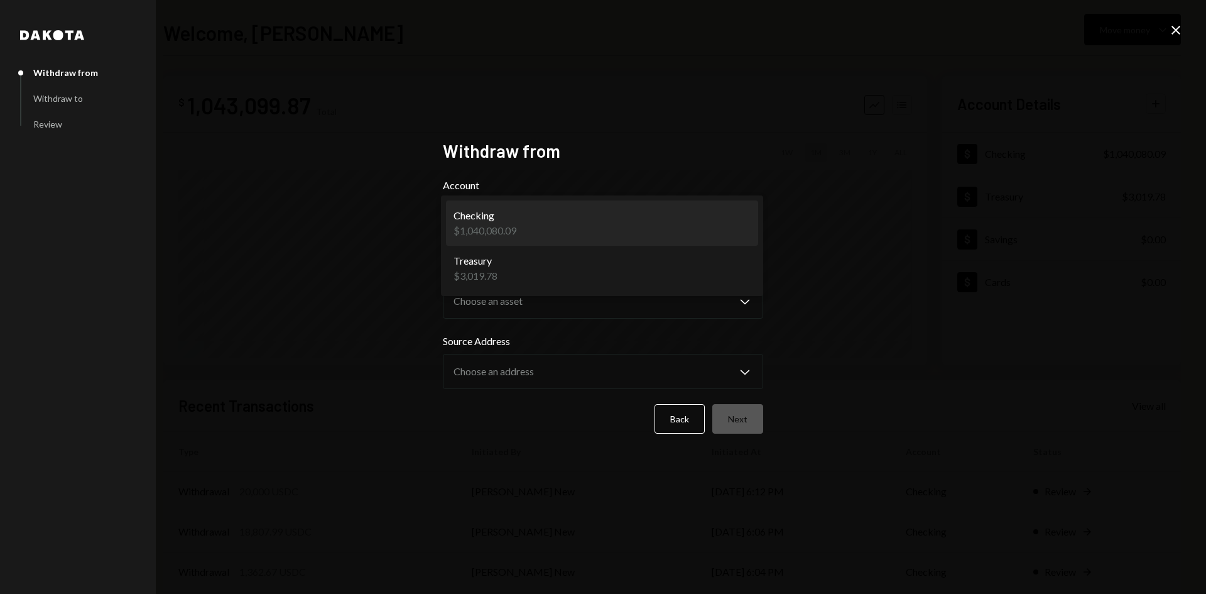
select select "**********"
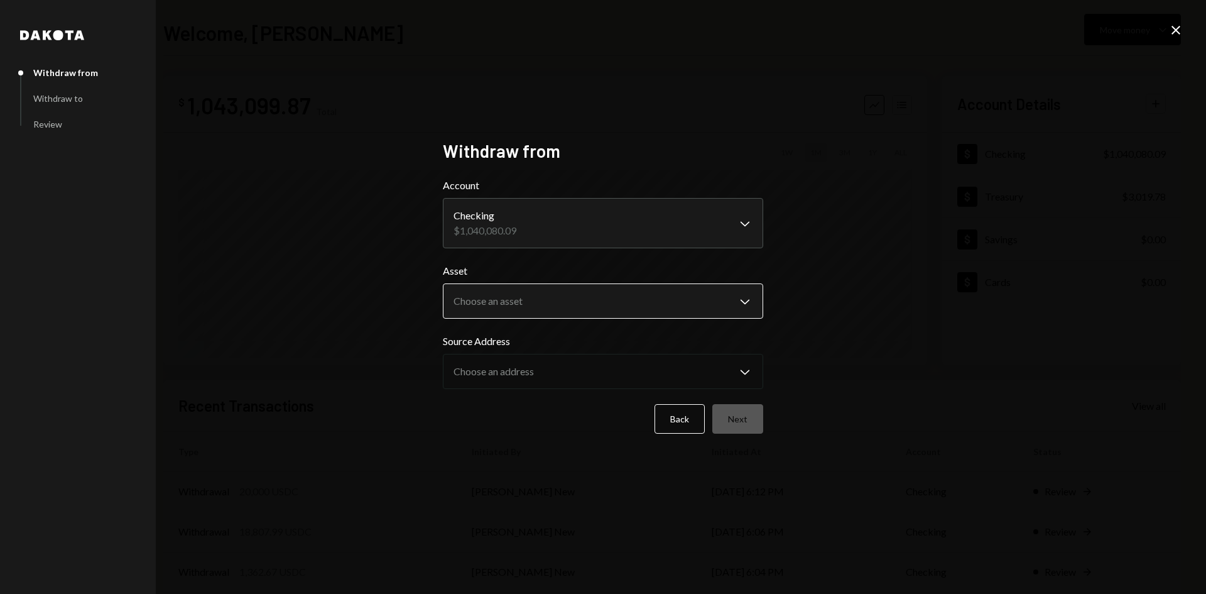
click at [514, 290] on body "M Movement Network... Caret Down Home Home Inbox Inbox Activities Transactions …" at bounding box center [603, 297] width 1206 height 594
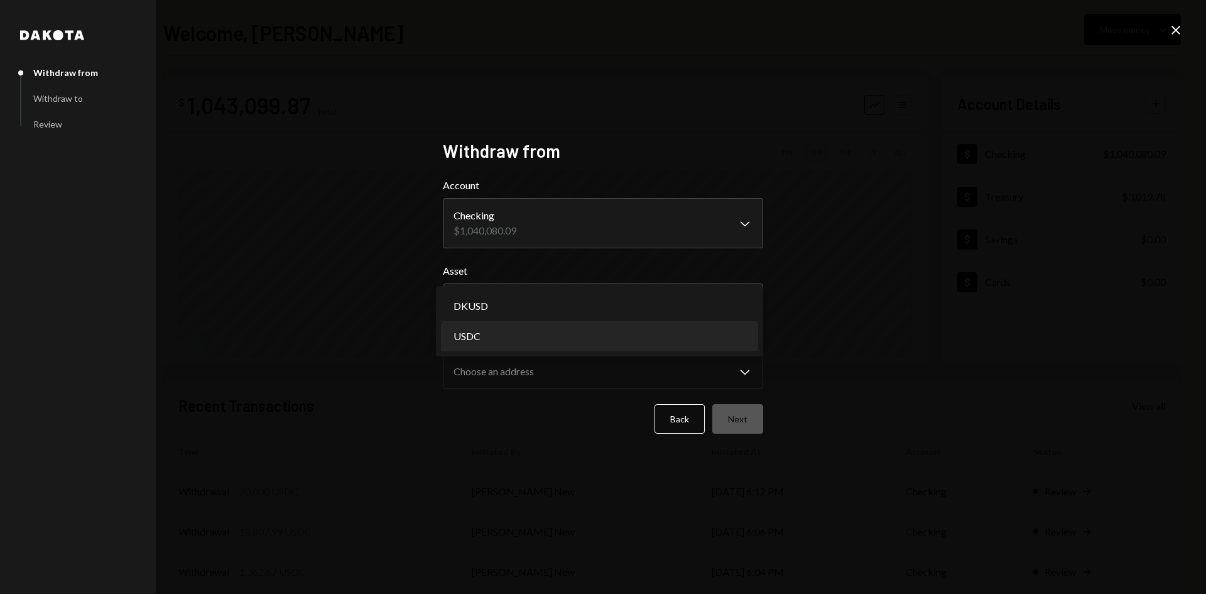
select select "****"
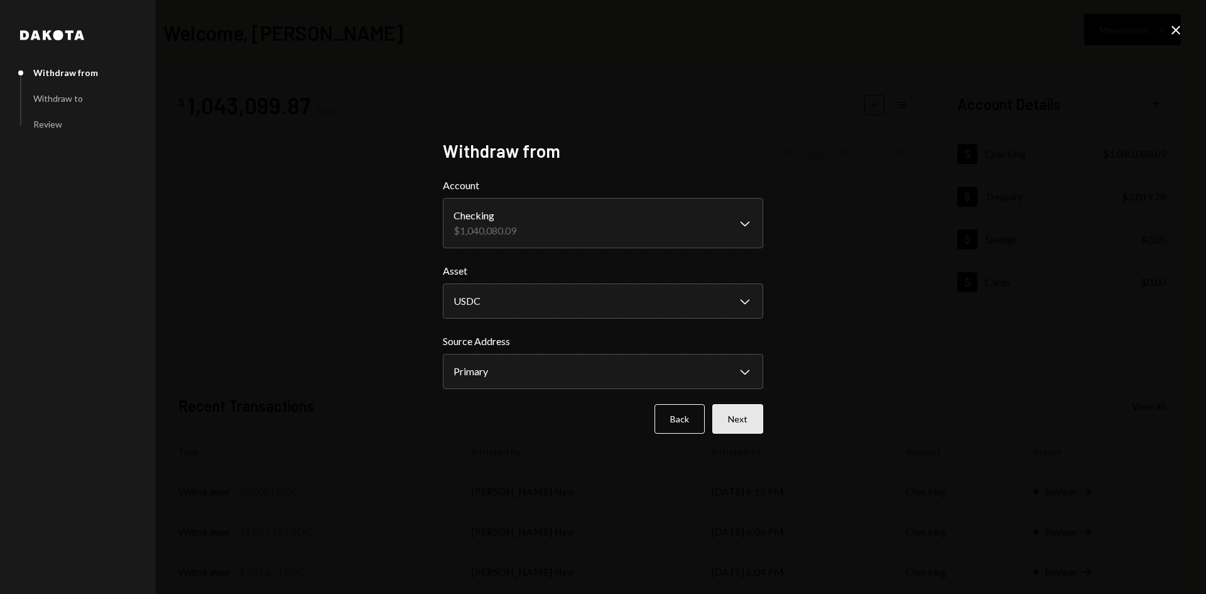
click at [729, 411] on button "Next" at bounding box center [737, 419] width 51 height 30
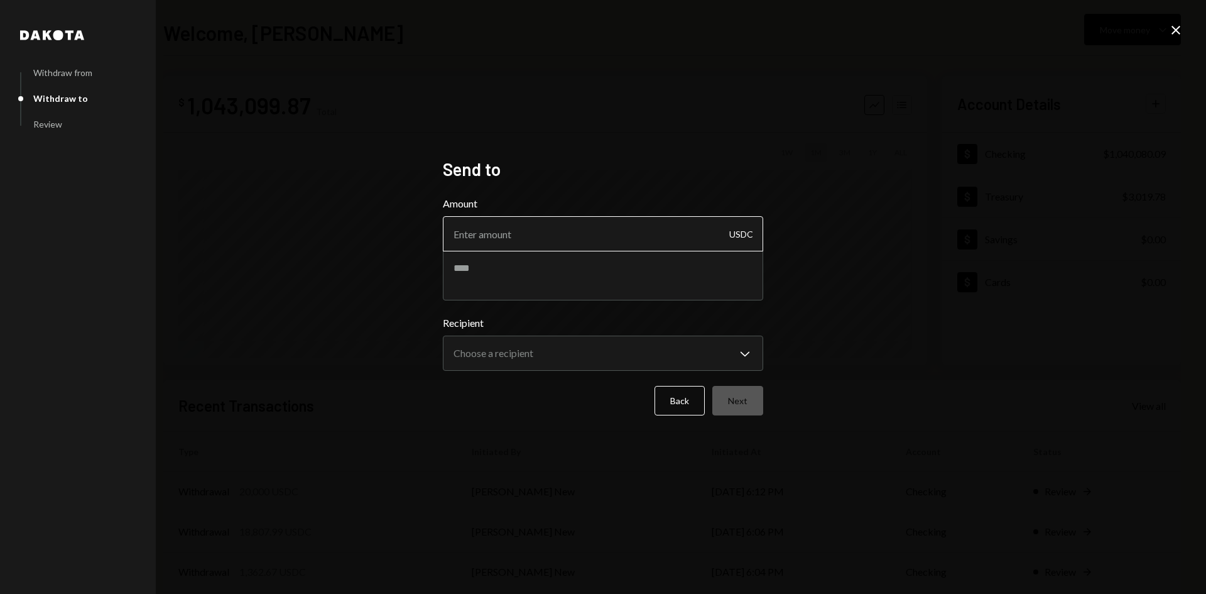
click at [501, 229] on input "Amount" at bounding box center [603, 233] width 320 height 35
type input "43500"
click at [518, 280] on textarea at bounding box center [603, 275] width 320 height 50
click at [603, 261] on textarea at bounding box center [603, 275] width 320 height 50
paste textarea "**********"
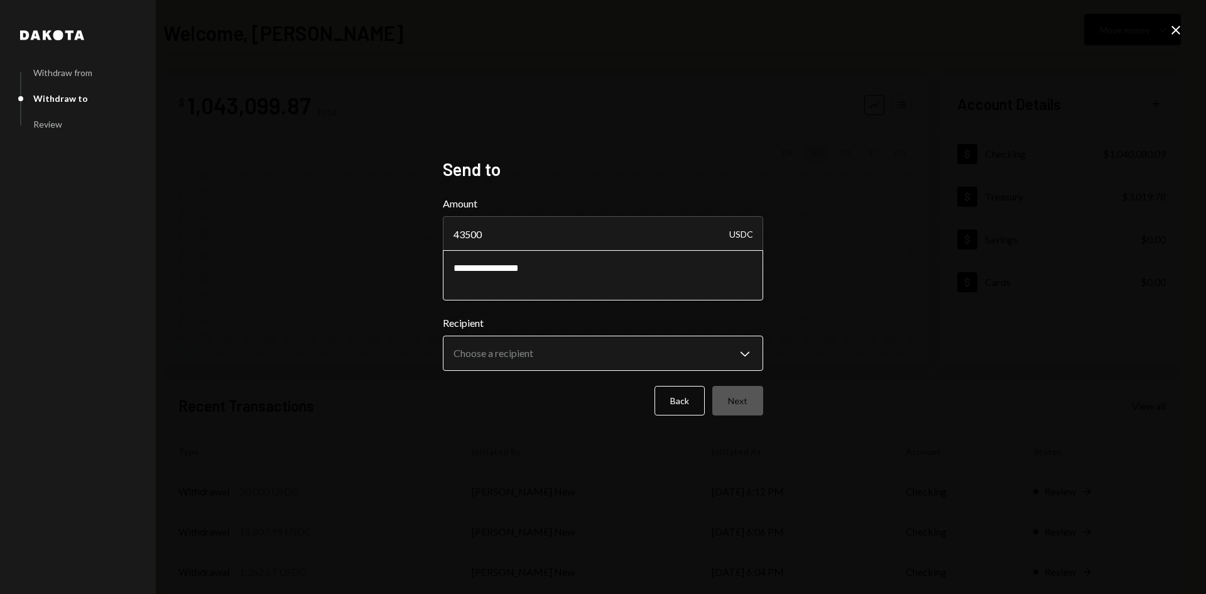
type textarea "**********"
click at [532, 347] on body "M Movement Network... Caret Down Home Home Inbox Inbox Activities Transactions …" at bounding box center [603, 297] width 1206 height 594
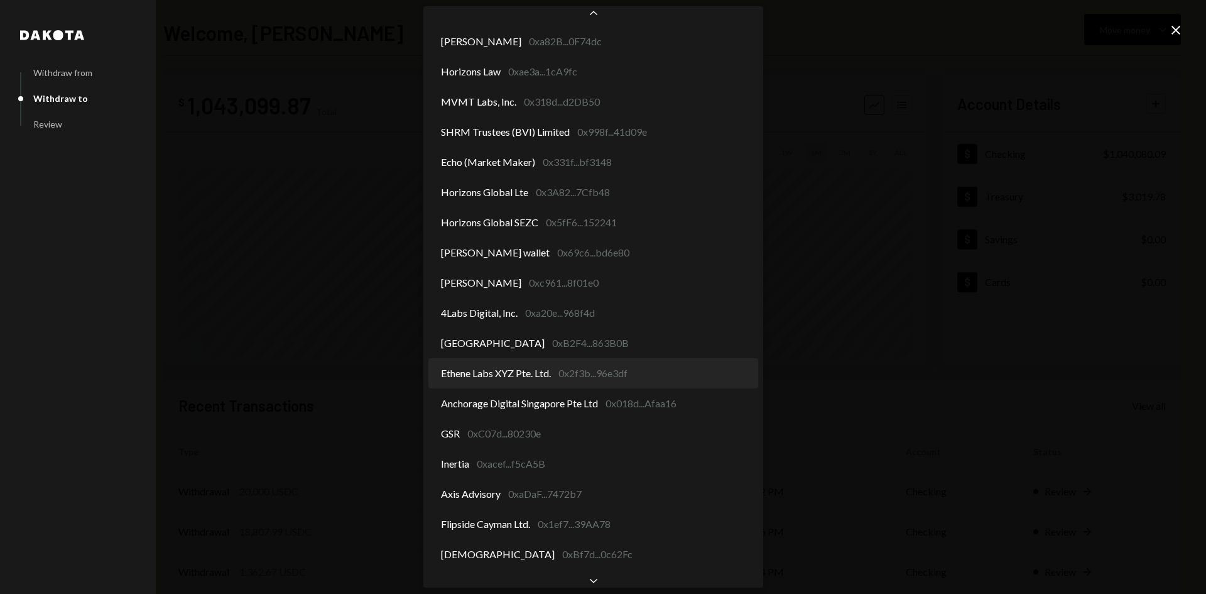
scroll to position [151, 0]
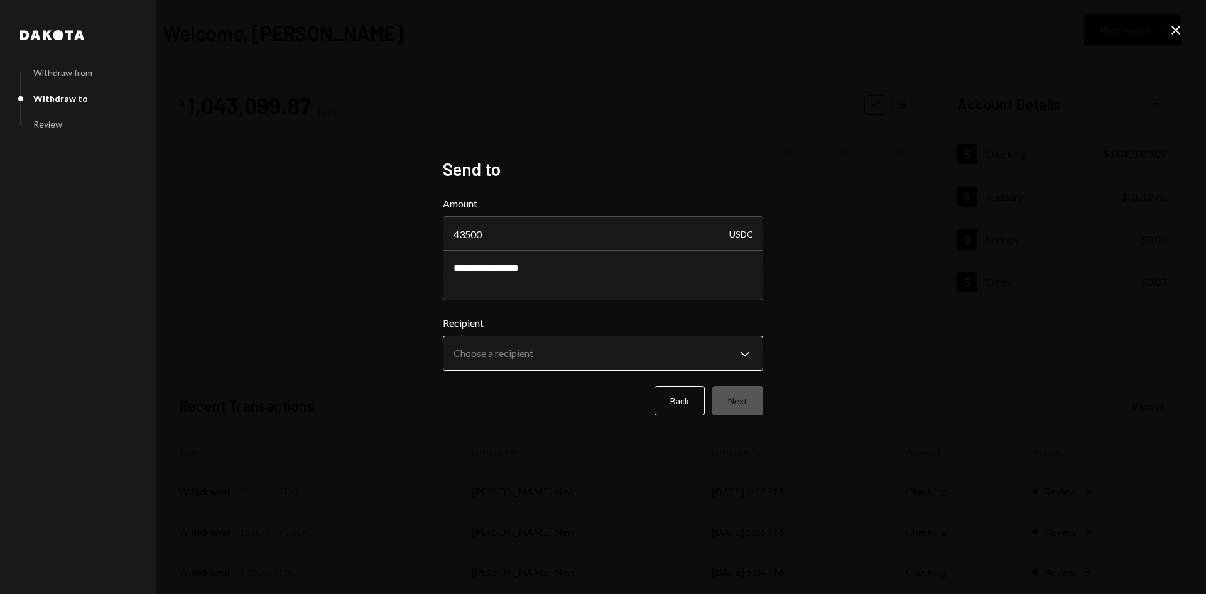
click at [739, 355] on body "M Movement Network... Caret Down Home Home Inbox Inbox Activities Transactions …" at bounding box center [603, 297] width 1206 height 594
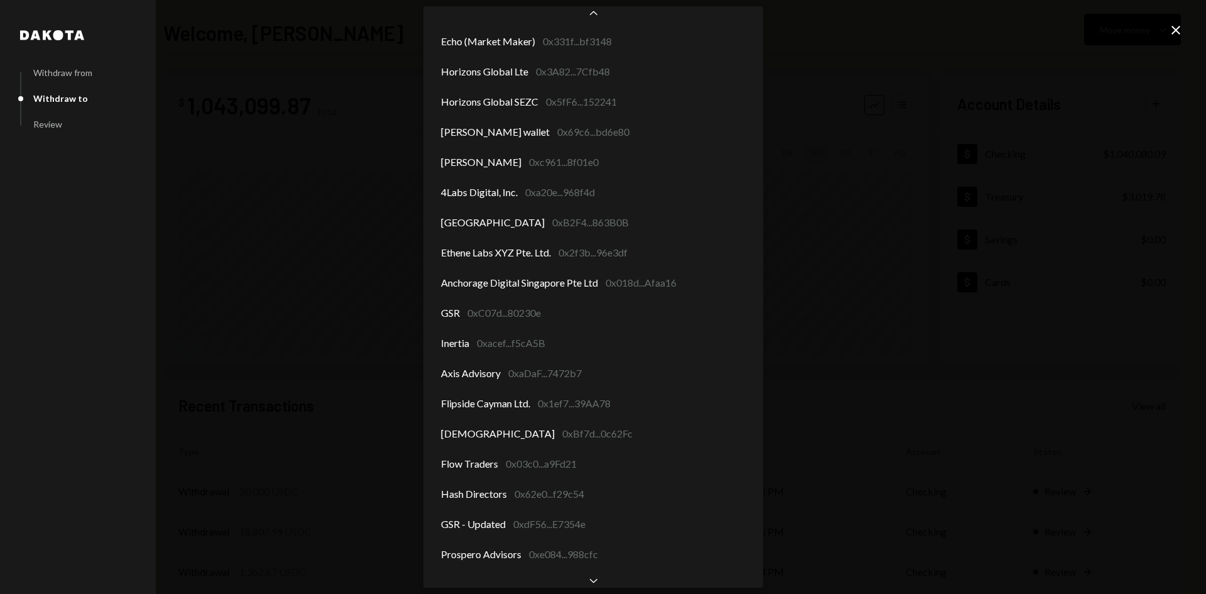
scroll to position [288, 0]
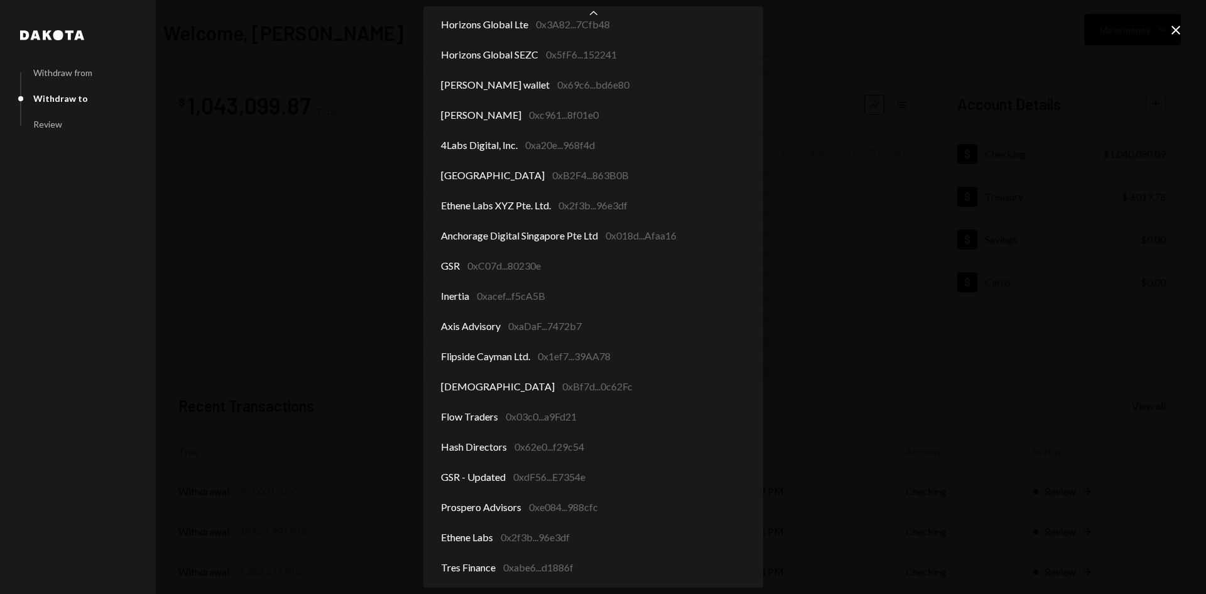
click at [1186, 25] on div "**********" at bounding box center [603, 297] width 1206 height 594
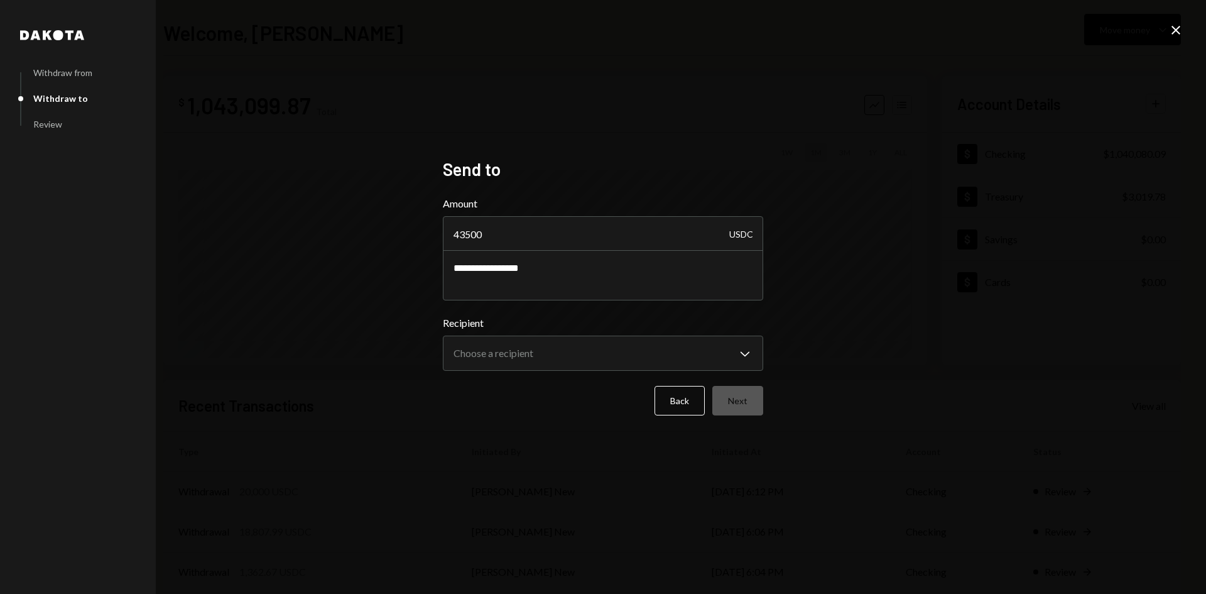
click at [1173, 32] on icon "Close" at bounding box center [1176, 30] width 15 height 15
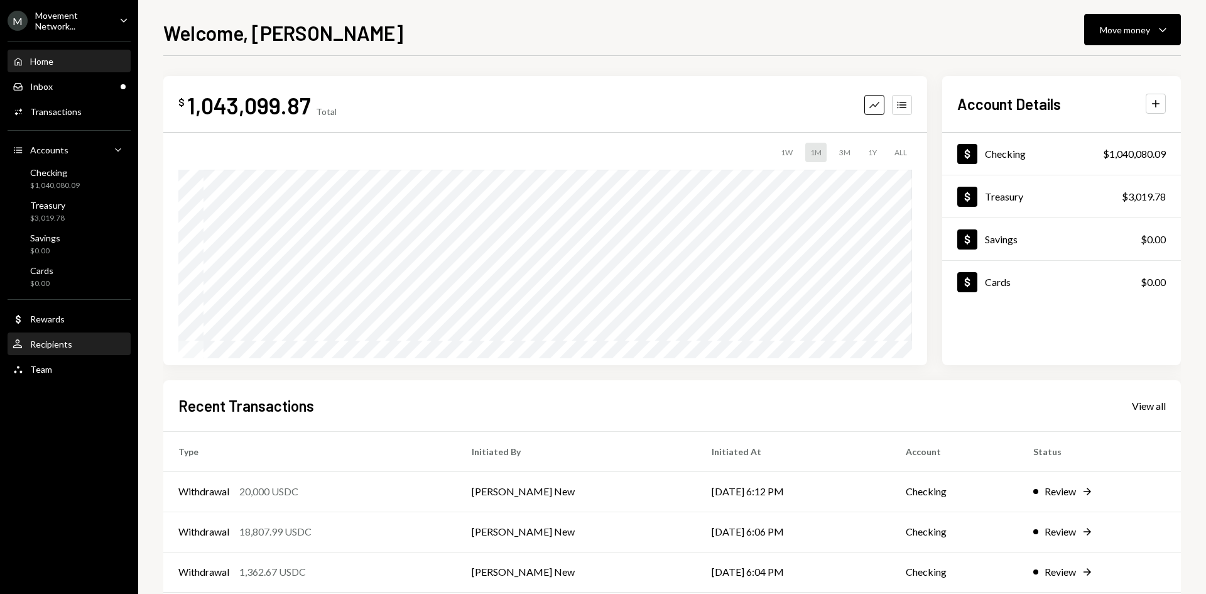
click at [82, 348] on div "User Recipients" at bounding box center [69, 344] width 113 height 11
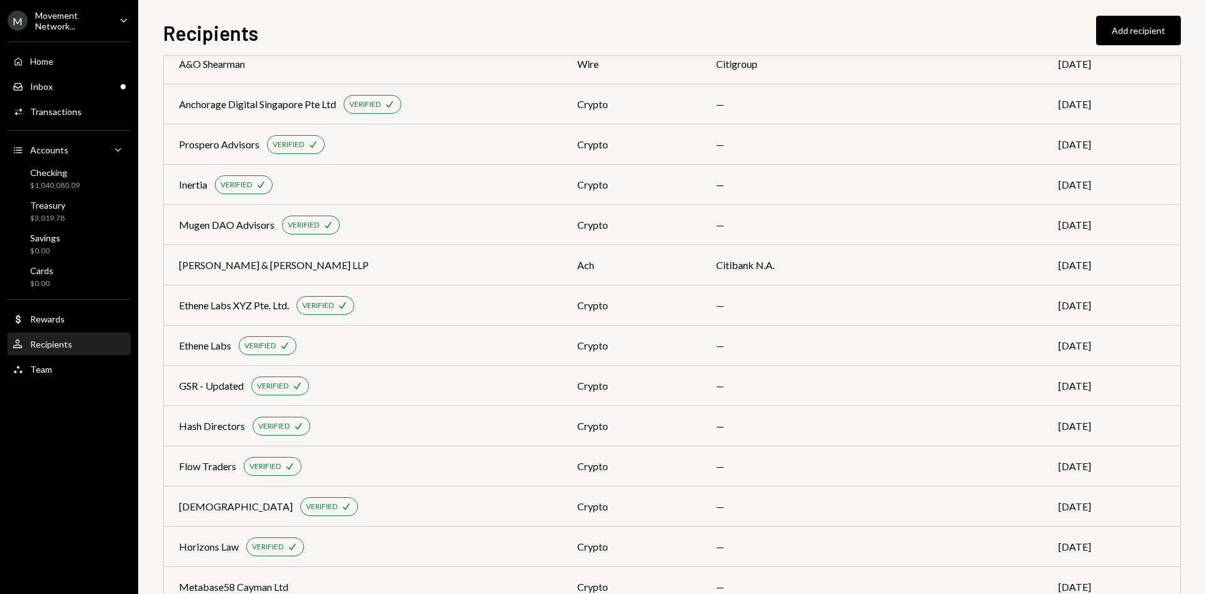
scroll to position [395, 0]
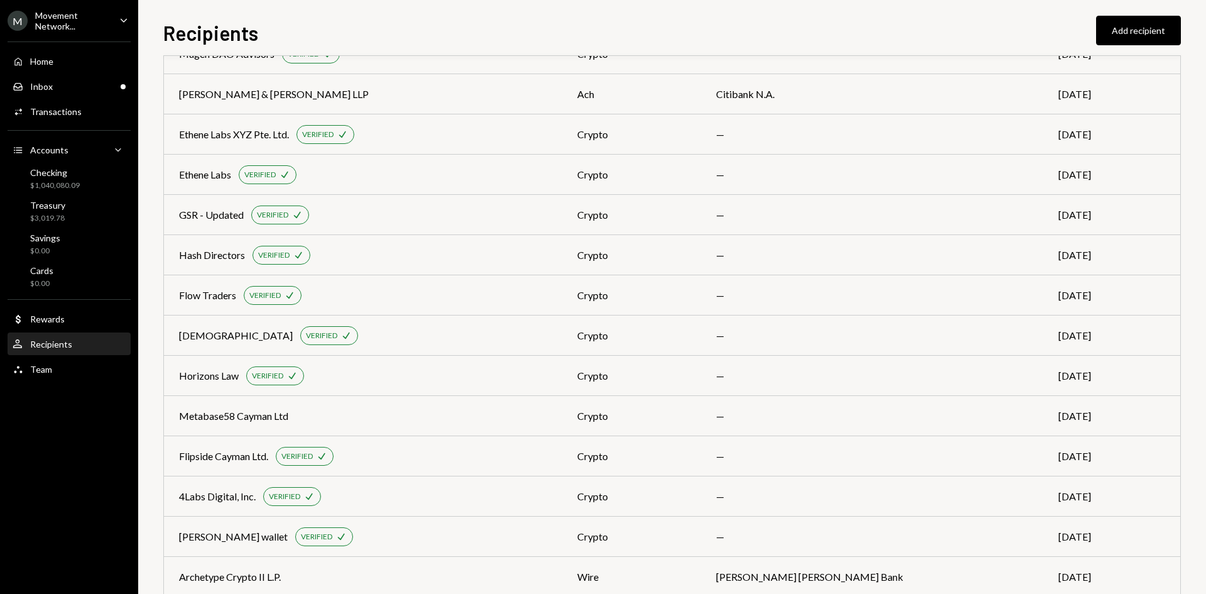
scroll to position [565, 0]
click at [523, 285] on td "Flow Traders VERIFIED Check" at bounding box center [363, 295] width 398 height 40
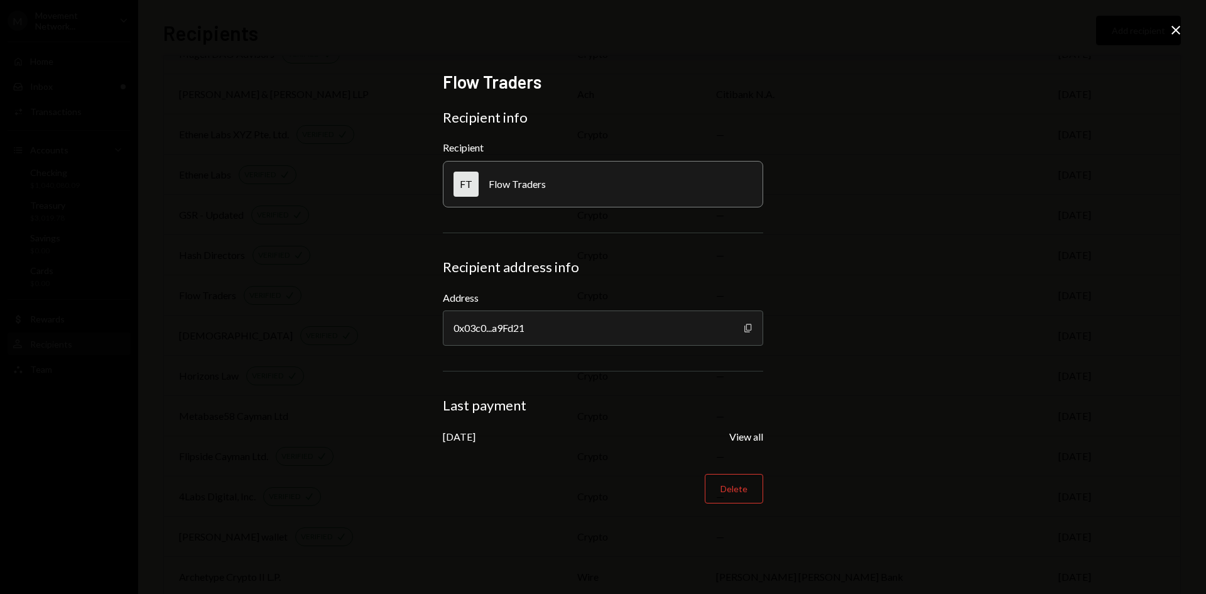
click at [748, 324] on icon "button" at bounding box center [747, 328] width 7 height 8
click at [1180, 26] on icon at bounding box center [1176, 30] width 9 height 9
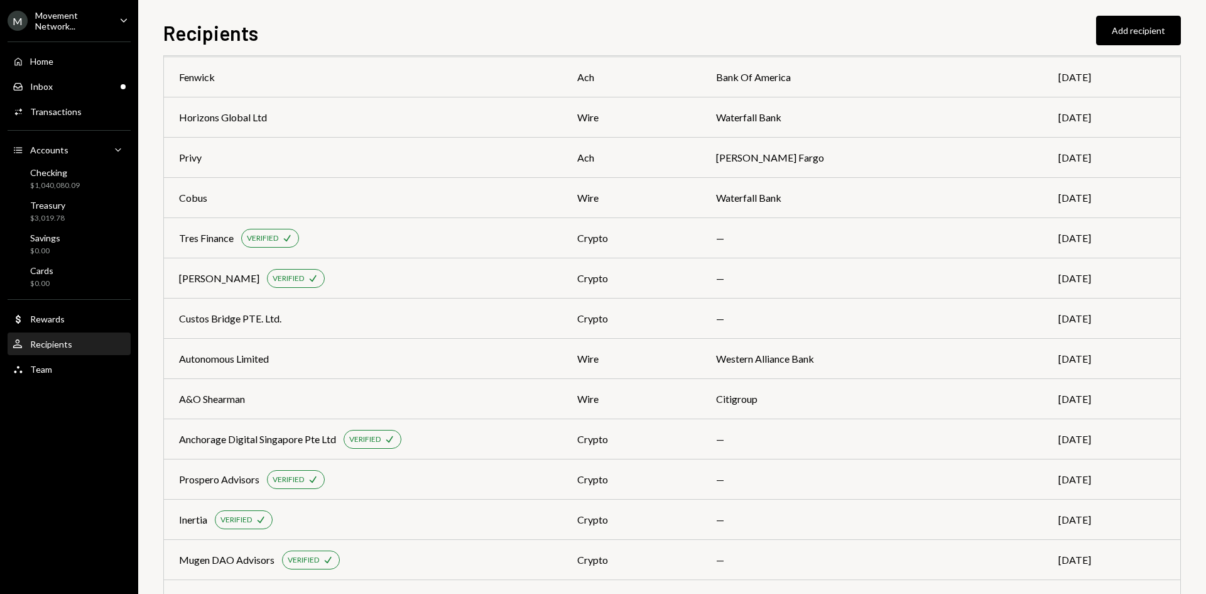
scroll to position [0, 0]
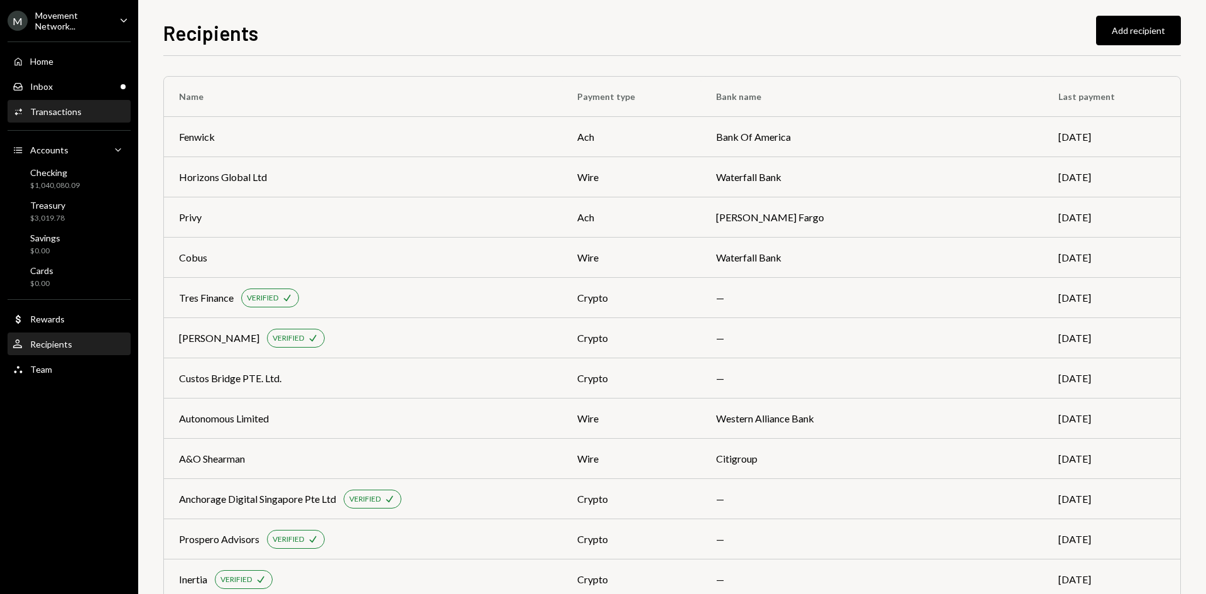
click at [52, 112] on div "Transactions" at bounding box center [56, 111] width 52 height 11
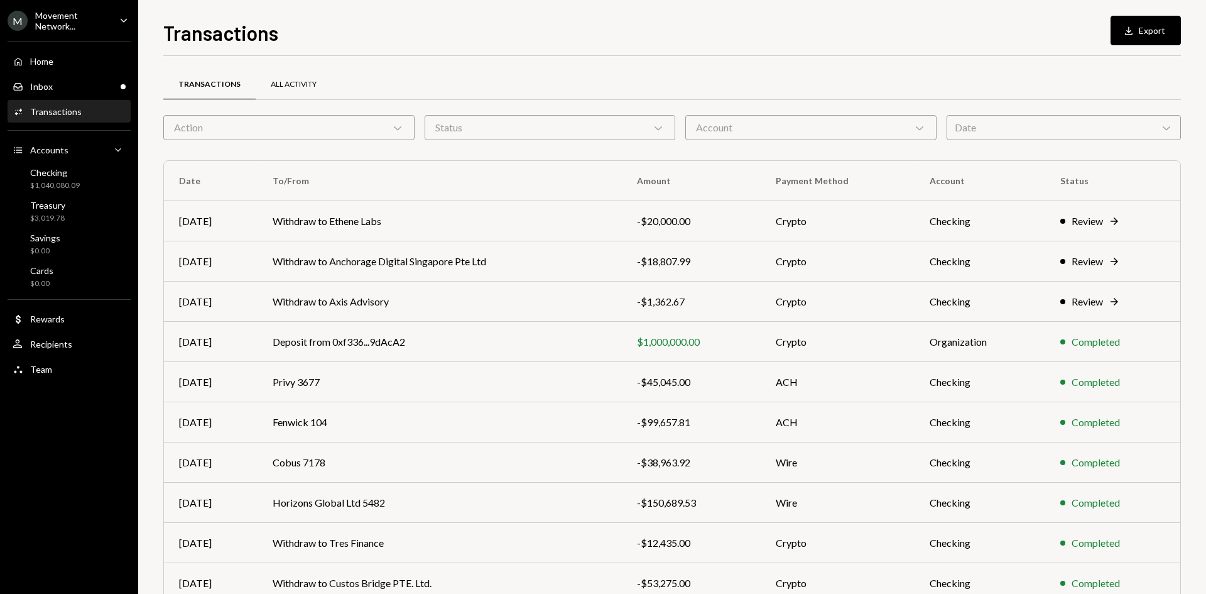
click at [279, 87] on div "All Activity" at bounding box center [294, 84] width 46 height 11
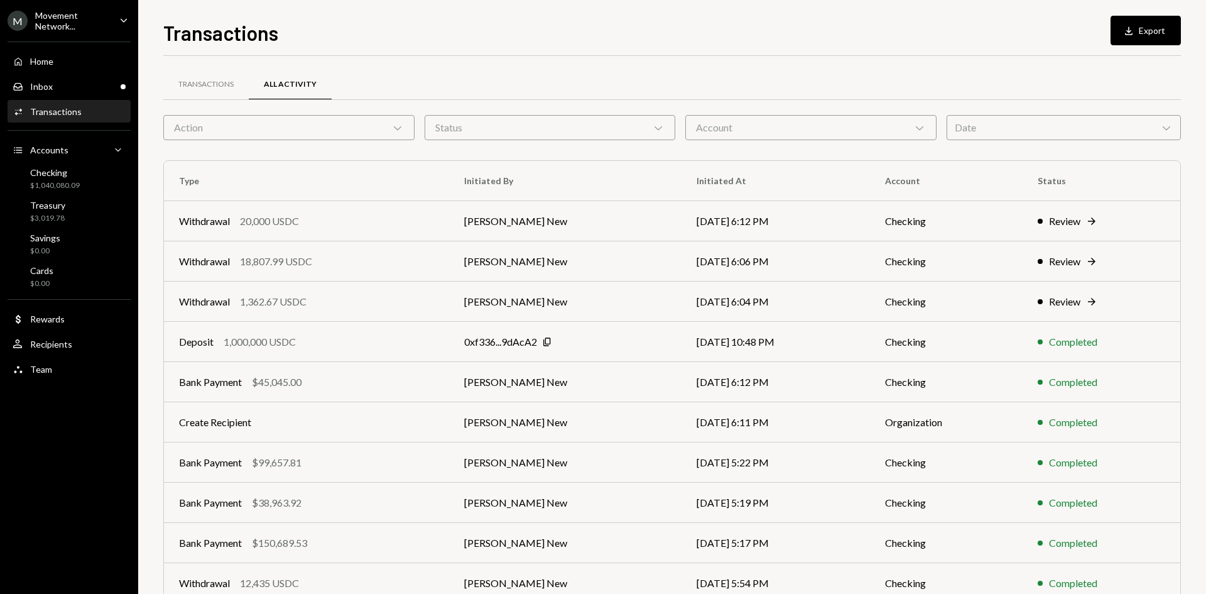
click at [391, 124] on icon "Chevron Down" at bounding box center [397, 127] width 13 height 13
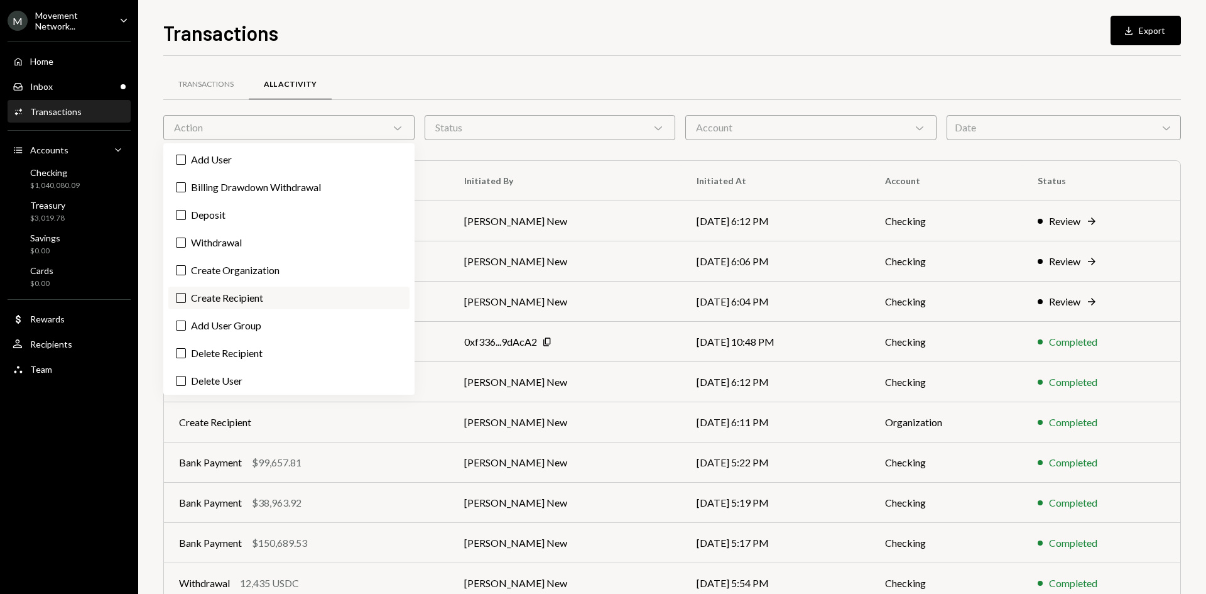
click at [271, 303] on label "Create Recipient" at bounding box center [288, 297] width 241 height 23
click at [186, 303] on button "Create Recipient" at bounding box center [181, 298] width 10 height 10
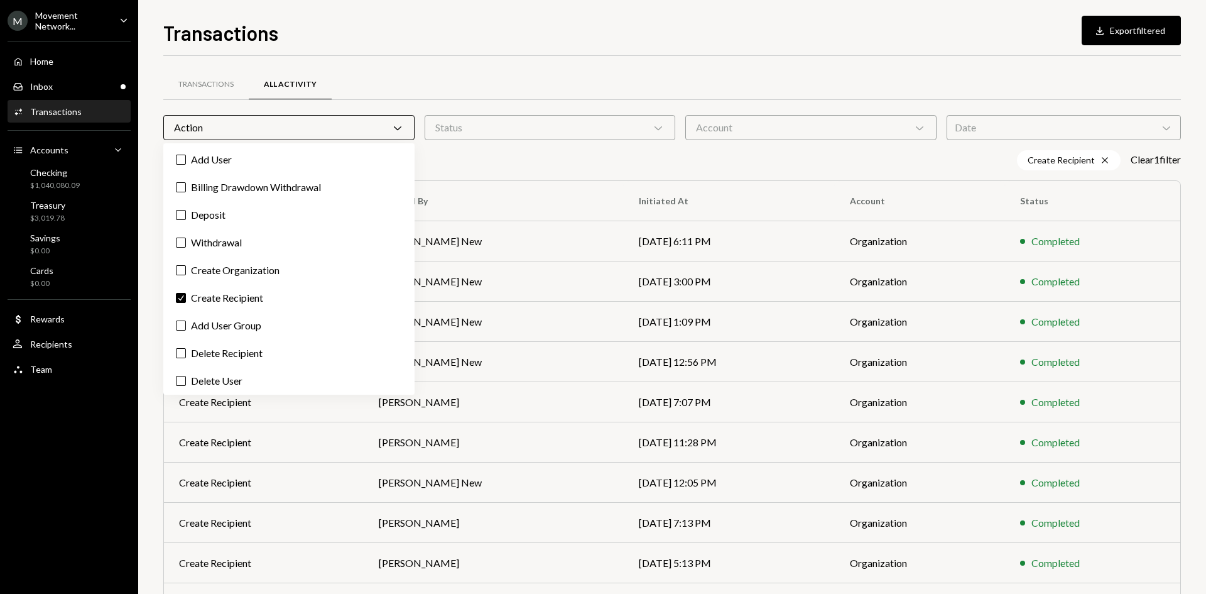
click at [624, 27] on div "Transactions Download Export filtered" at bounding box center [672, 32] width 1018 height 28
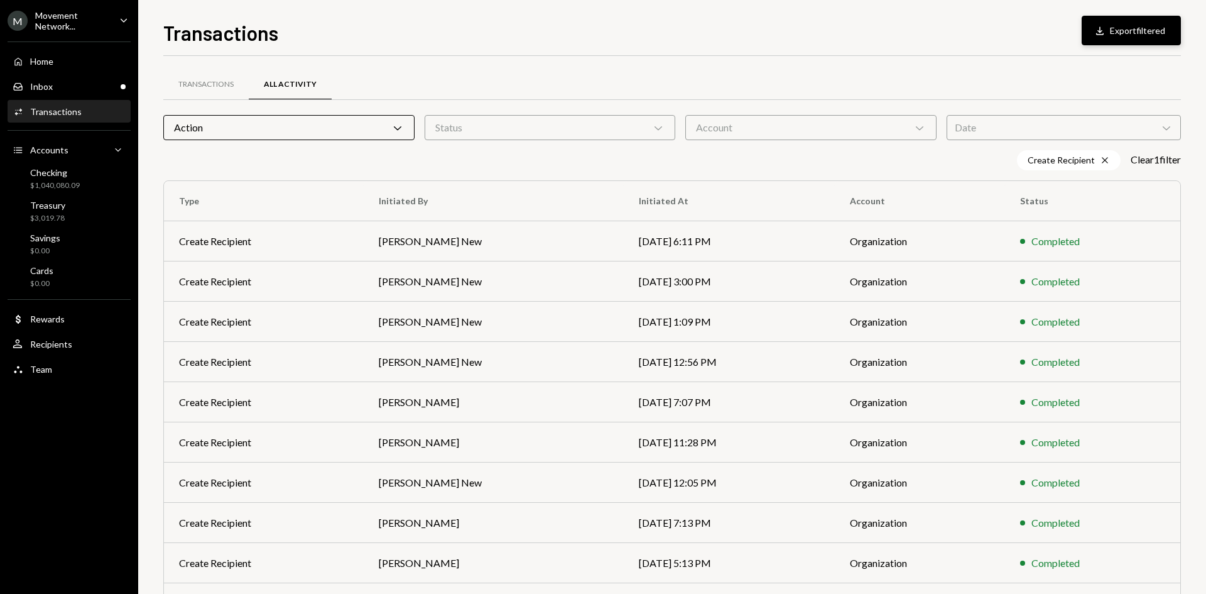
click at [1148, 41] on button "Download Export filtered" at bounding box center [1131, 31] width 99 height 30
click at [440, 236] on td "[PERSON_NAME] New" at bounding box center [494, 241] width 260 height 40
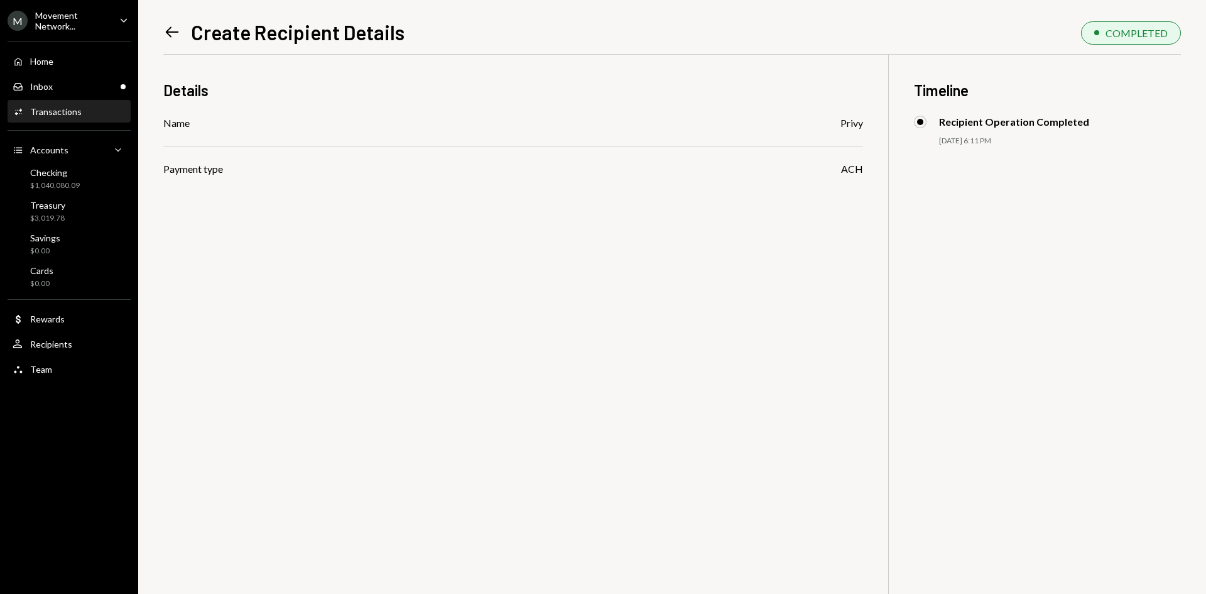
click at [168, 31] on icon "Left Arrow" at bounding box center [172, 32] width 18 height 18
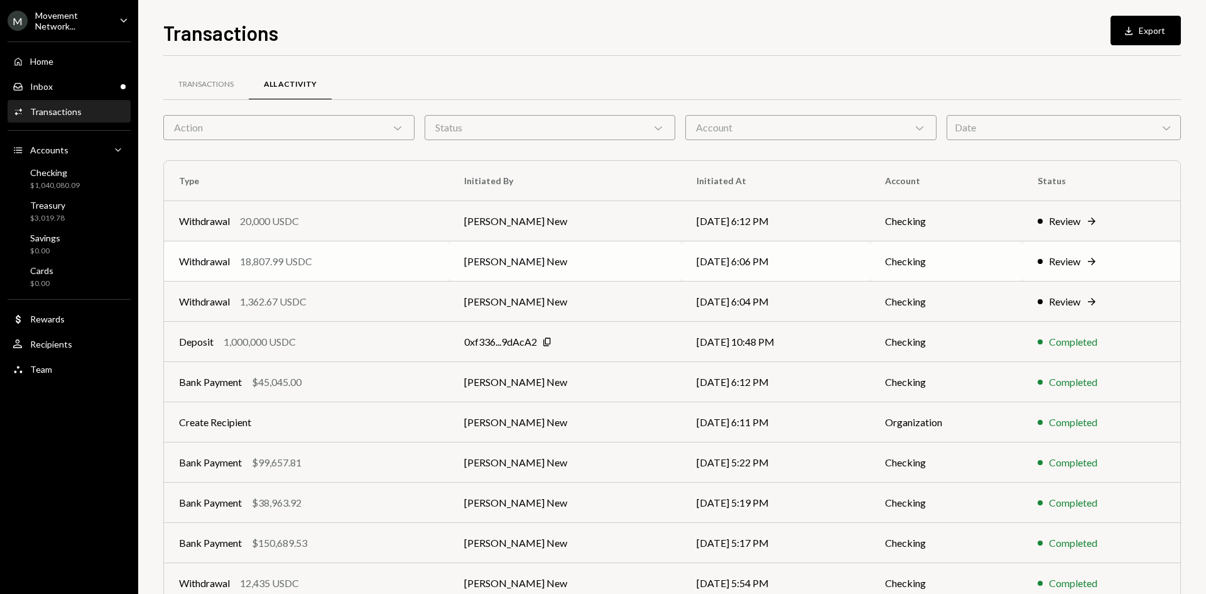
click at [527, 256] on td "[PERSON_NAME] New" at bounding box center [565, 261] width 232 height 40
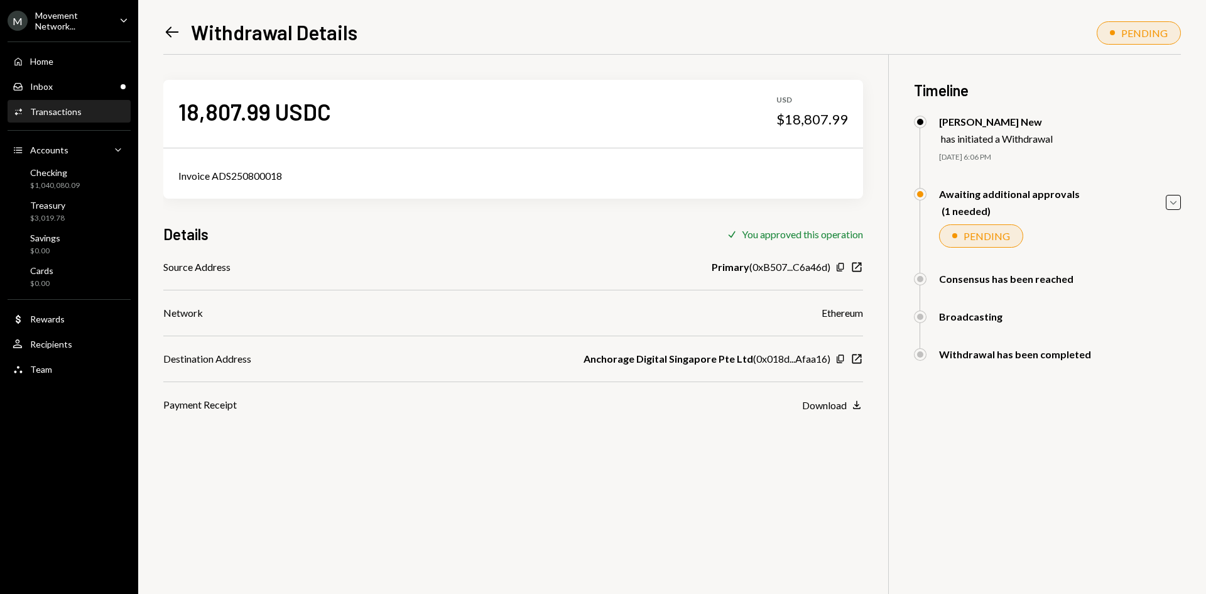
click at [163, 35] on div "Left Arrow Withdrawal Details PENDING 18,807.99 USDC USD $18,807.99 Invoice ADS…" at bounding box center [672, 297] width 1068 height 594
click at [170, 33] on icon "Left Arrow" at bounding box center [172, 32] width 18 height 18
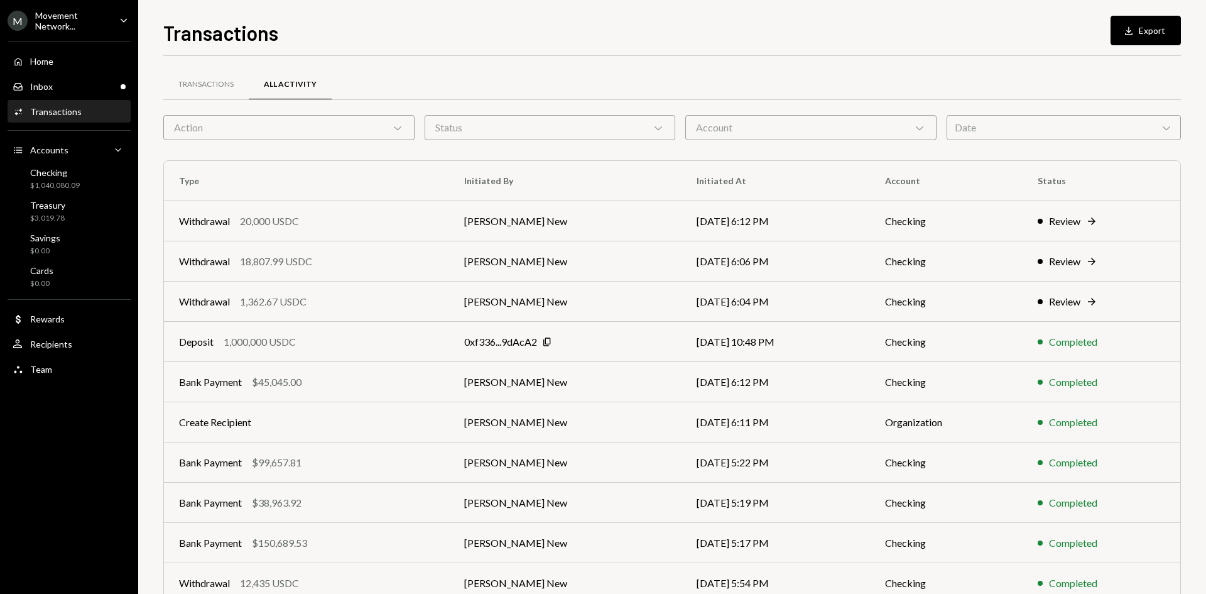
click at [334, 137] on div "Action Chevron Down" at bounding box center [288, 127] width 251 height 25
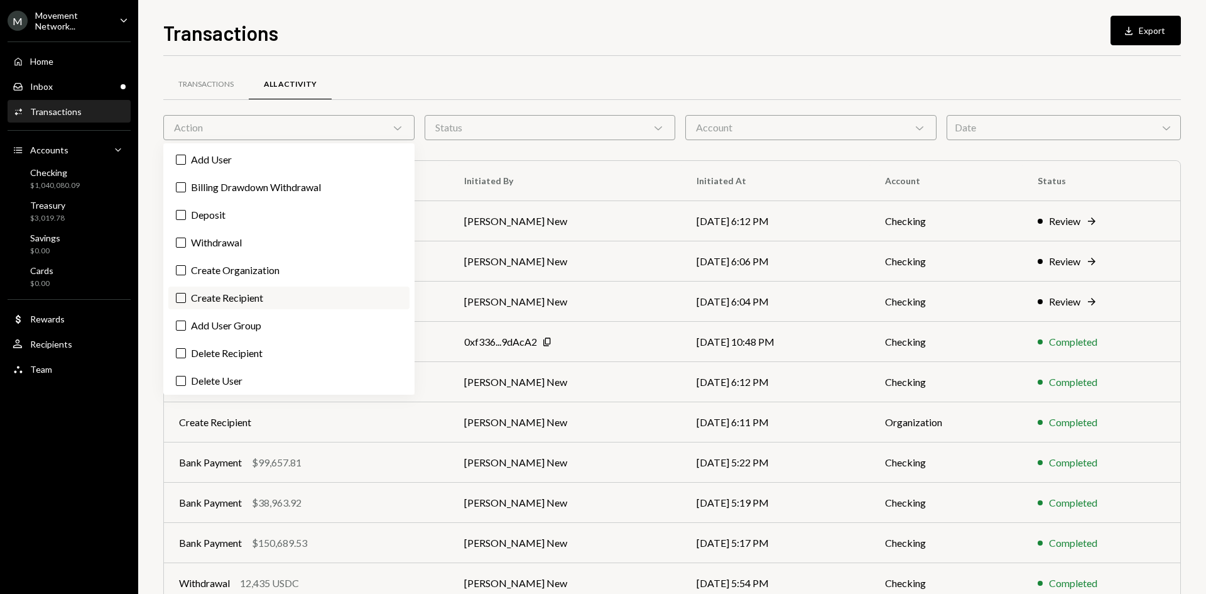
click at [261, 290] on label "Create Recipient" at bounding box center [288, 297] width 241 height 23
click at [186, 293] on button "Create Recipient" at bounding box center [181, 298] width 10 height 10
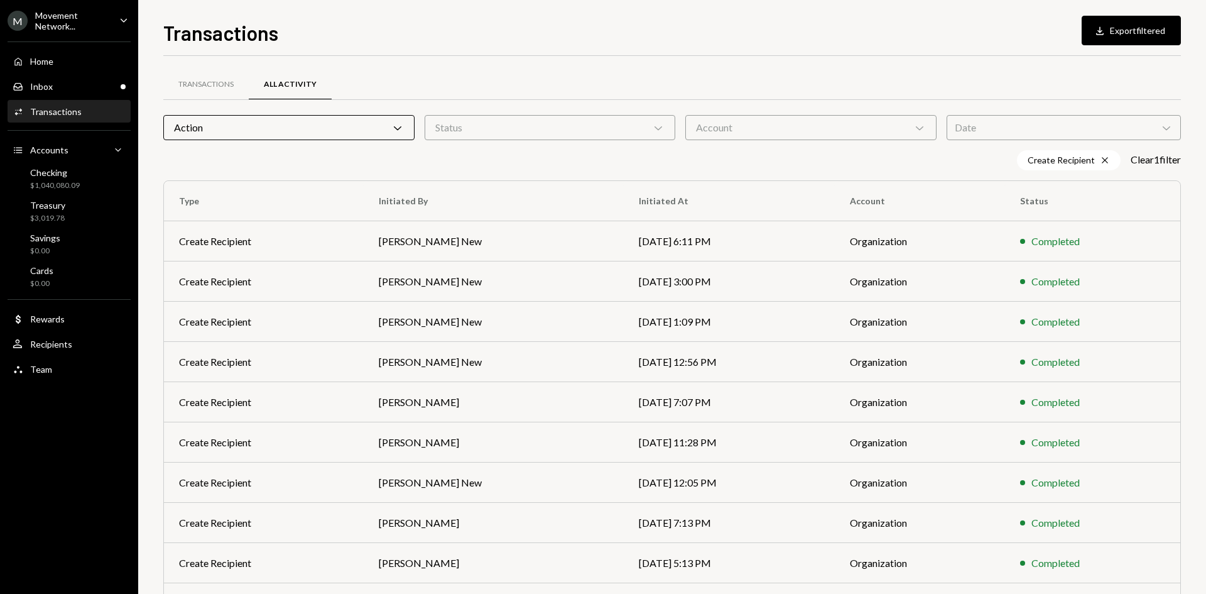
click at [605, 15] on div "Transactions Download Export filtered Transactions All Activity Action Chevron …" at bounding box center [672, 297] width 1068 height 594
drag, startPoint x: 533, startPoint y: 290, endPoint x: 535, endPoint y: 82, distance: 208.0
click at [535, 82] on div "Transactions All Activity" at bounding box center [672, 84] width 1018 height 32
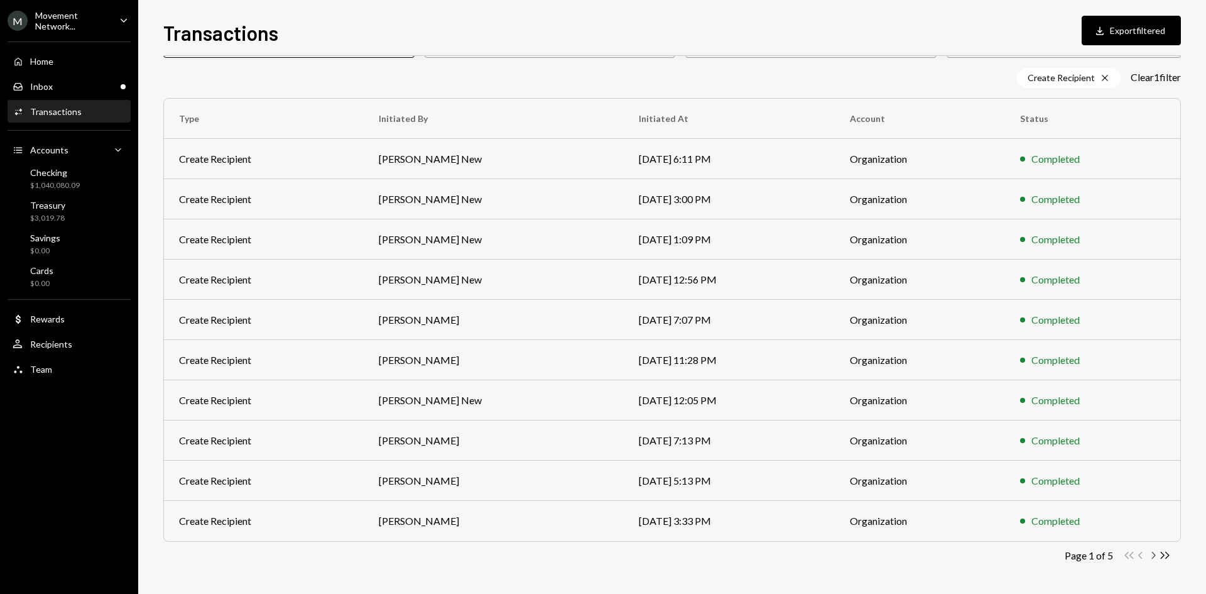
click at [1152, 559] on icon "Chevron Right" at bounding box center [1153, 555] width 12 height 12
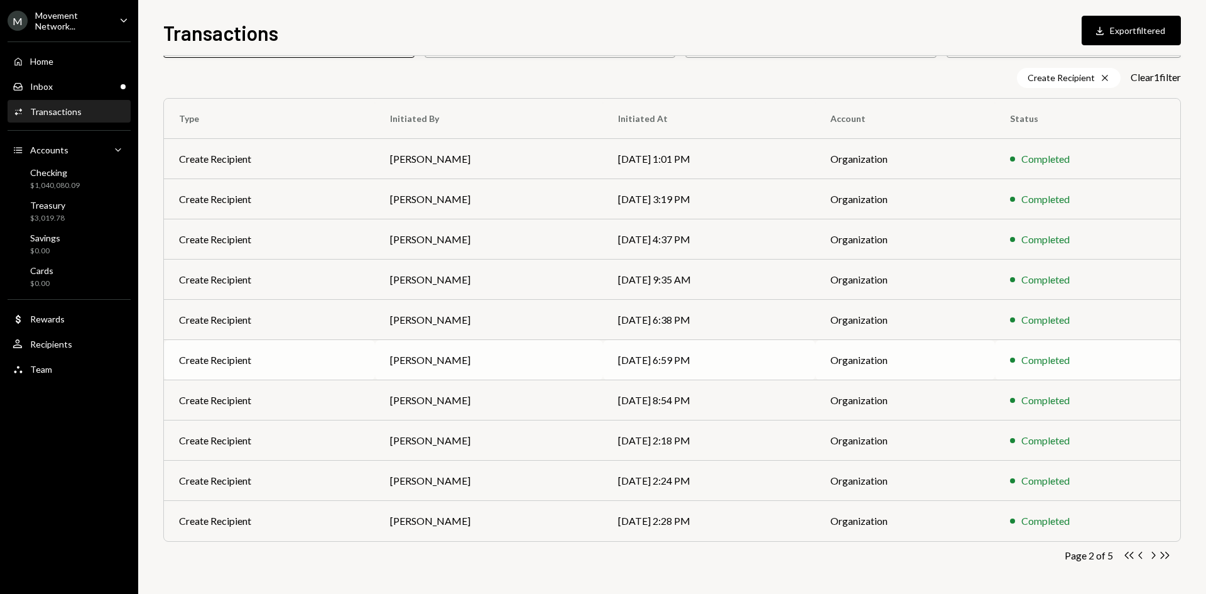
scroll to position [82, 0]
drag, startPoint x: 518, startPoint y: 525, endPoint x: 455, endPoint y: 530, distance: 63.1
click at [455, 530] on td "[PERSON_NAME]" at bounding box center [489, 521] width 228 height 40
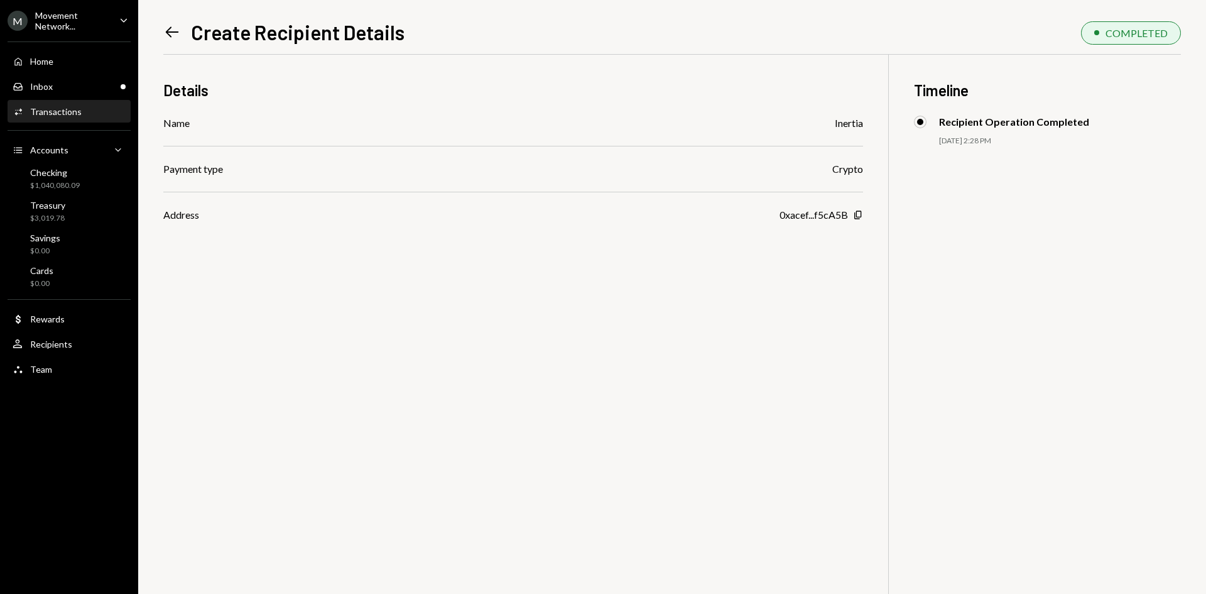
click at [180, 38] on icon "Left Arrow" at bounding box center [172, 32] width 18 height 18
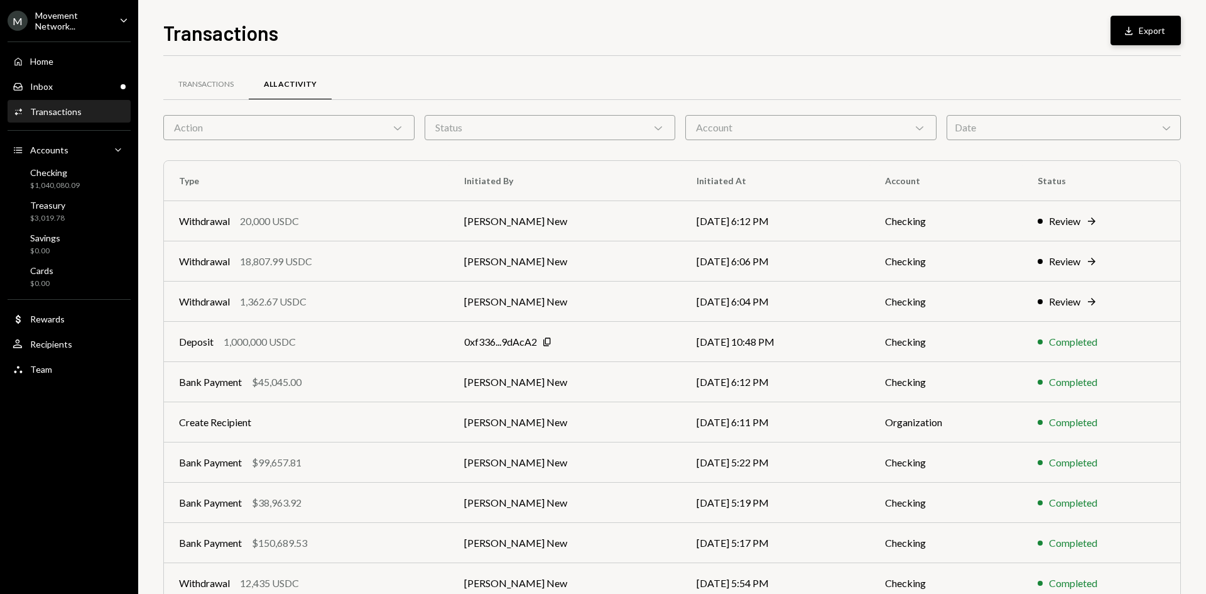
click at [1158, 28] on button "Download Export" at bounding box center [1146, 31] width 70 height 30
click at [68, 67] on div "Home Home" at bounding box center [69, 61] width 113 height 11
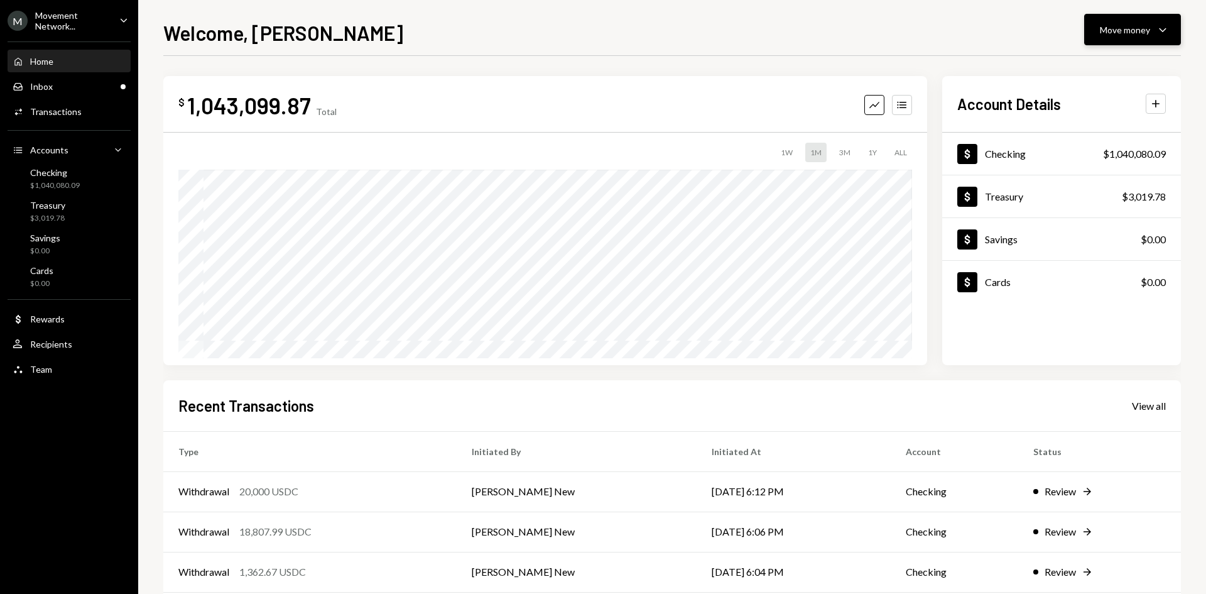
click at [1161, 35] on icon "Caret Down" at bounding box center [1162, 29] width 15 height 15
click at [1112, 68] on div "Send" at bounding box center [1123, 67] width 92 height 13
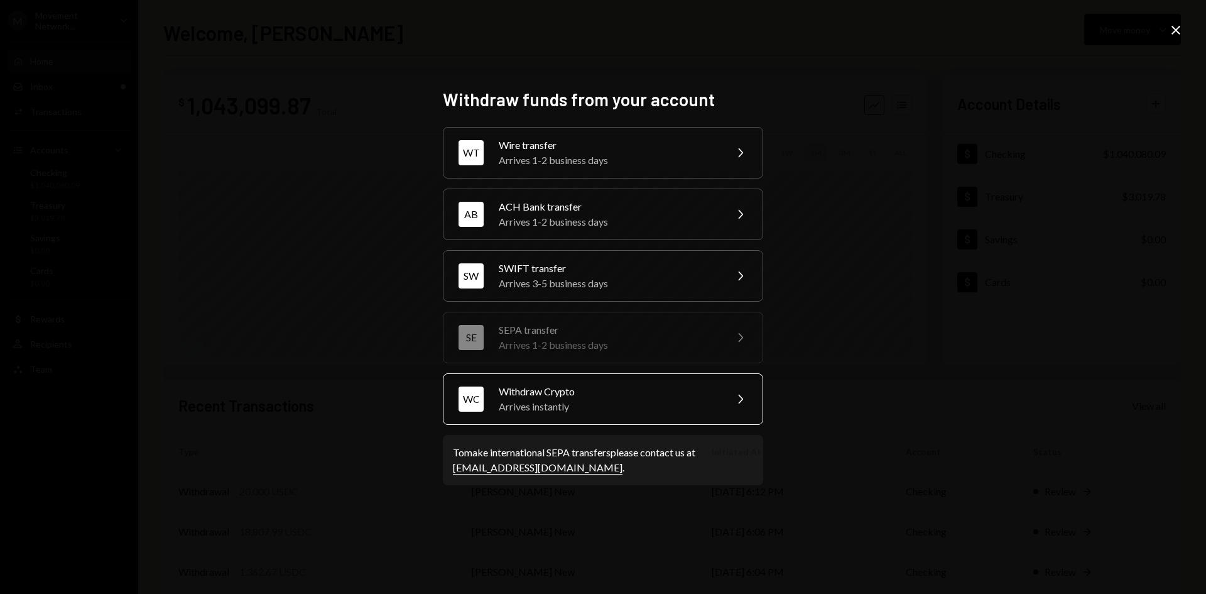
click at [599, 400] on div "Arrives instantly" at bounding box center [608, 406] width 219 height 15
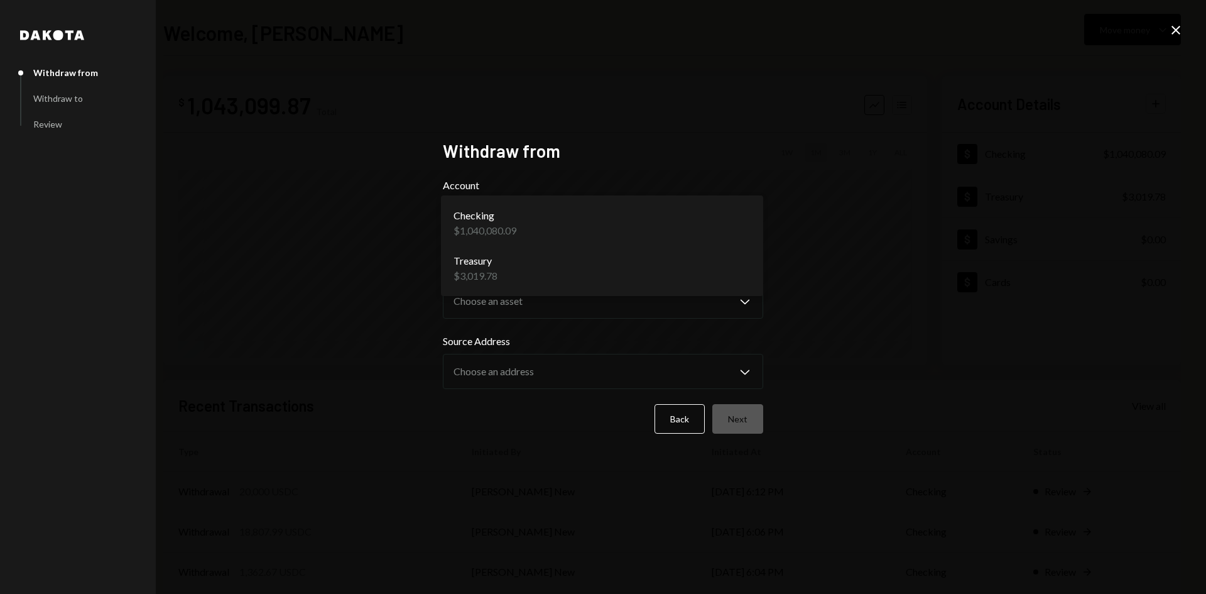
click at [543, 222] on body "M Movement Network... Caret Down Home Home Inbox Inbox Activities Transactions …" at bounding box center [603, 297] width 1206 height 594
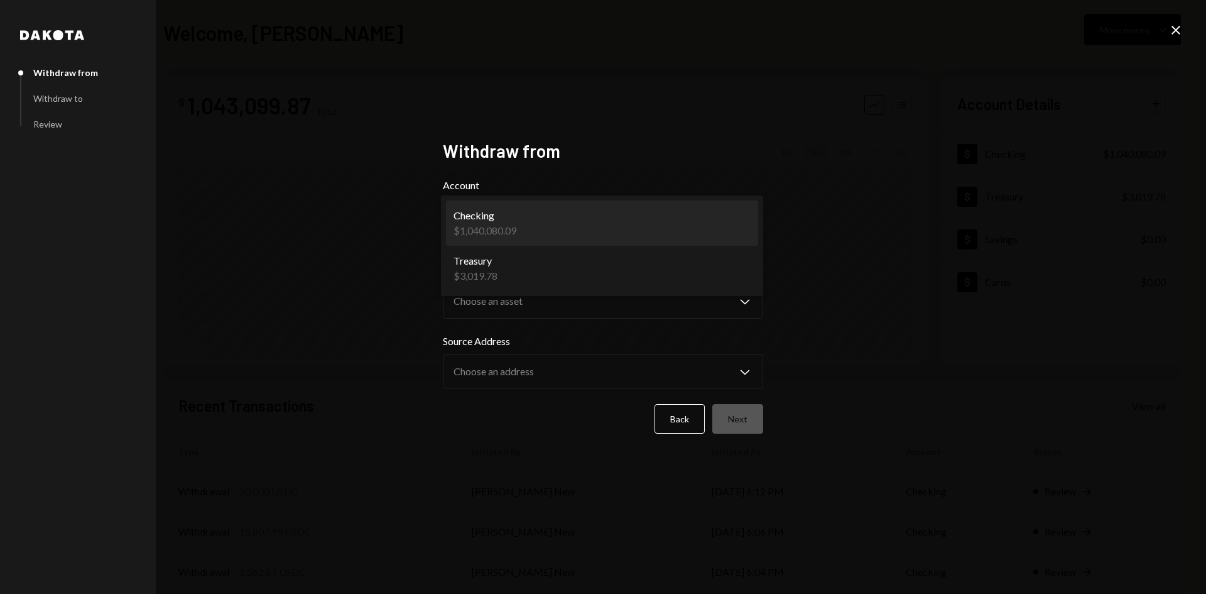
select select "**********"
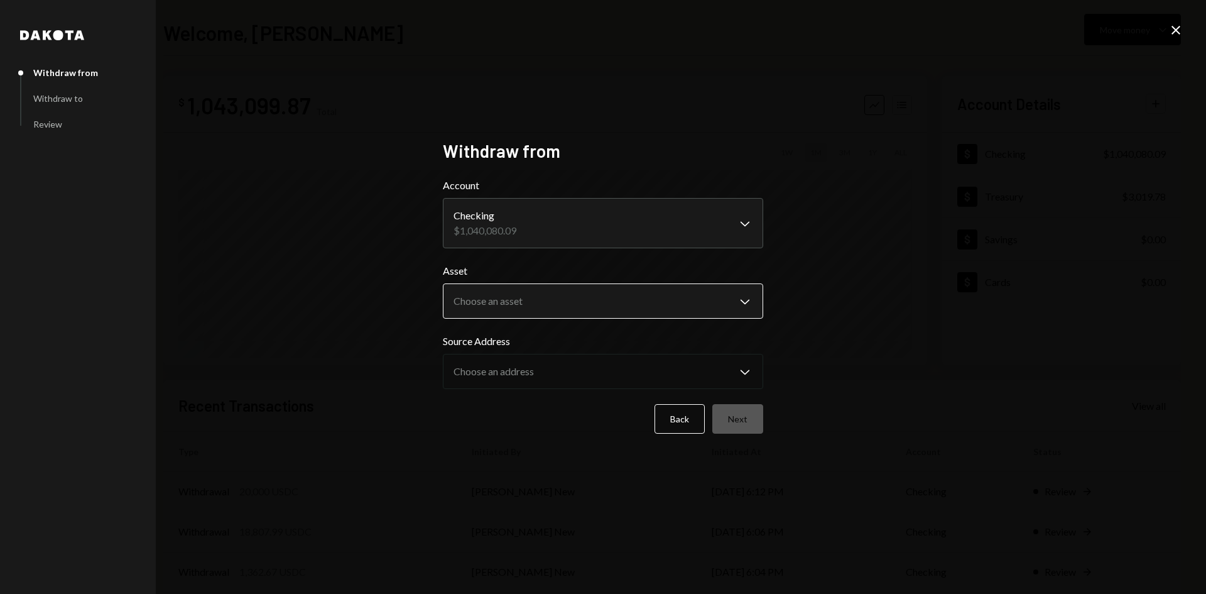
click at [560, 295] on body "M Movement Network... Caret Down Home Home Inbox Inbox Activities Transactions …" at bounding box center [603, 297] width 1206 height 594
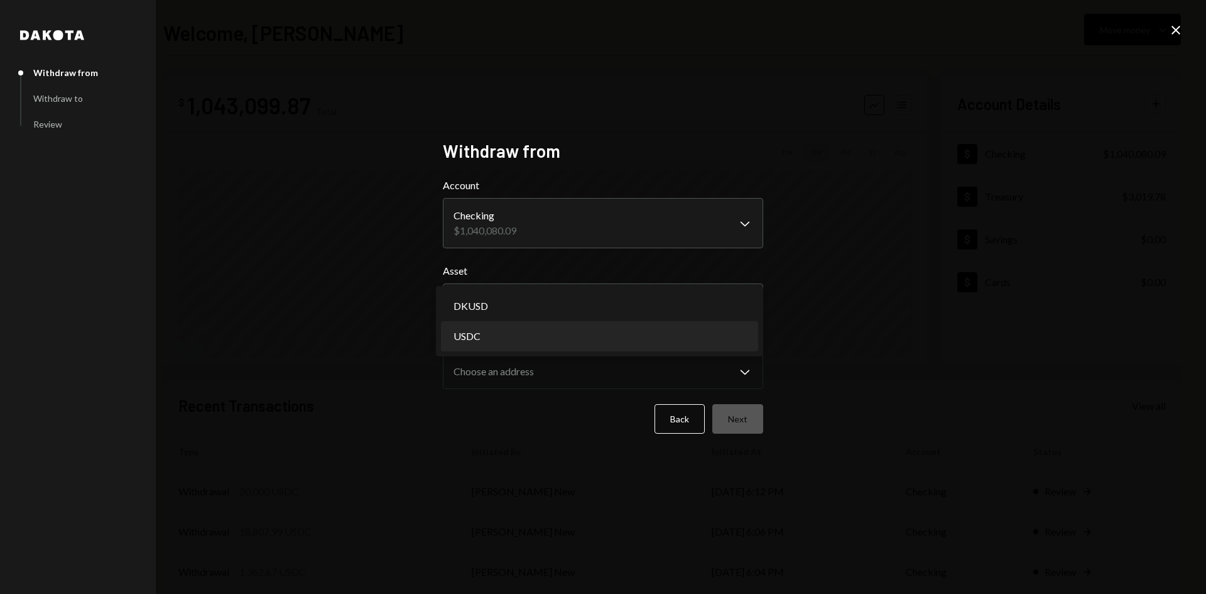
select select "****"
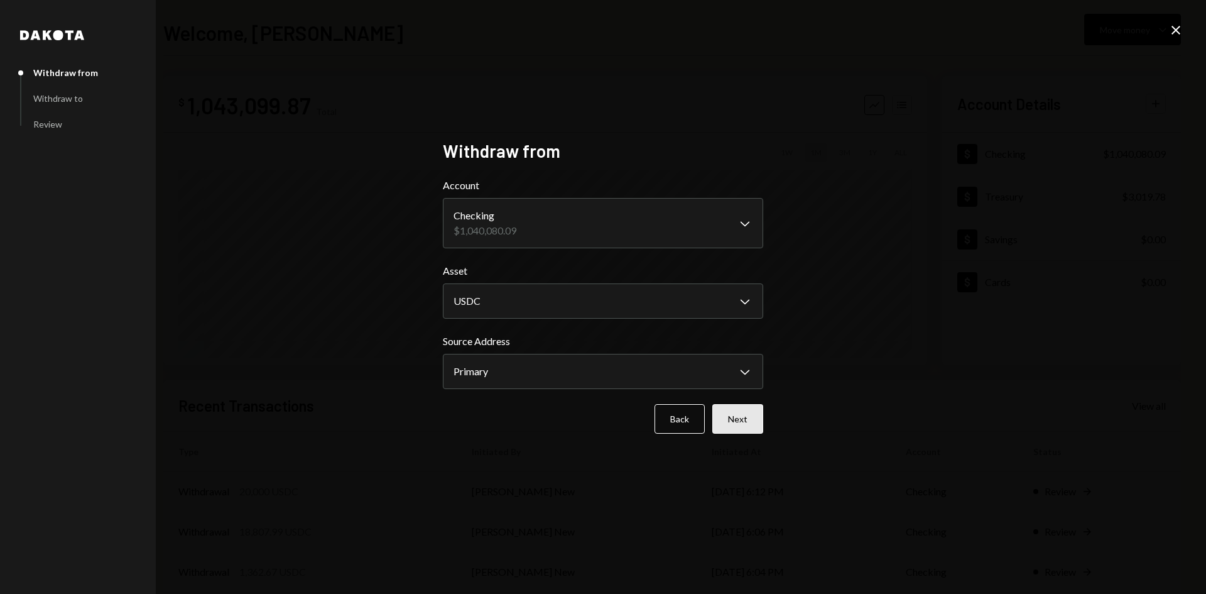
click at [731, 420] on button "Next" at bounding box center [737, 419] width 51 height 30
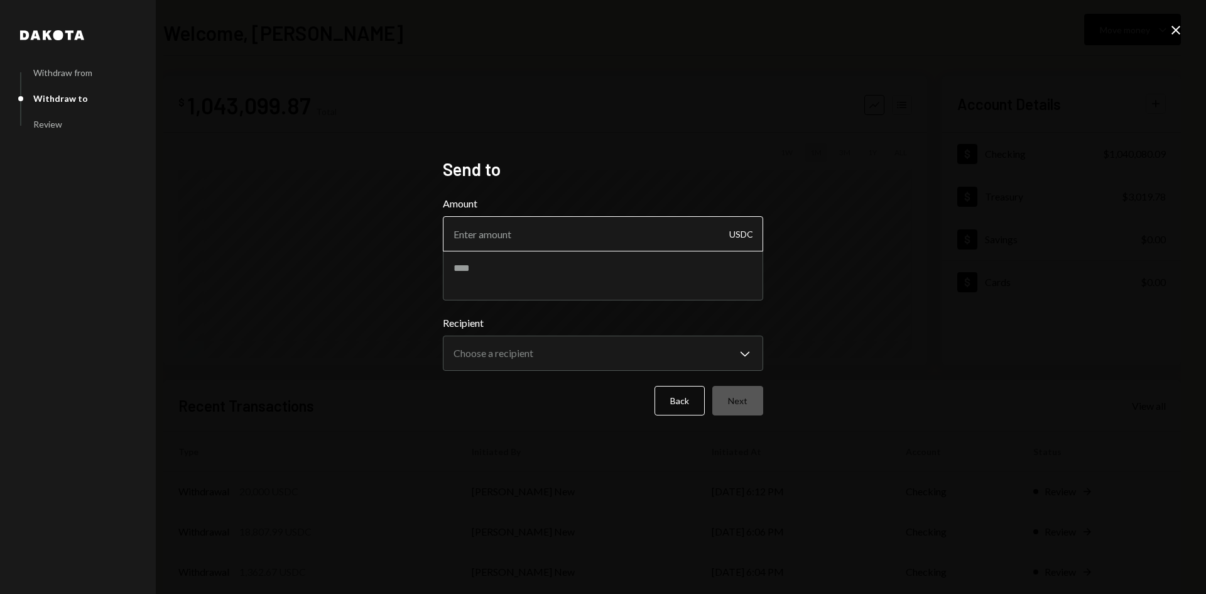
click at [543, 236] on input "Amount" at bounding box center [603, 233] width 320 height 35
type input "43500"
click at [640, 275] on textarea at bounding box center [603, 275] width 320 height 50
paste textarea "**********"
type textarea "**********"
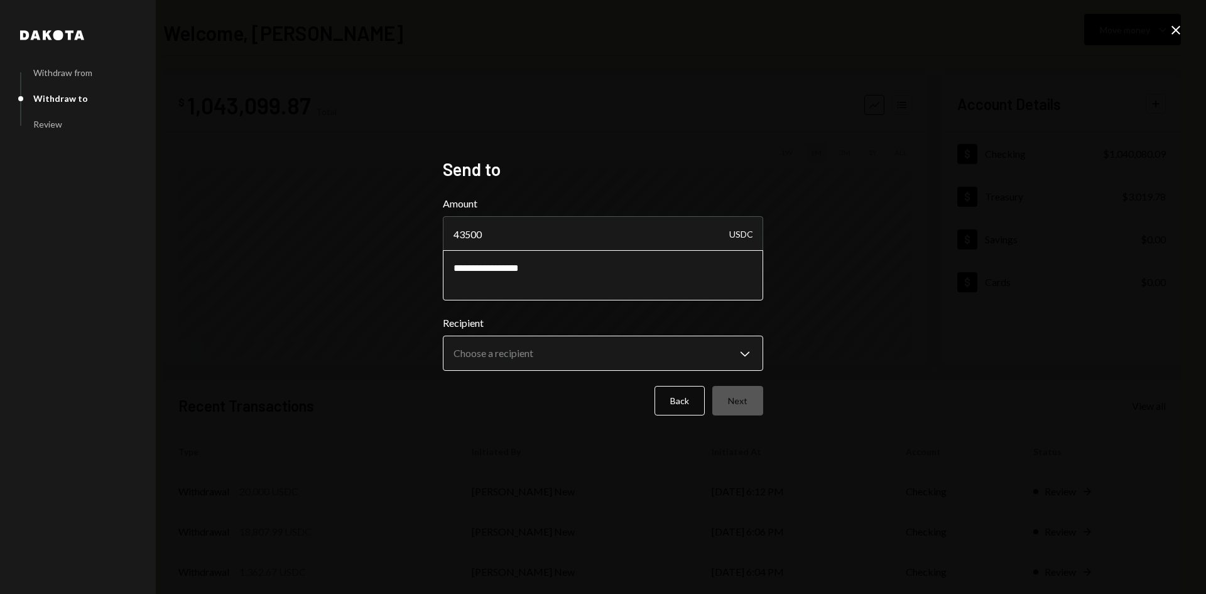
click at [662, 364] on body "M Movement Network... Caret Down Home Home Inbox Inbox Activities Transactions …" at bounding box center [603, 297] width 1206 height 594
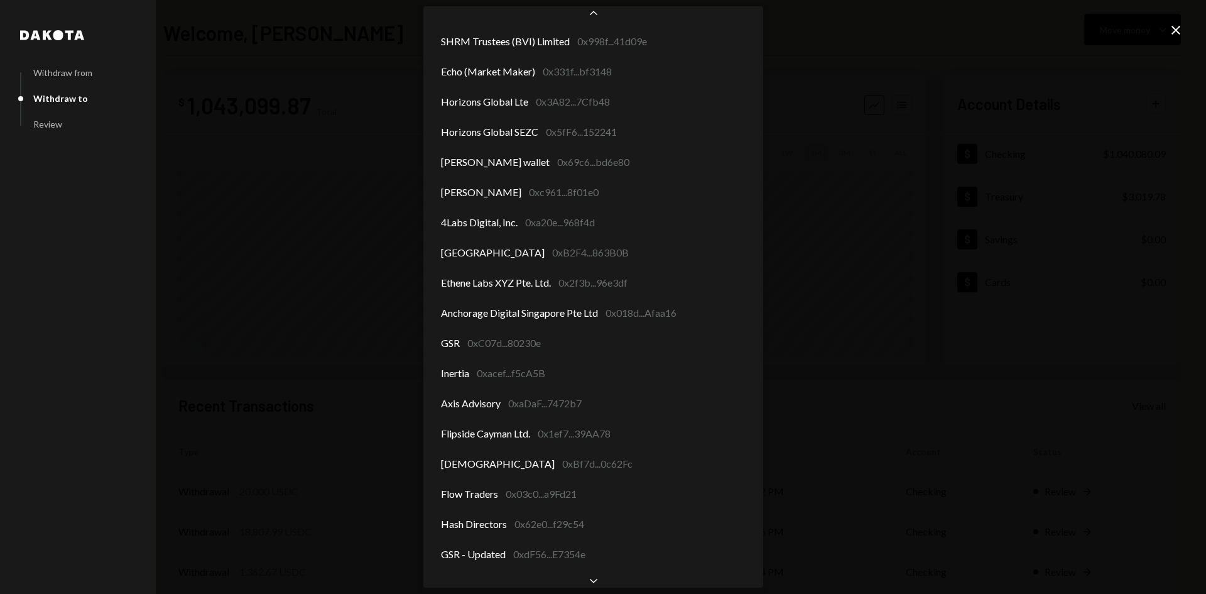
scroll to position [241, 0]
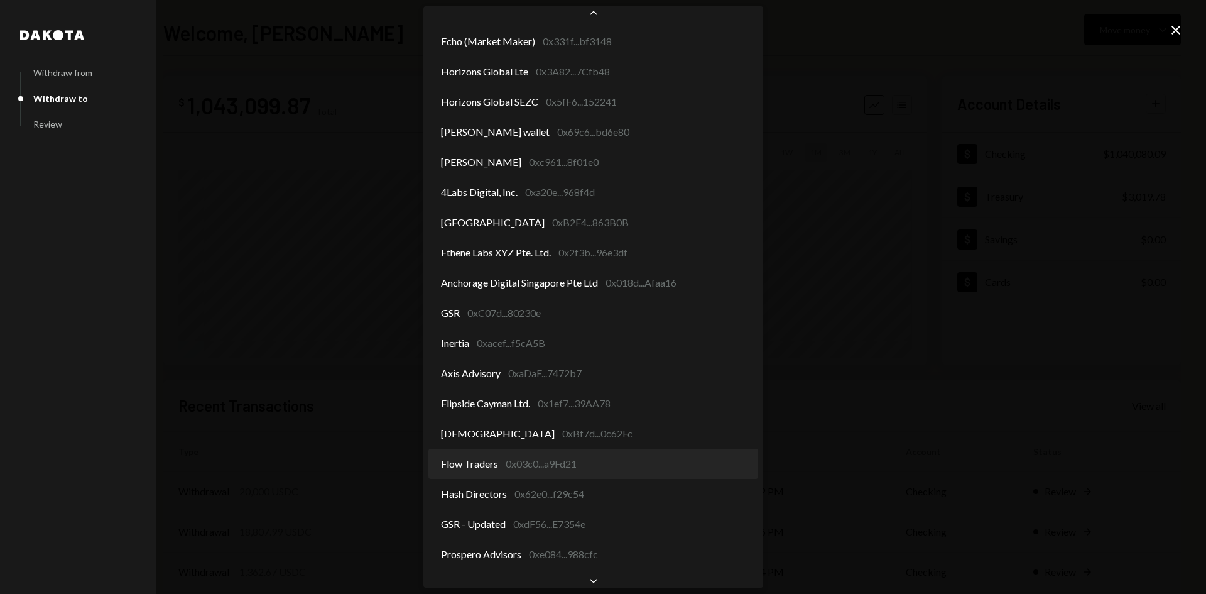
select select "**********"
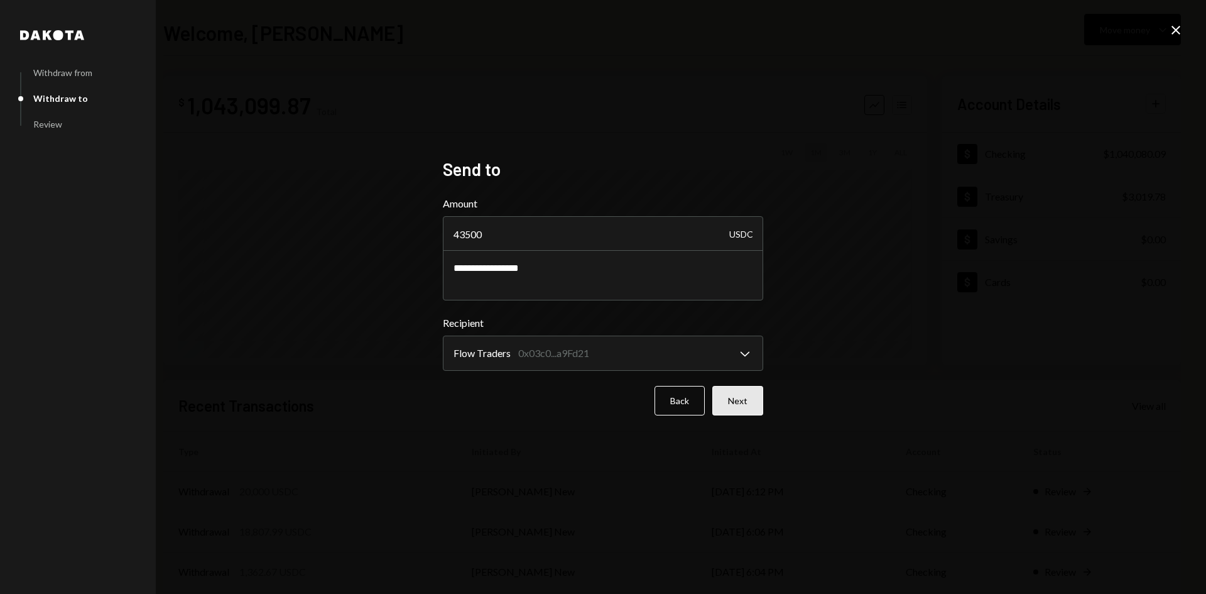
click at [750, 391] on button "Next" at bounding box center [737, 401] width 51 height 30
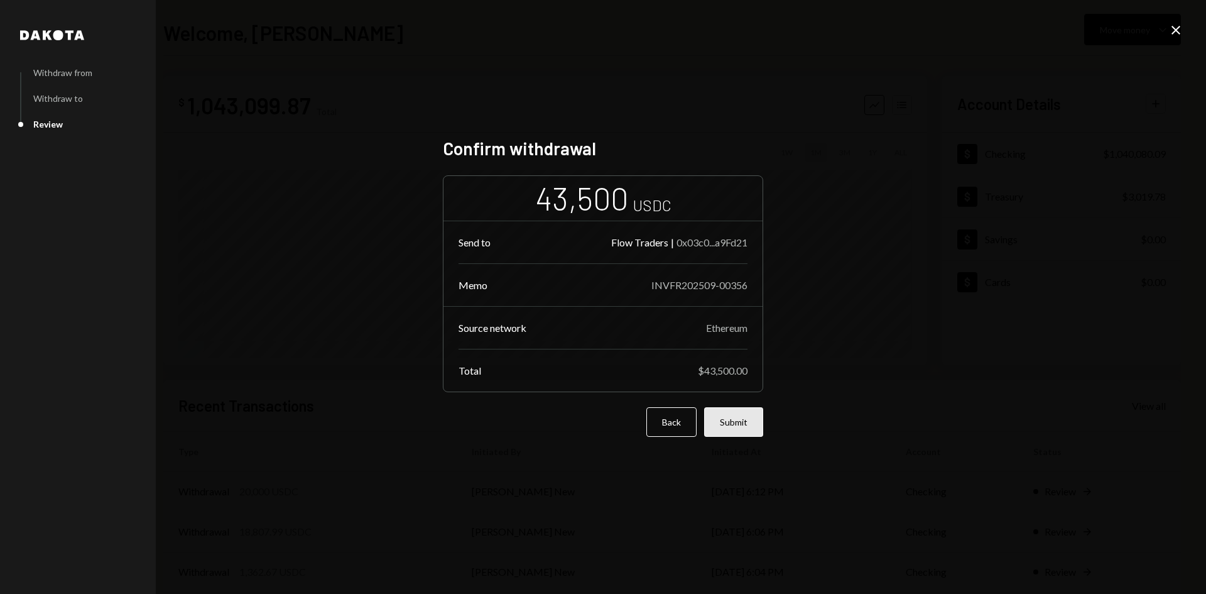
click at [745, 417] on button "Submit" at bounding box center [733, 422] width 59 height 30
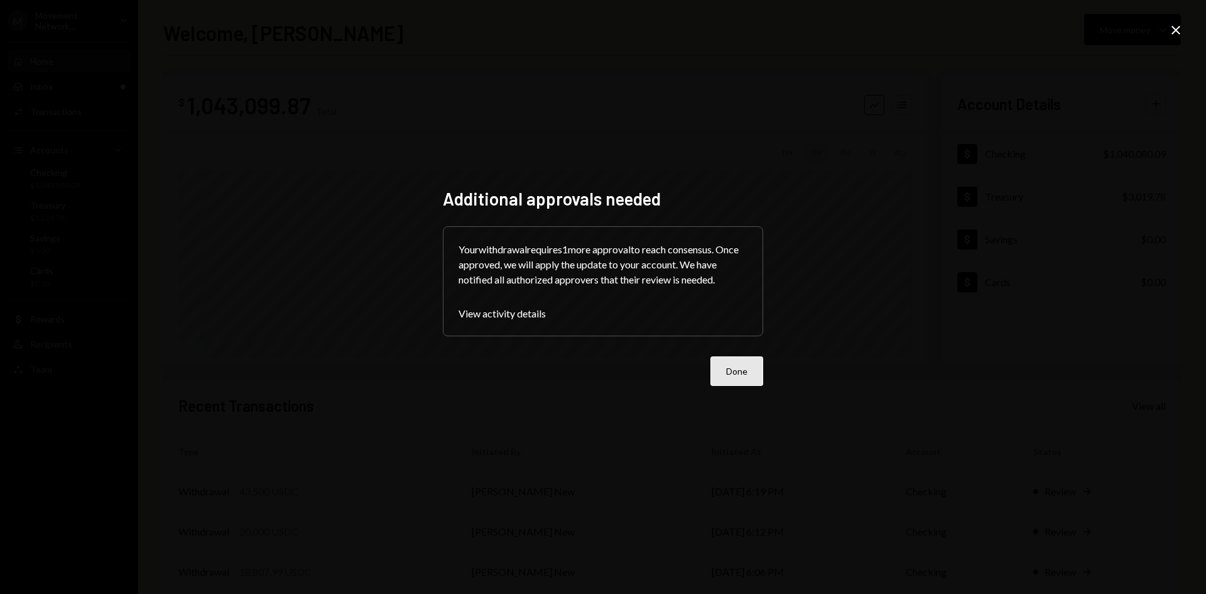
click at [723, 381] on button "Done" at bounding box center [737, 371] width 53 height 30
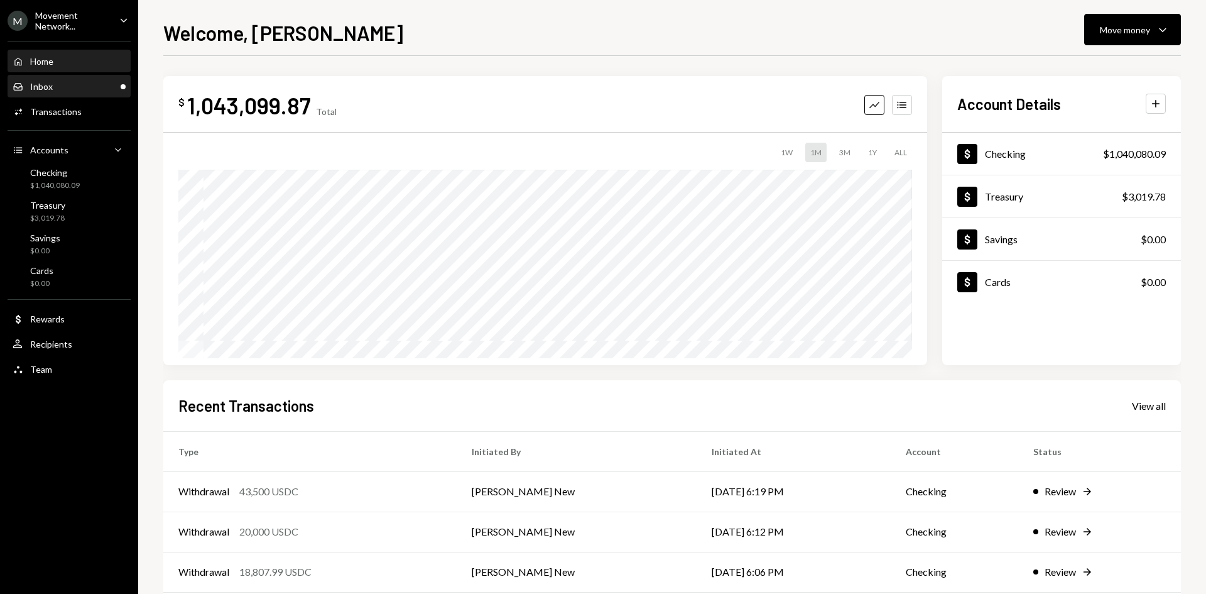
click at [70, 92] on div "Inbox Inbox" at bounding box center [69, 86] width 113 height 11
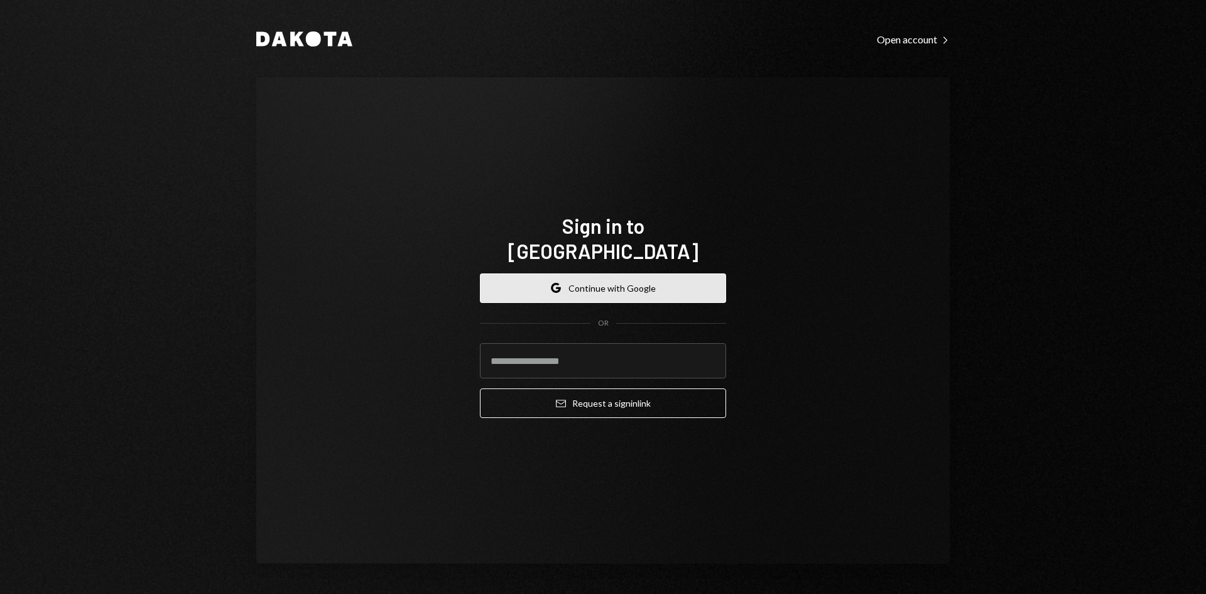
click at [504, 273] on button "Google Continue with Google" at bounding box center [603, 288] width 246 height 30
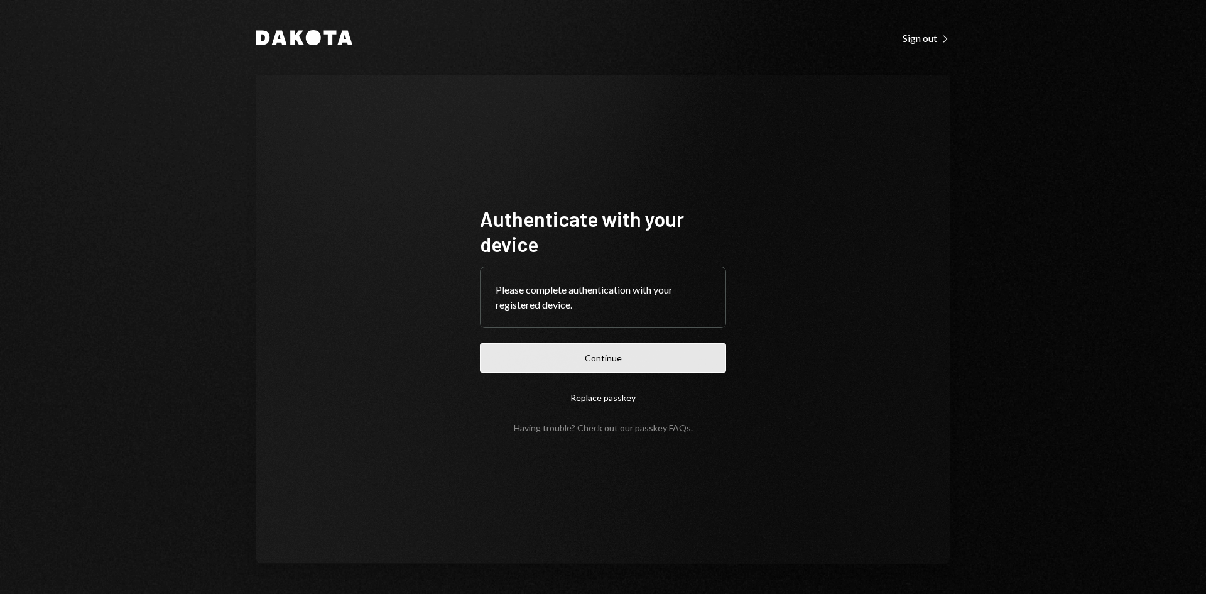
click at [570, 345] on button "Continue" at bounding box center [603, 358] width 246 height 30
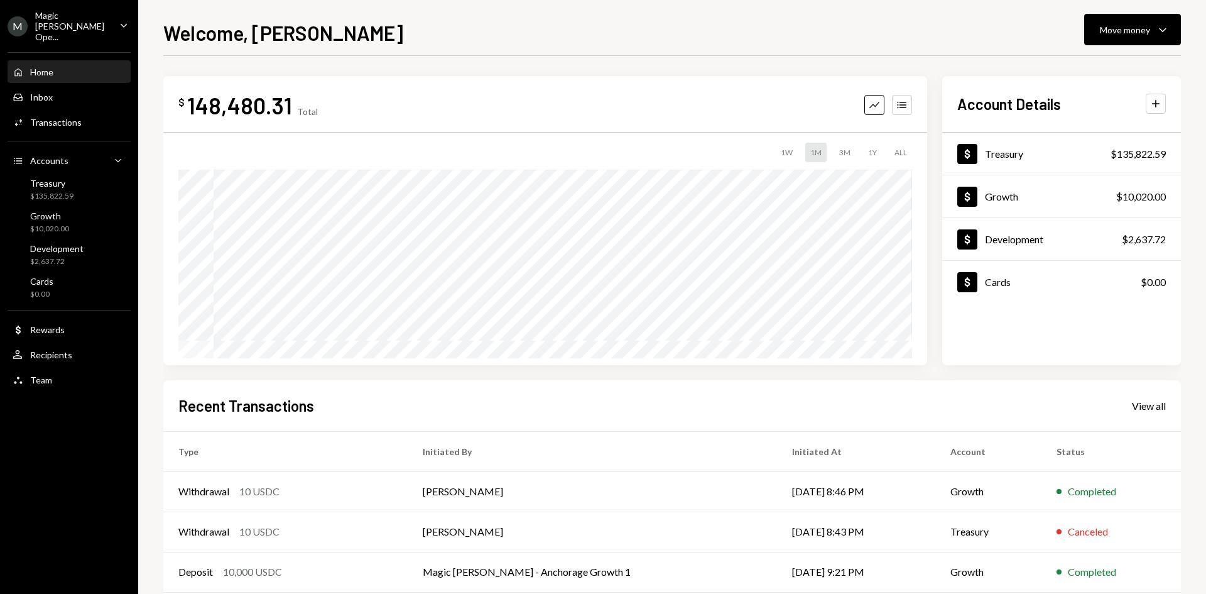
click at [47, 30] on div "Magic Newton Ope..." at bounding box center [72, 26] width 74 height 32
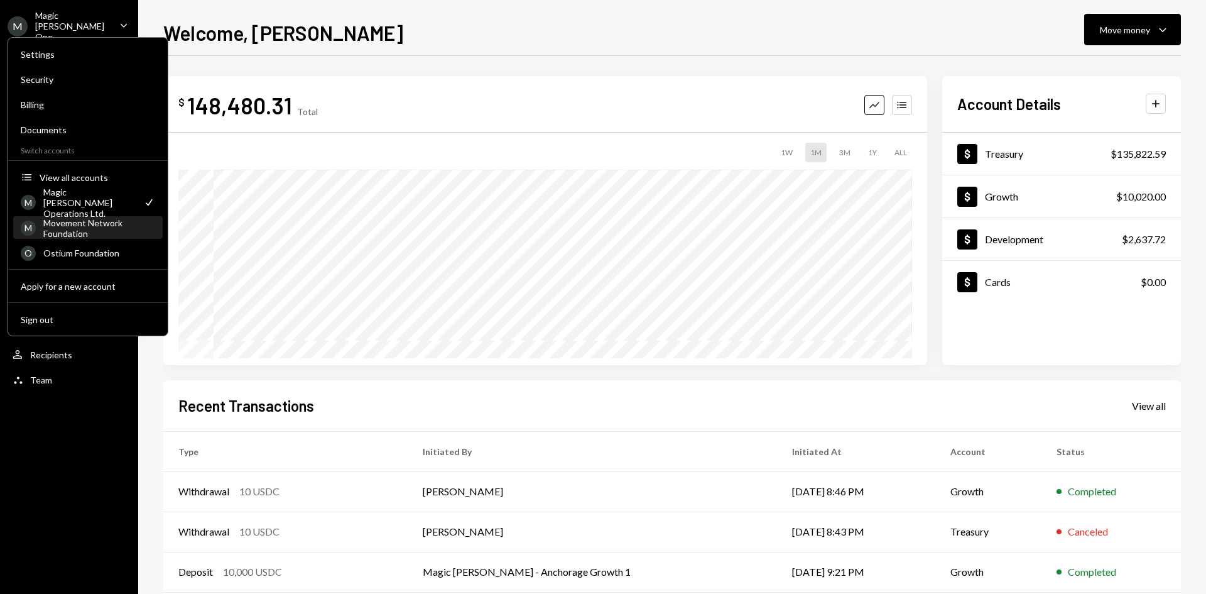
click at [75, 235] on div "Movement Network Foundation" at bounding box center [99, 227] width 112 height 21
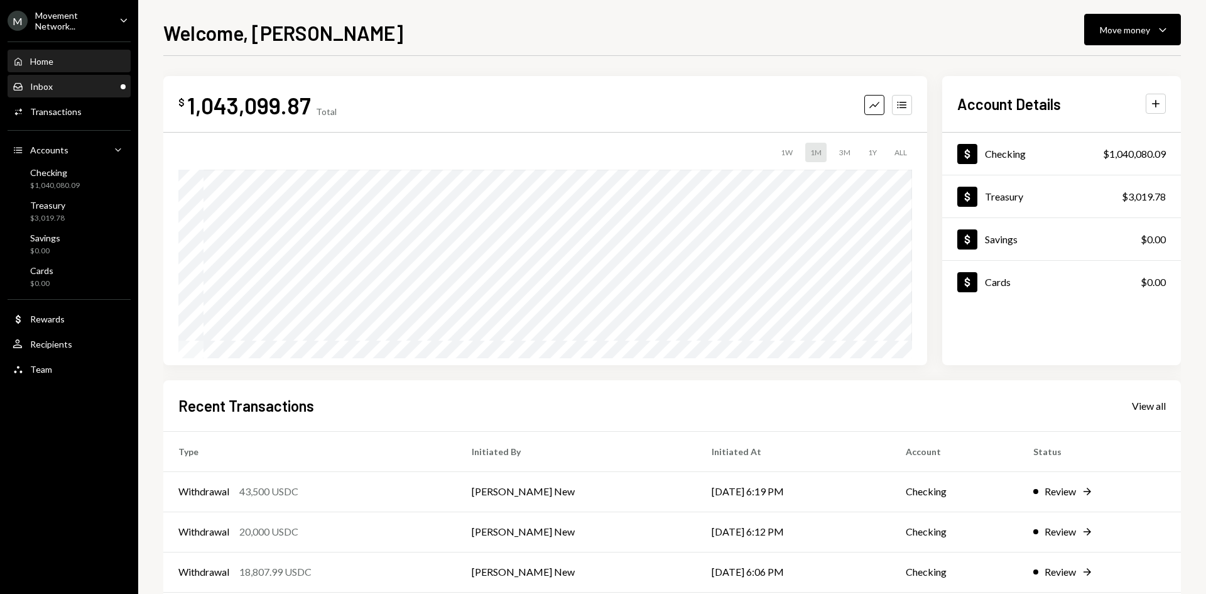
click at [79, 91] on div "Inbox Inbox" at bounding box center [69, 86] width 113 height 11
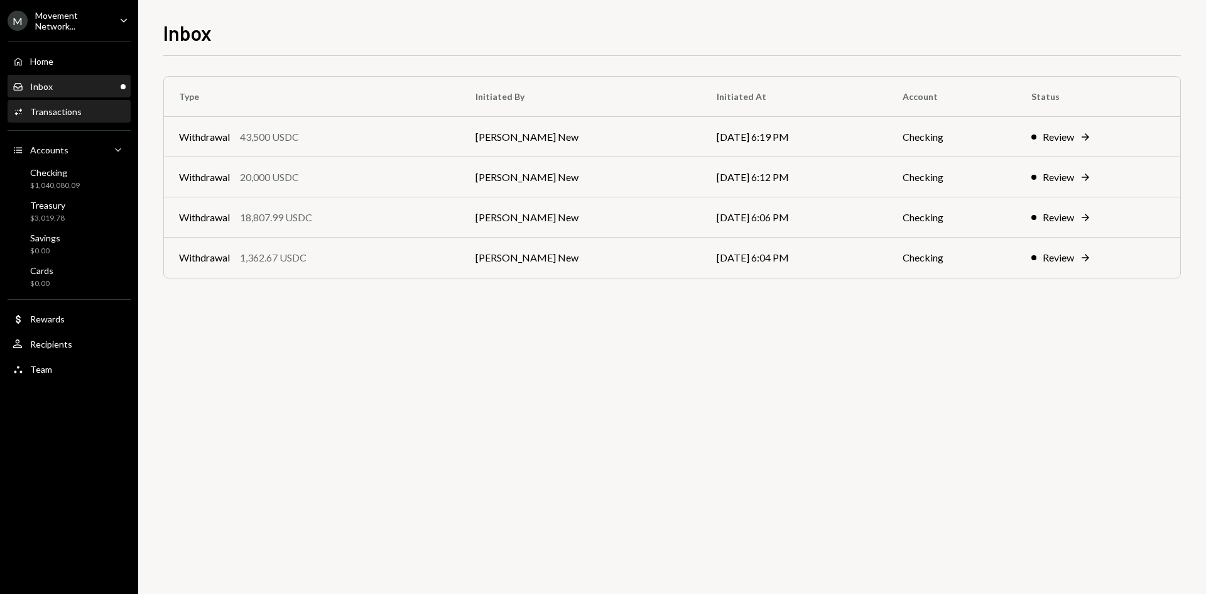
click at [57, 106] on div "Transactions" at bounding box center [56, 111] width 52 height 11
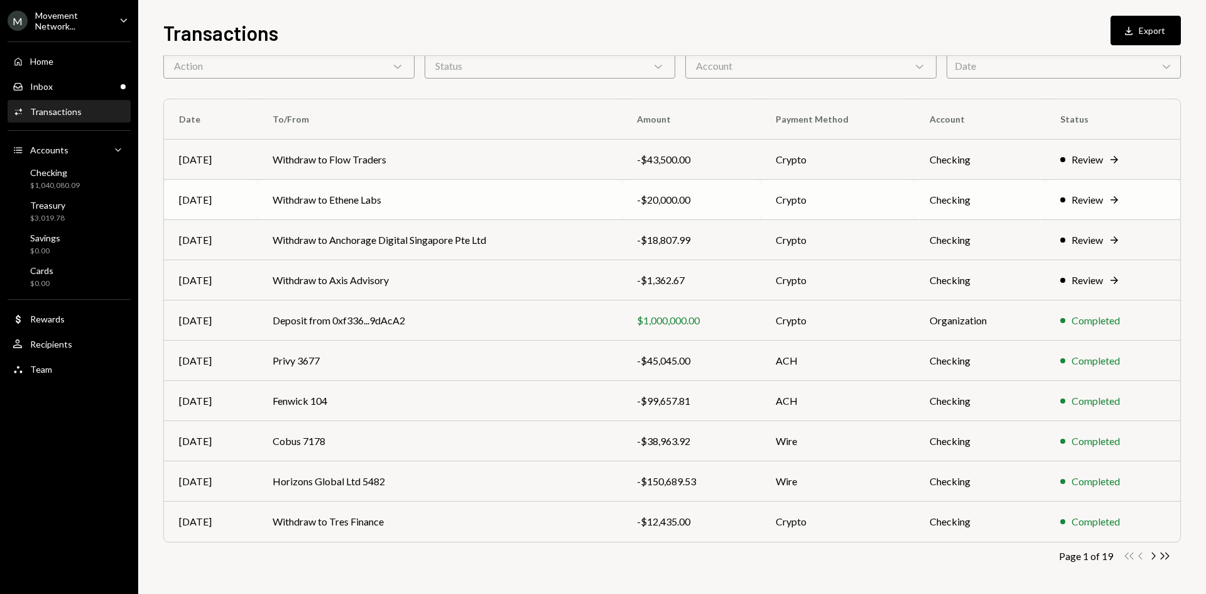
scroll to position [62, 0]
click at [1148, 554] on icon "Chevron Right" at bounding box center [1153, 555] width 12 height 12
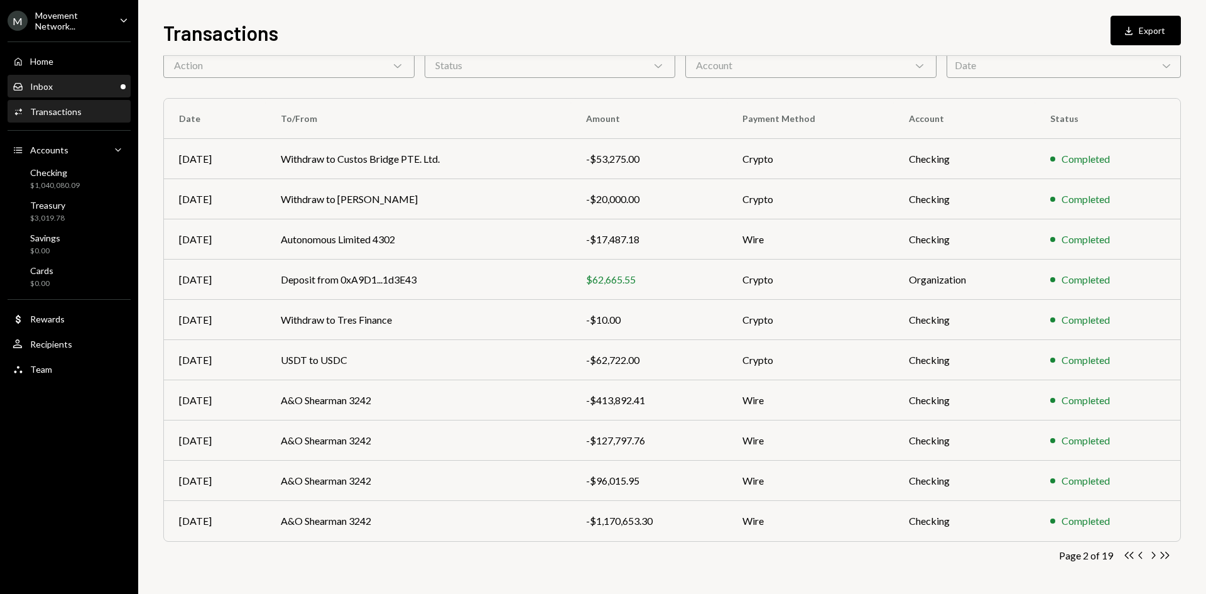
click at [84, 80] on div "Inbox Inbox" at bounding box center [69, 86] width 113 height 21
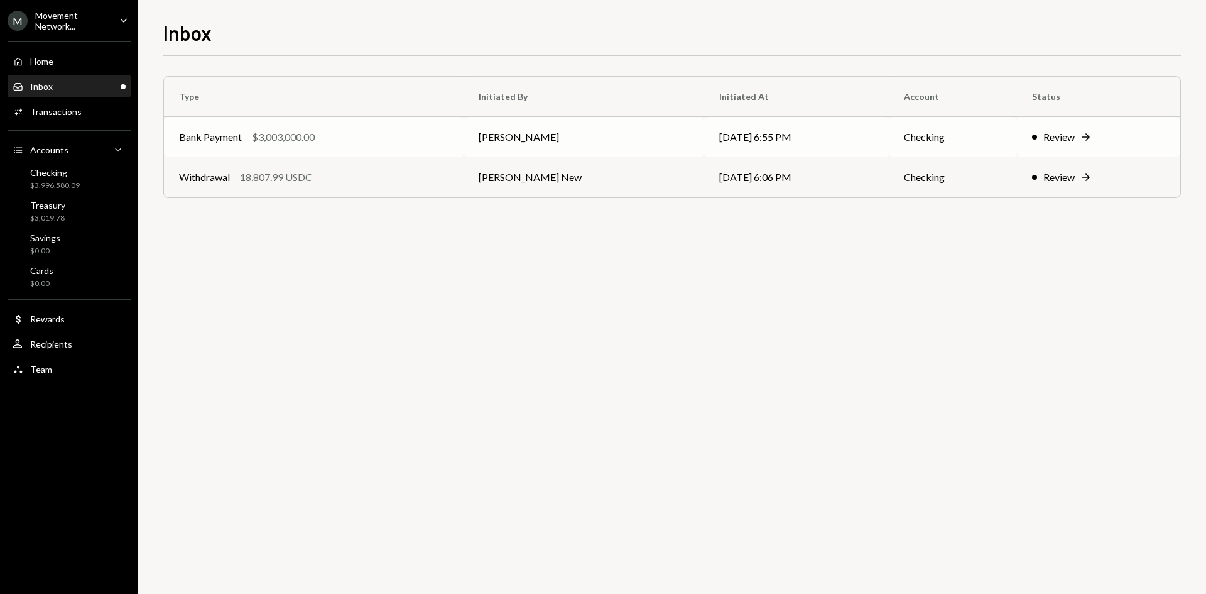
click at [364, 139] on div "Bank Payment $3,003,000.00" at bounding box center [314, 136] width 270 height 15
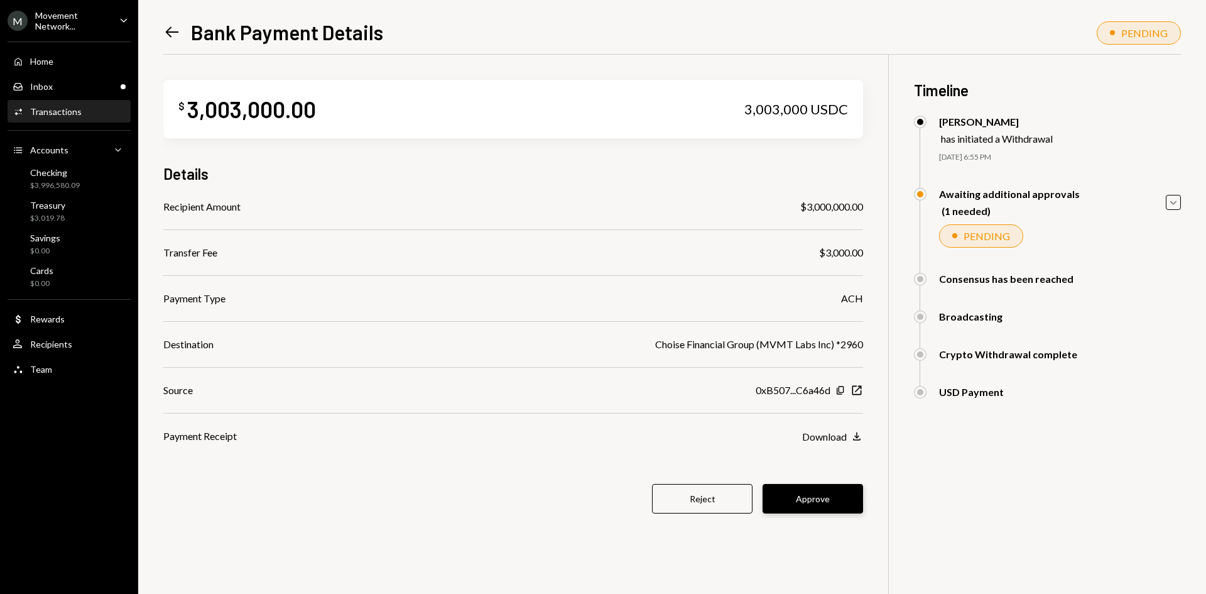
click at [773, 484] on button "Approve" at bounding box center [813, 499] width 101 height 30
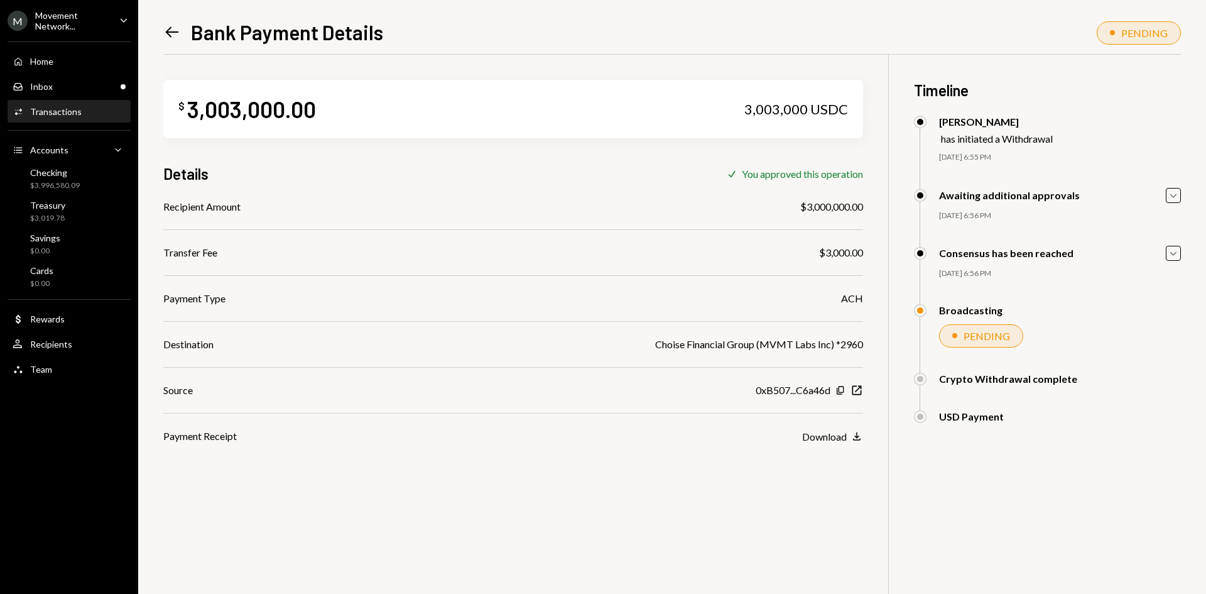
click at [509, 471] on div "$ 3,003,000.00 3,003,000 USDC Details Check You approved this operation Recipie…" at bounding box center [672, 352] width 1018 height 594
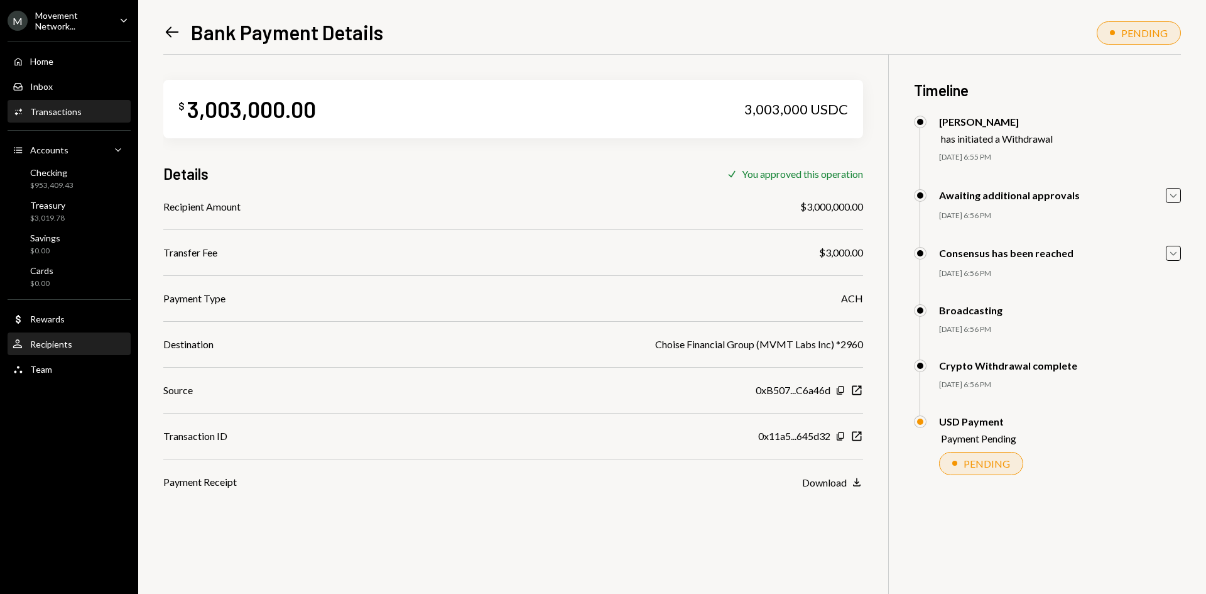
click at [62, 339] on div "Recipients" at bounding box center [51, 344] width 42 height 11
